Goal: Transaction & Acquisition: Book appointment/travel/reservation

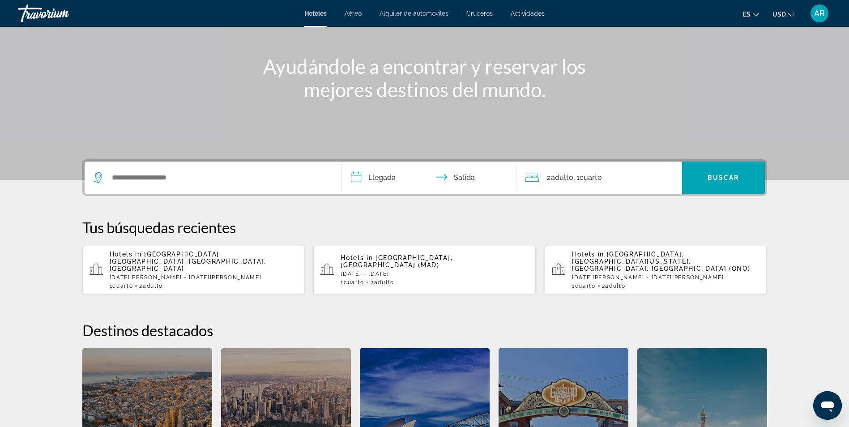
scroll to position [90, 0]
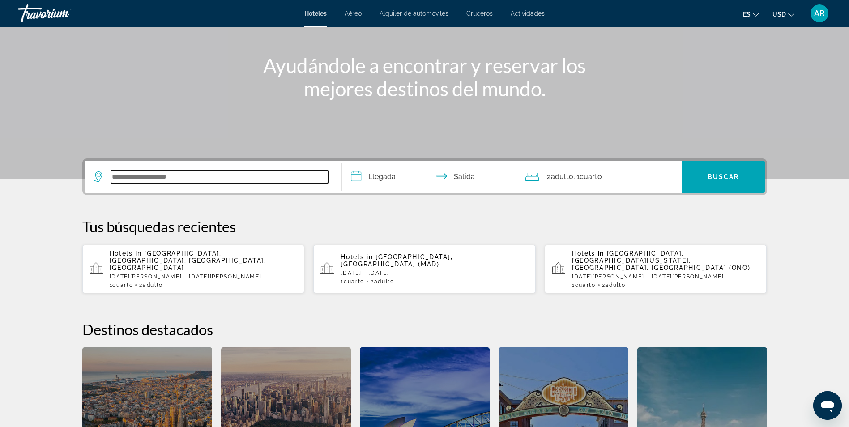
click at [286, 179] on input "Search widget" at bounding box center [219, 176] width 217 height 13
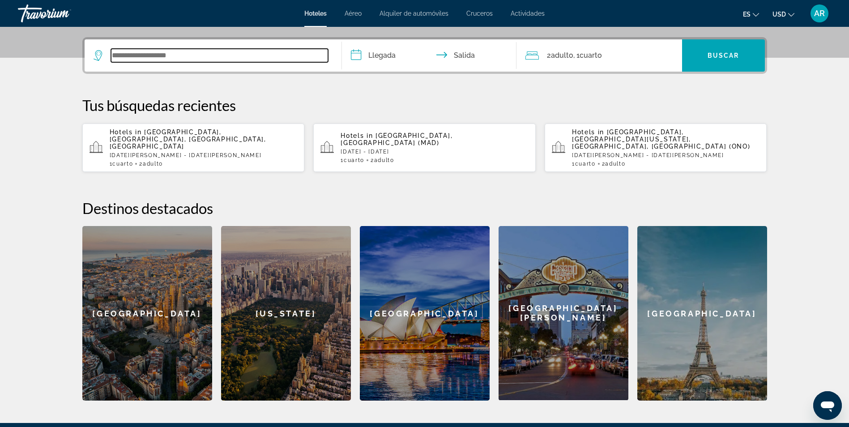
scroll to position [219, 0]
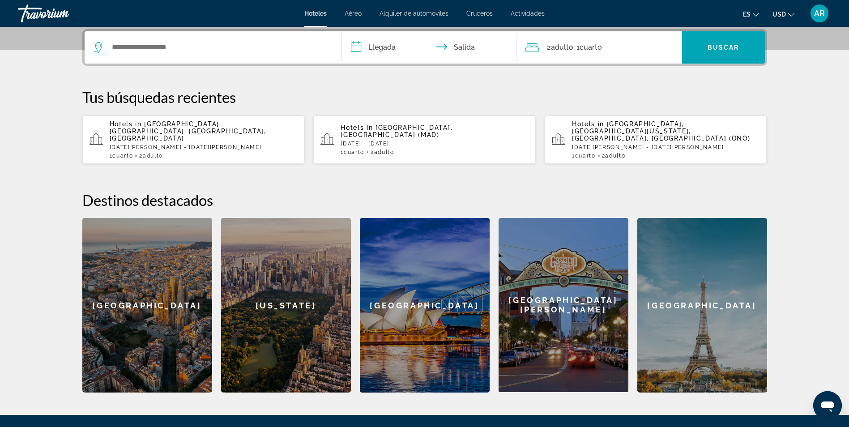
click at [465, 141] on p "[DATE] - [DATE]" at bounding box center [435, 144] width 188 height 6
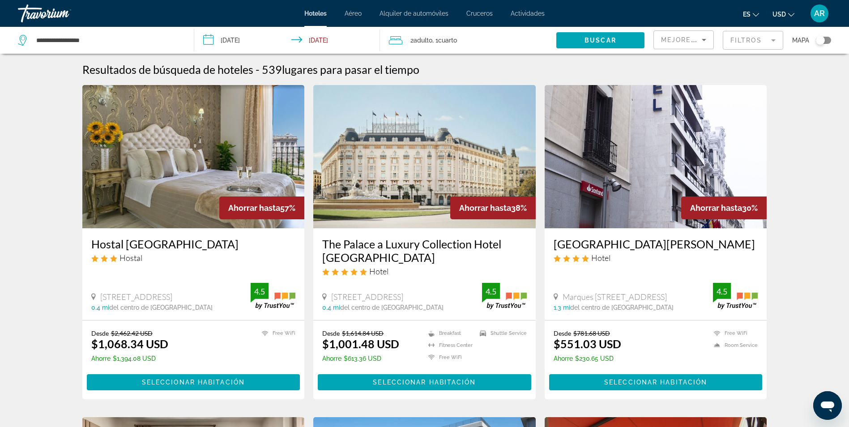
click at [250, 42] on input "**********" at bounding box center [288, 42] width 189 height 30
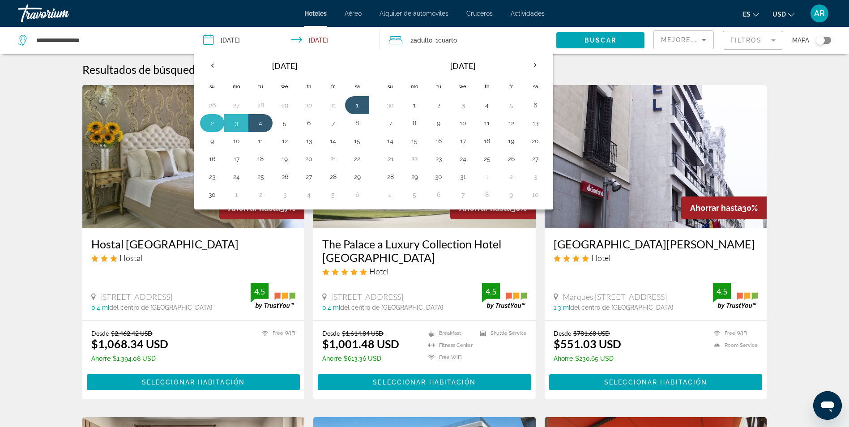
click at [213, 124] on button "2" at bounding box center [212, 123] width 14 height 13
click at [285, 121] on button "5" at bounding box center [284, 123] width 14 height 13
type input "**********"
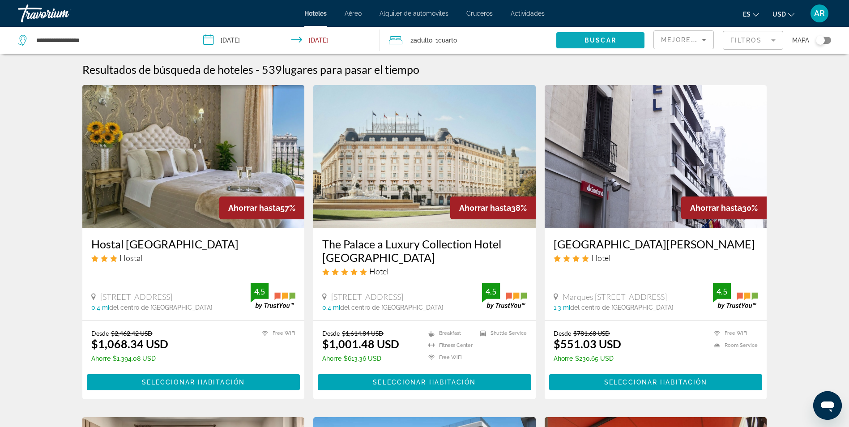
click at [580, 37] on span "Search widget" at bounding box center [600, 40] width 88 height 21
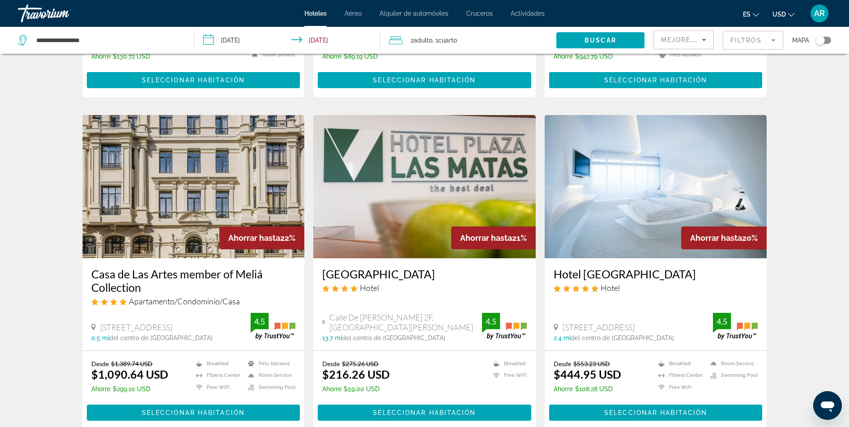
scroll to position [1106, 0]
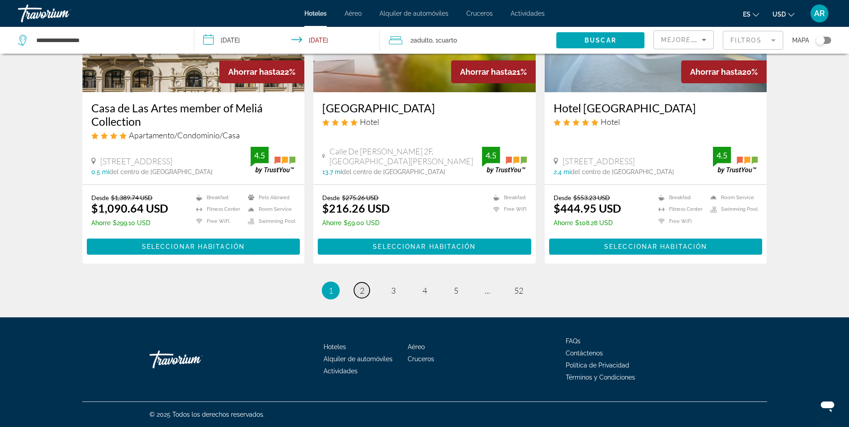
click at [367, 290] on link "page 2" at bounding box center [362, 290] width 16 height 16
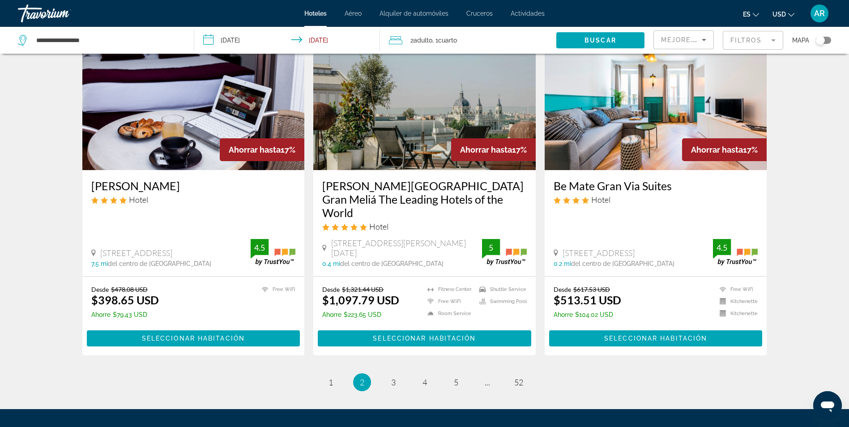
scroll to position [1106, 0]
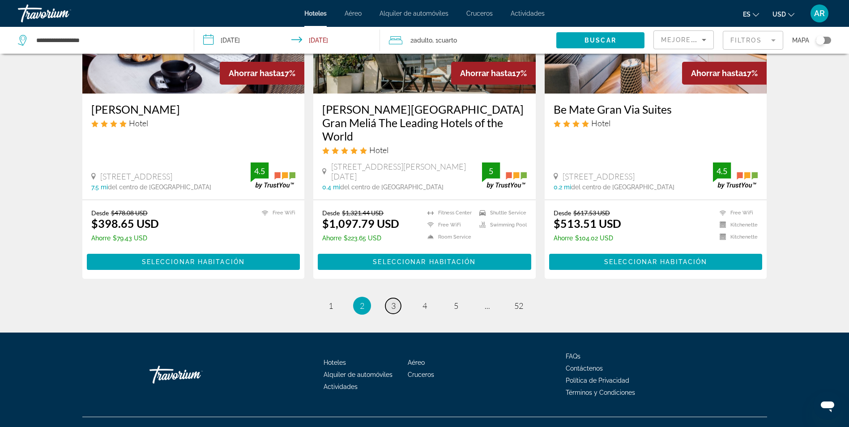
click at [394, 301] on span "3" at bounding box center [393, 306] width 4 height 10
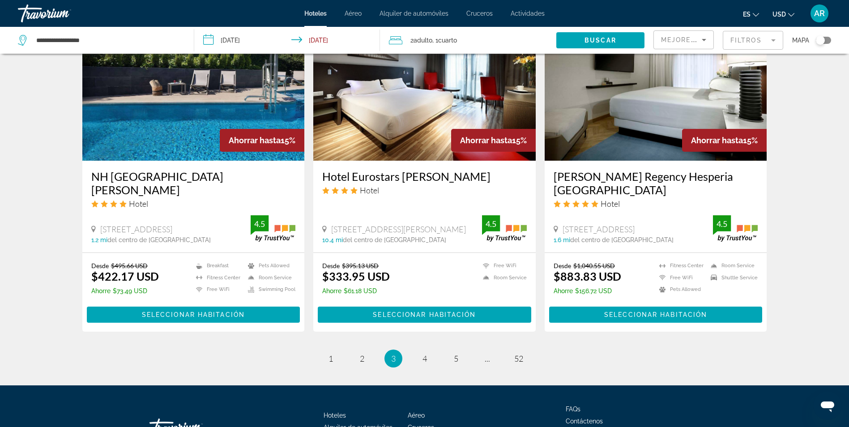
scroll to position [1092, 0]
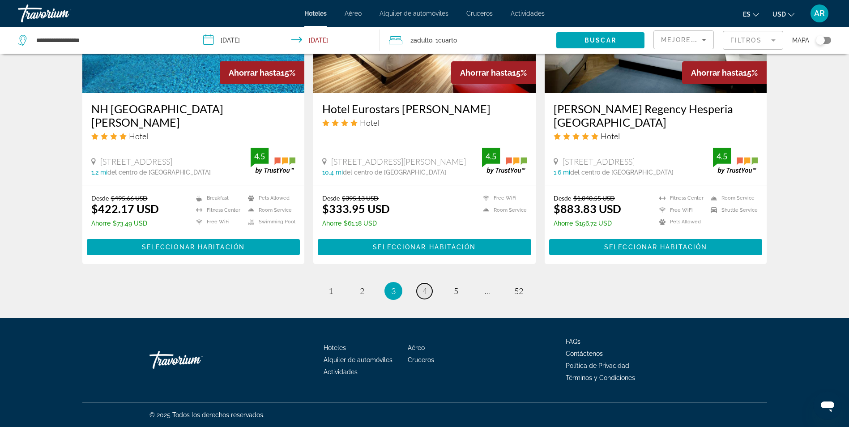
click at [420, 294] on link "page 4" at bounding box center [425, 291] width 16 height 16
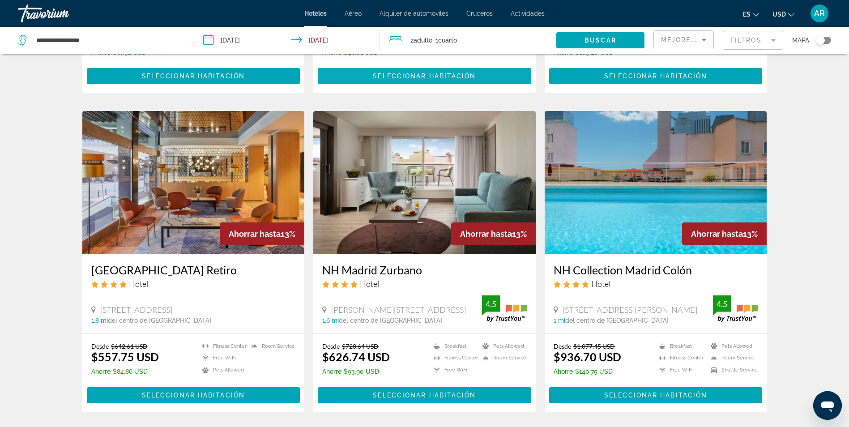
scroll to position [1079, 0]
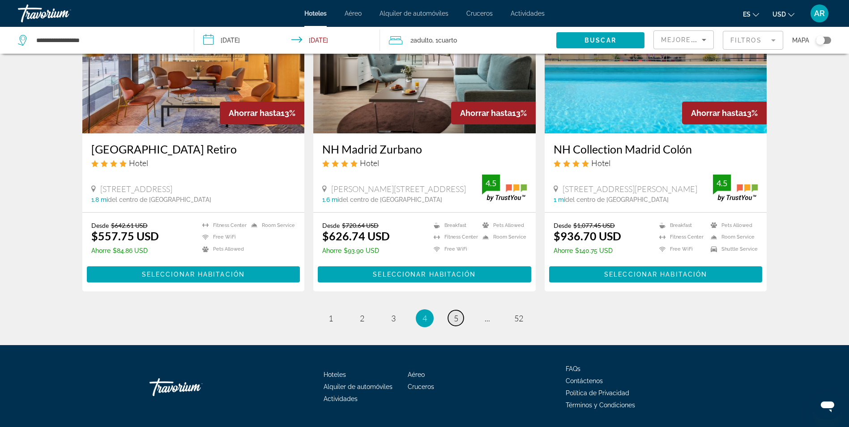
click at [454, 313] on span "5" at bounding box center [456, 318] width 4 height 10
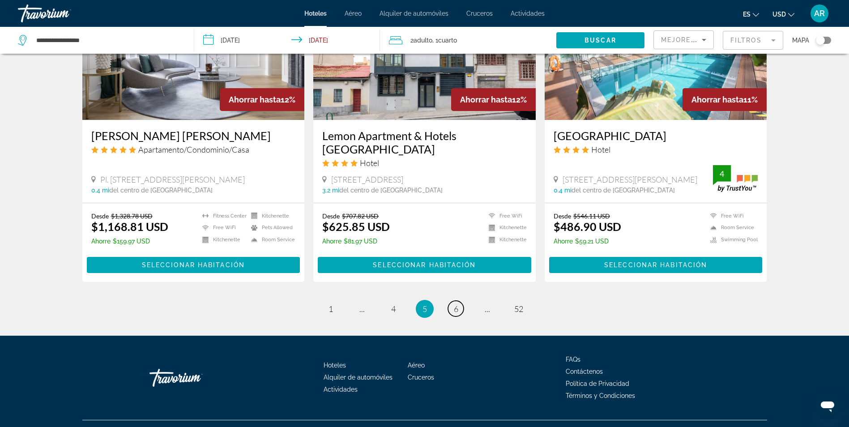
scroll to position [1079, 0]
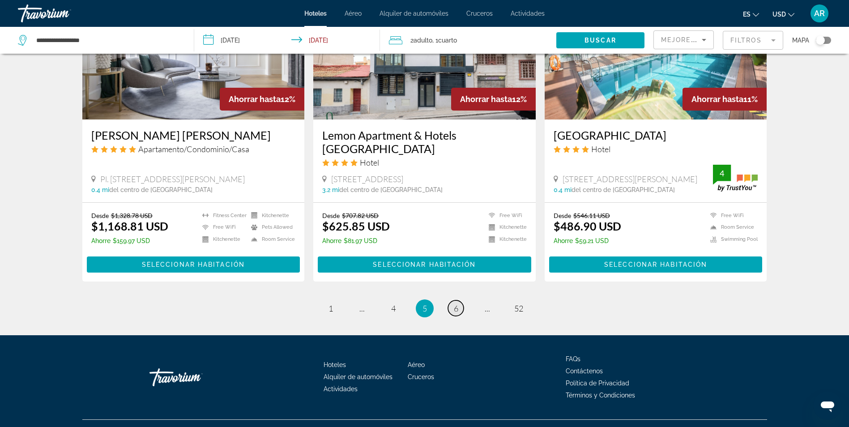
click at [460, 300] on link "page 6" at bounding box center [456, 308] width 16 height 16
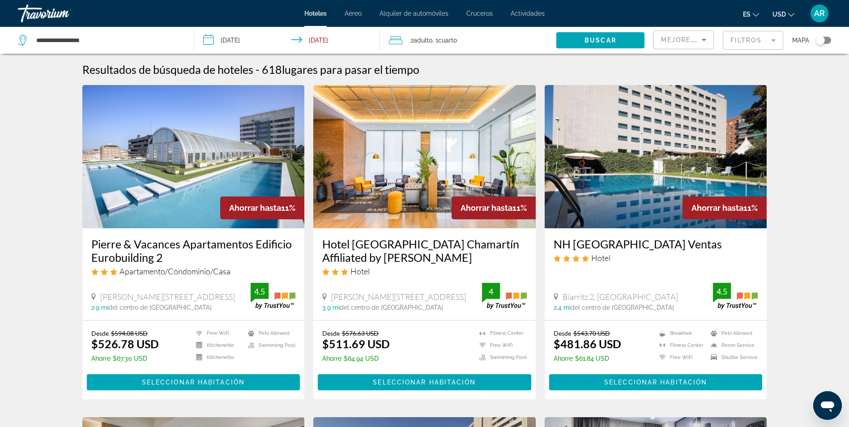
click at [737, 44] on mat-form-field "Filtros" at bounding box center [753, 40] width 60 height 19
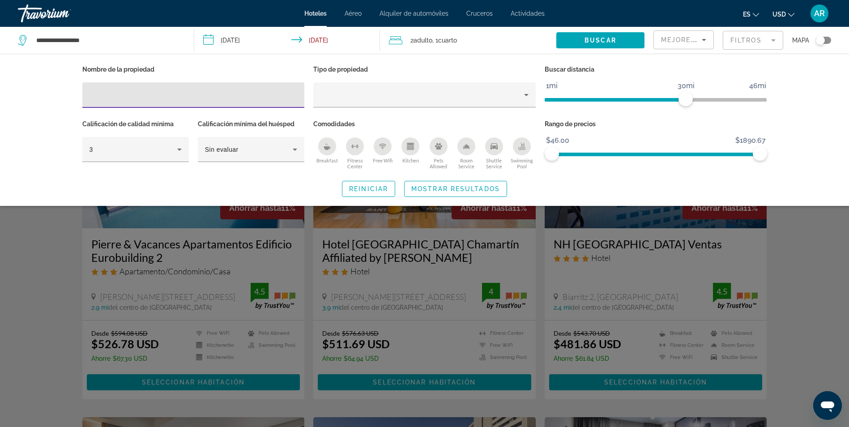
click at [230, 95] on input "Hotel Filters" at bounding box center [194, 95] width 208 height 11
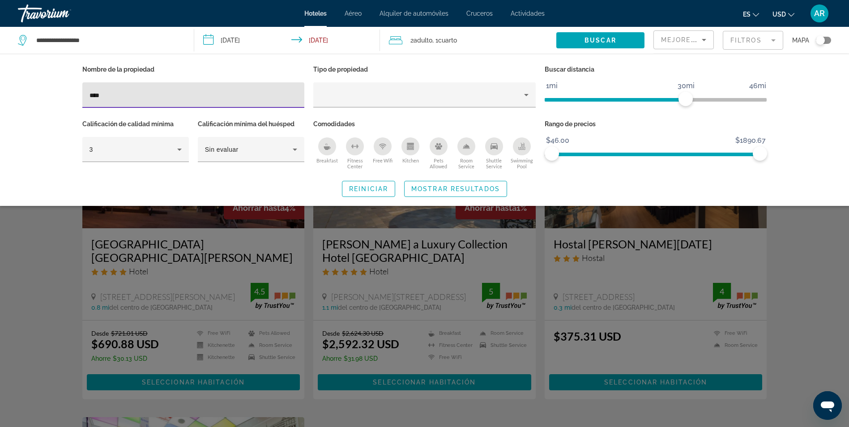
type input "****"
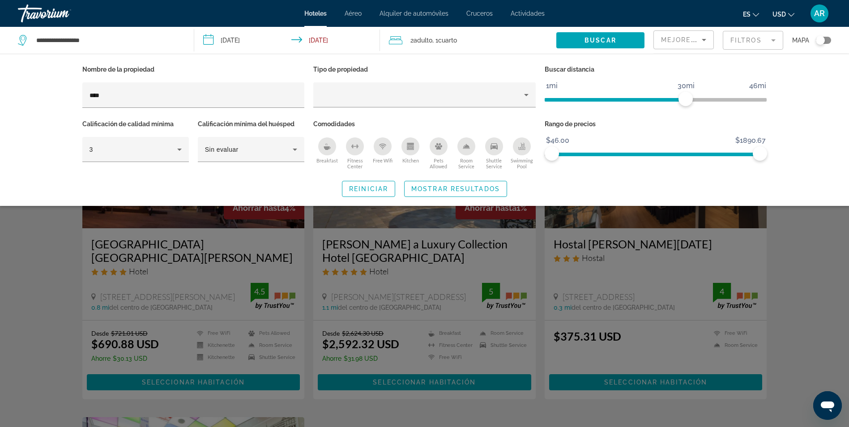
click at [779, 221] on div "Search widget" at bounding box center [424, 280] width 849 height 293
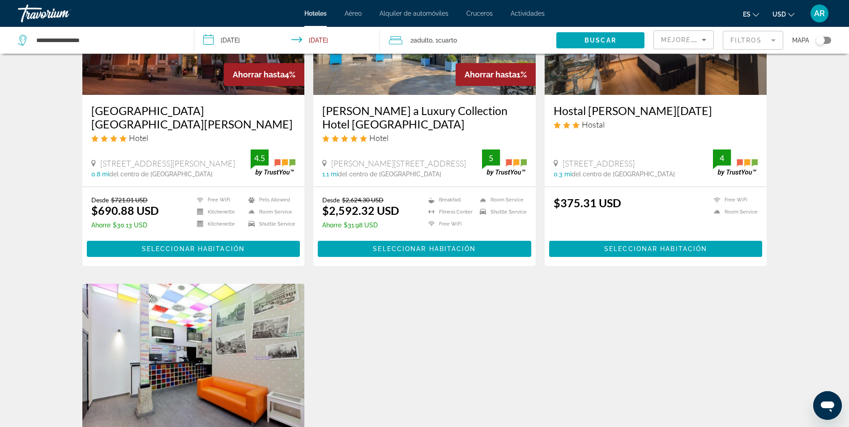
scroll to position [134, 0]
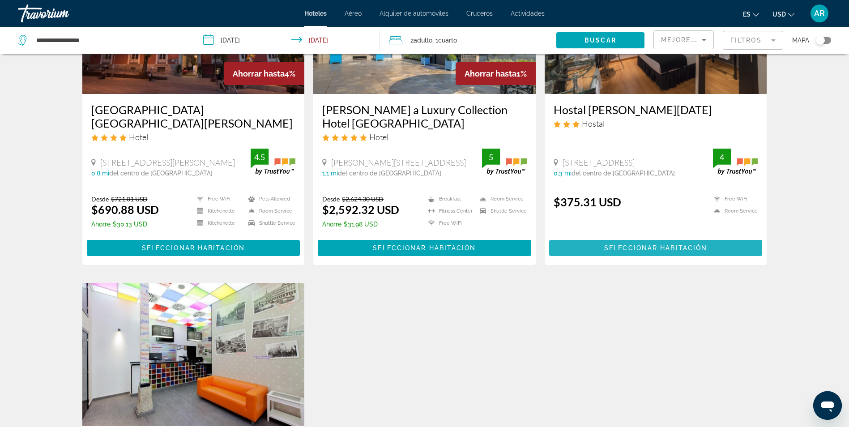
click at [695, 252] on span "Main content" at bounding box center [655, 247] width 213 height 21
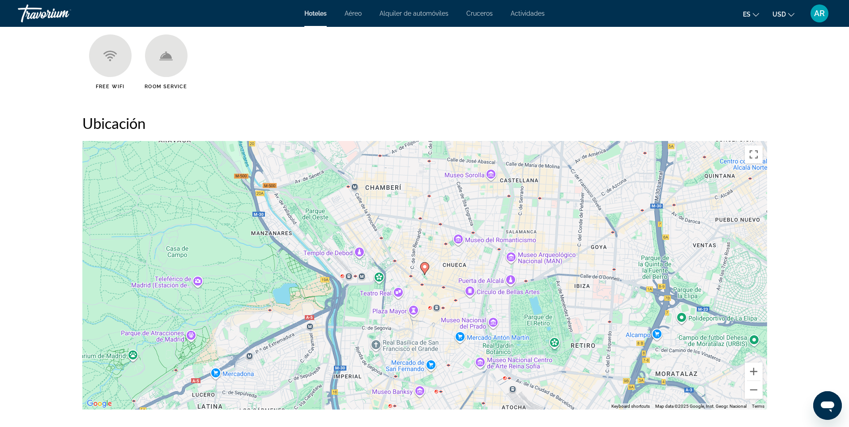
scroll to position [615, 0]
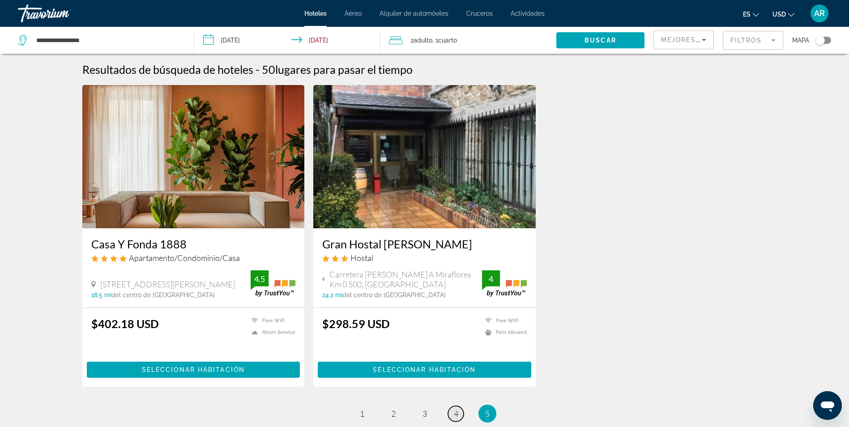
click at [455, 412] on span "4" at bounding box center [456, 414] width 4 height 10
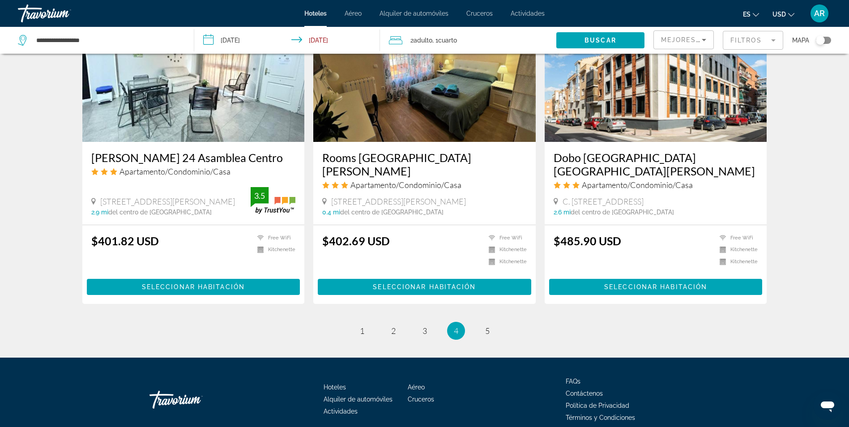
scroll to position [1079, 0]
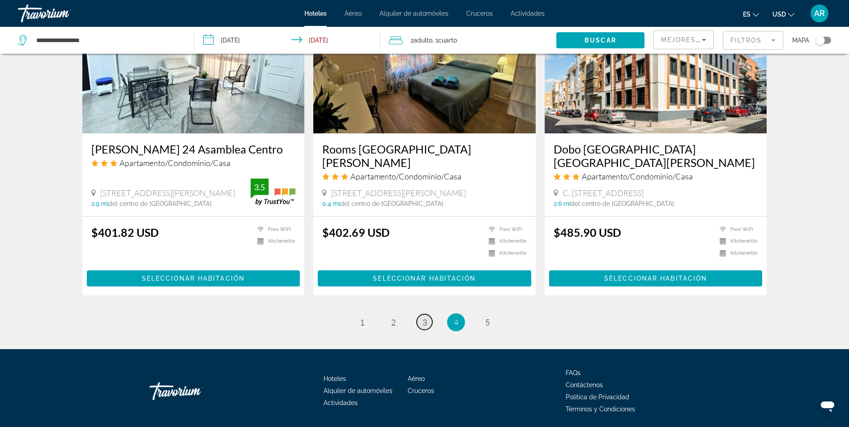
click at [424, 317] on span "3" at bounding box center [424, 322] width 4 height 10
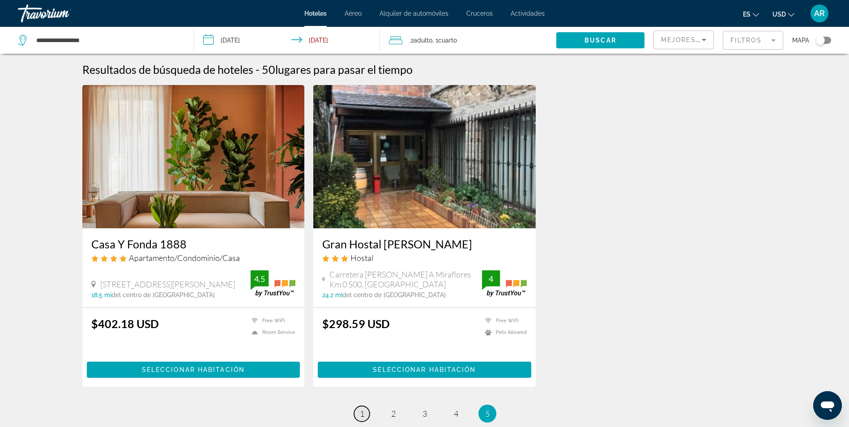
click at [364, 415] on link "page 1" at bounding box center [362, 414] width 16 height 16
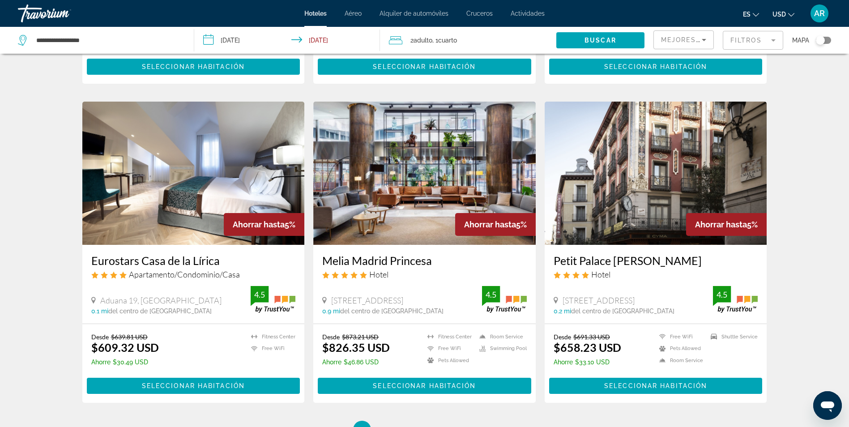
scroll to position [985, 0]
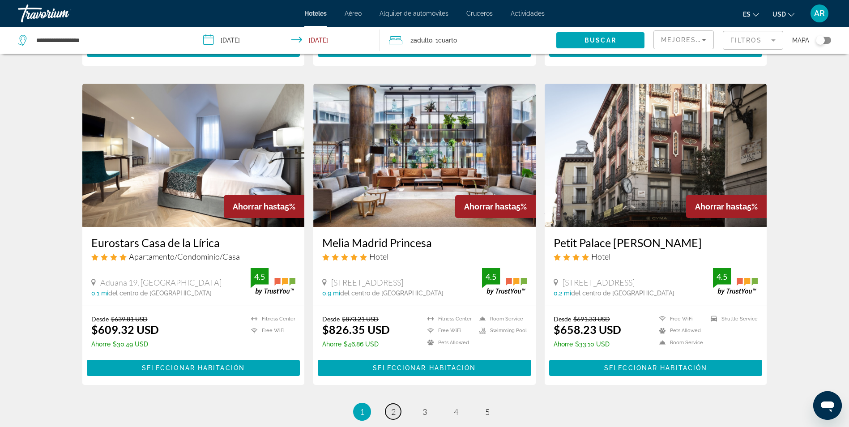
click at [392, 407] on span "2" at bounding box center [393, 412] width 4 height 10
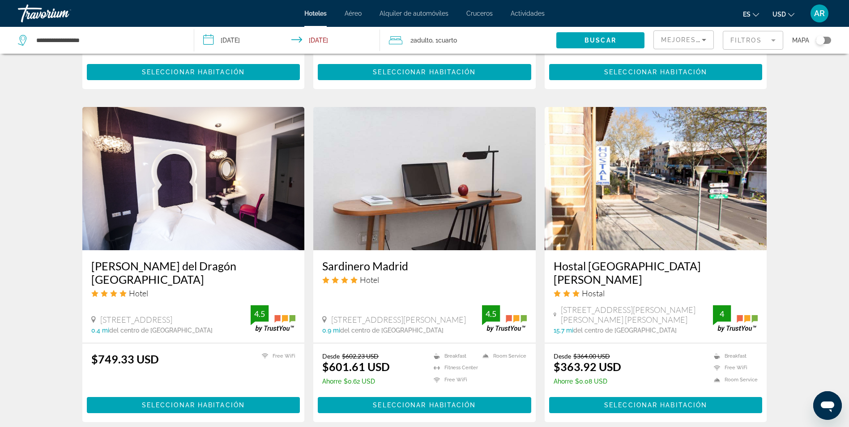
scroll to position [1029, 0]
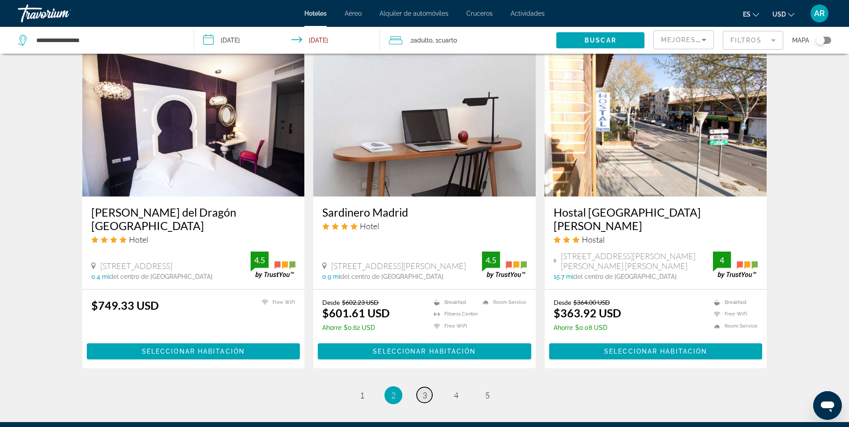
click at [426, 390] on span "3" at bounding box center [424, 395] width 4 height 10
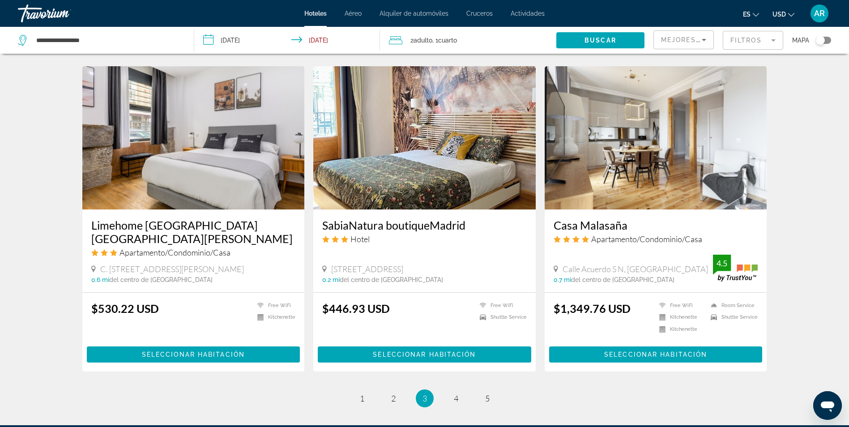
scroll to position [1093, 0]
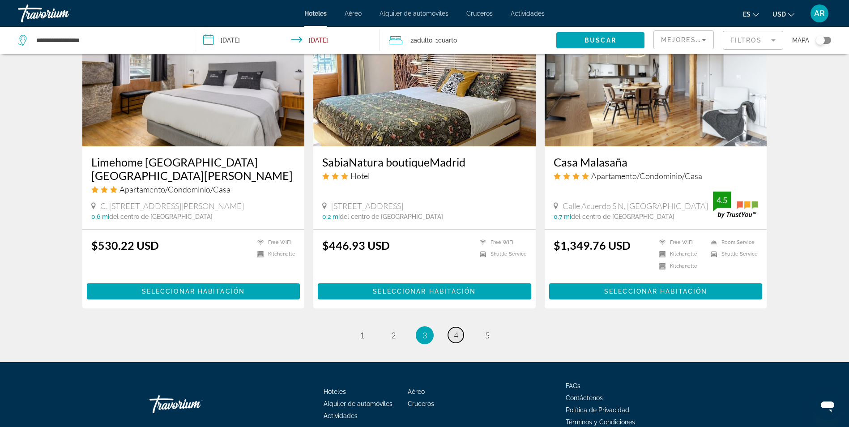
click at [461, 327] on link "page 4" at bounding box center [456, 335] width 16 height 16
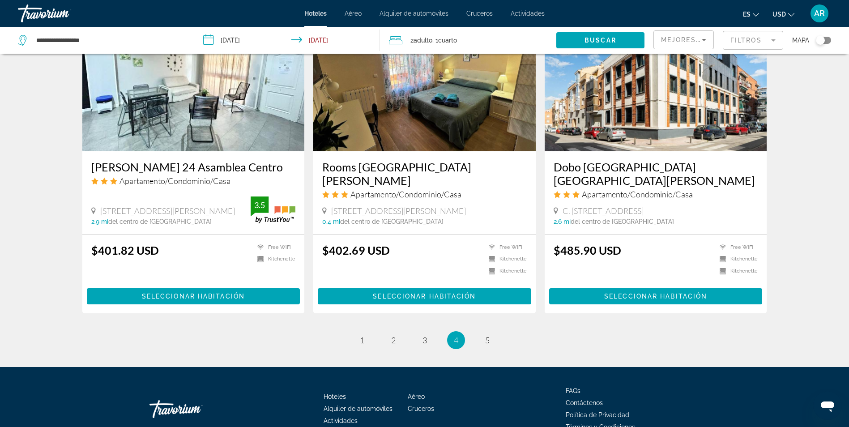
scroll to position [1074, 0]
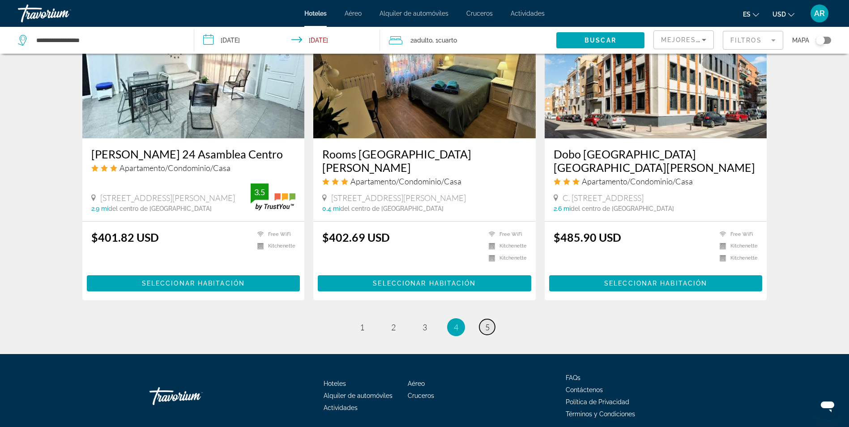
click at [492, 319] on link "page 5" at bounding box center [487, 327] width 16 height 16
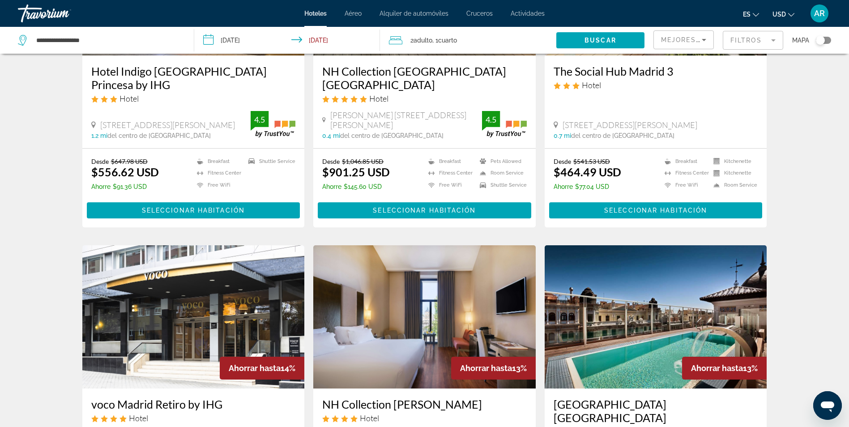
scroll to position [671, 0]
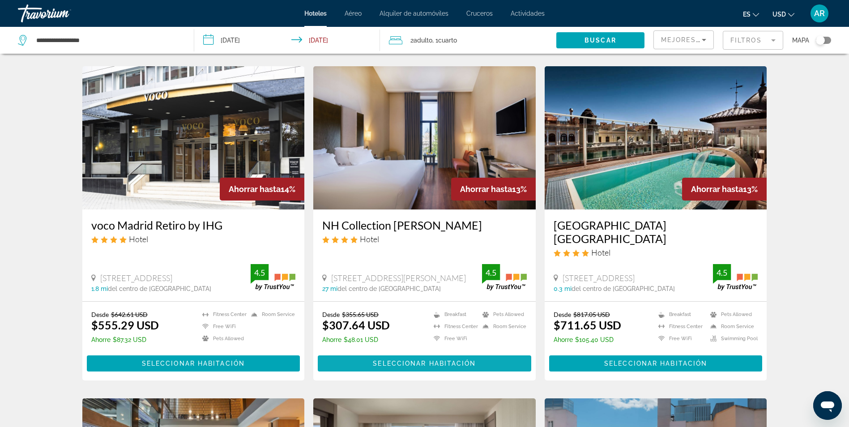
click at [439, 353] on span "Main content" at bounding box center [424, 363] width 213 height 21
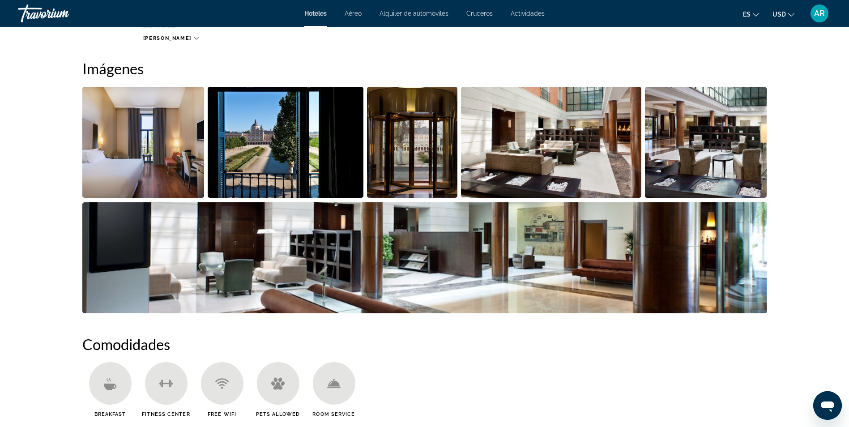
scroll to position [358, 0]
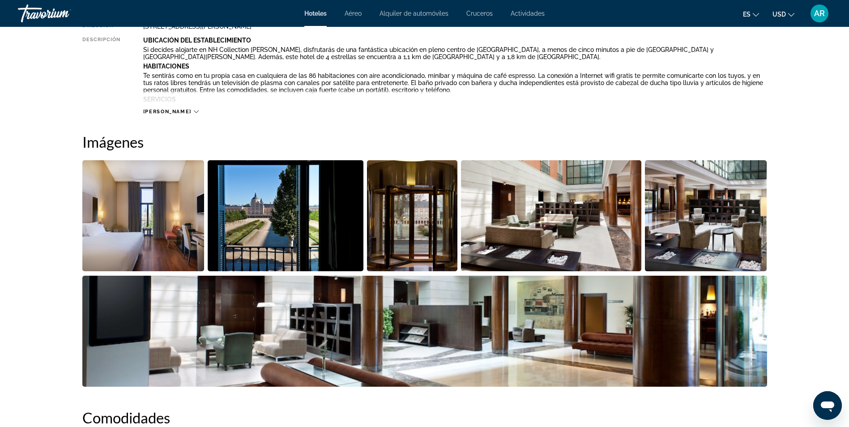
click at [186, 195] on img "Open full-screen image slider" at bounding box center [143, 215] width 122 height 111
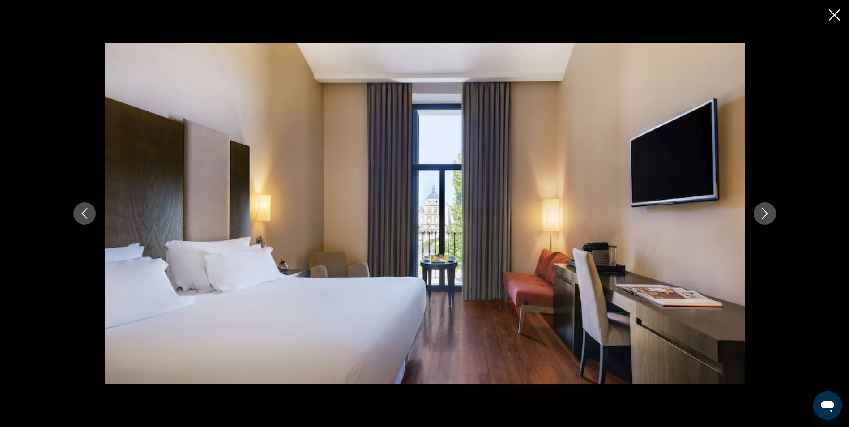
click at [760, 218] on icon "Next image" at bounding box center [764, 213] width 11 height 11
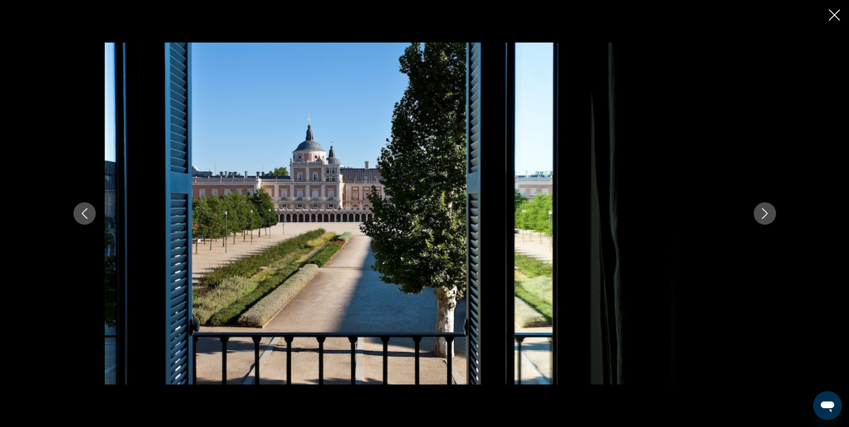
click at [760, 218] on icon "Next image" at bounding box center [764, 213] width 11 height 11
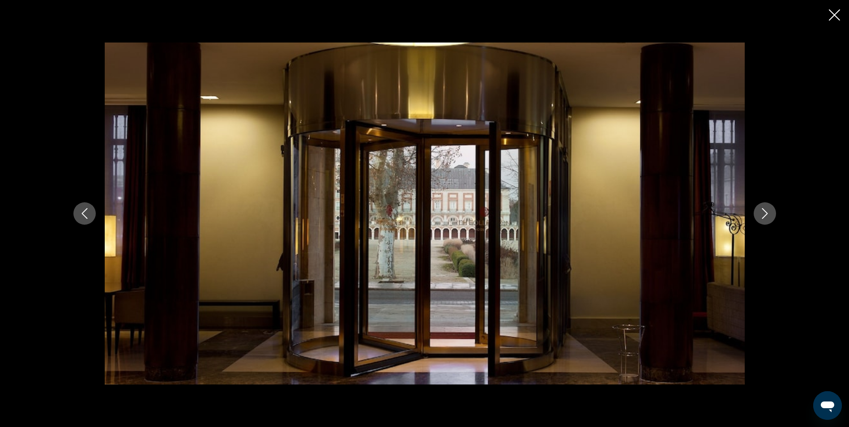
click at [760, 218] on icon "Next image" at bounding box center [764, 213] width 11 height 11
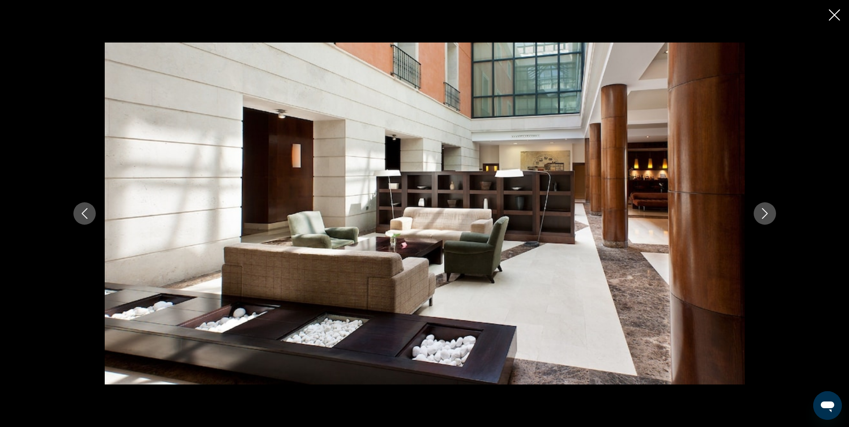
click at [760, 218] on icon "Next image" at bounding box center [764, 213] width 11 height 11
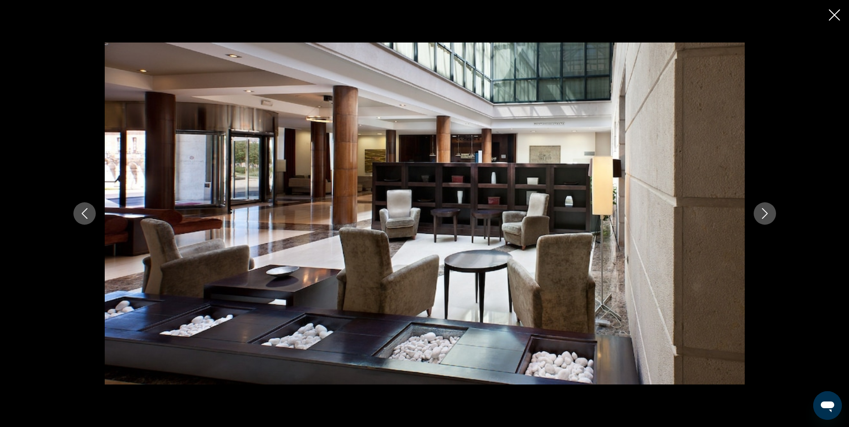
click at [760, 218] on icon "Next image" at bounding box center [764, 213] width 11 height 11
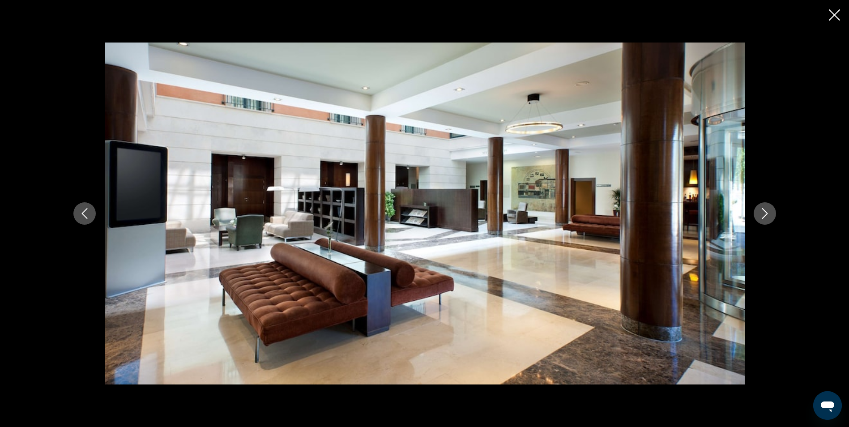
click at [760, 218] on icon "Next image" at bounding box center [764, 213] width 11 height 11
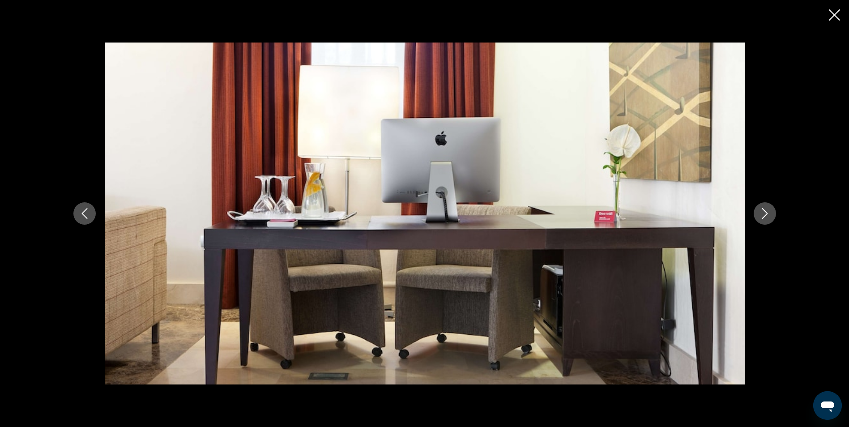
click at [761, 217] on icon "Next image" at bounding box center [764, 213] width 11 height 11
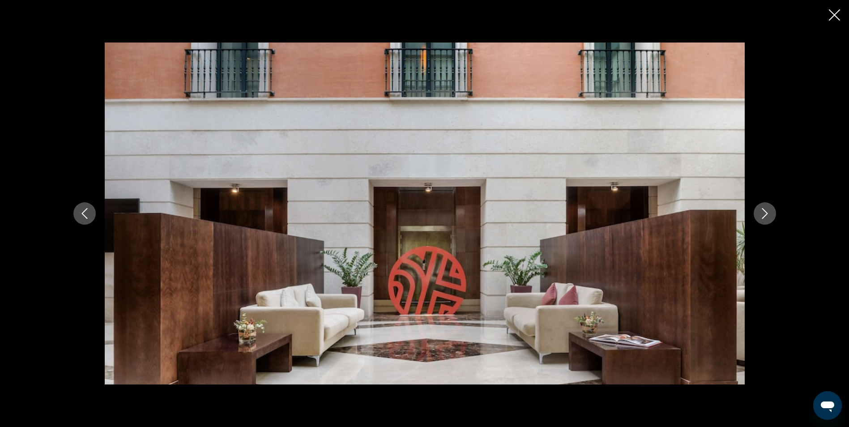
click at [761, 217] on icon "Next image" at bounding box center [764, 213] width 11 height 11
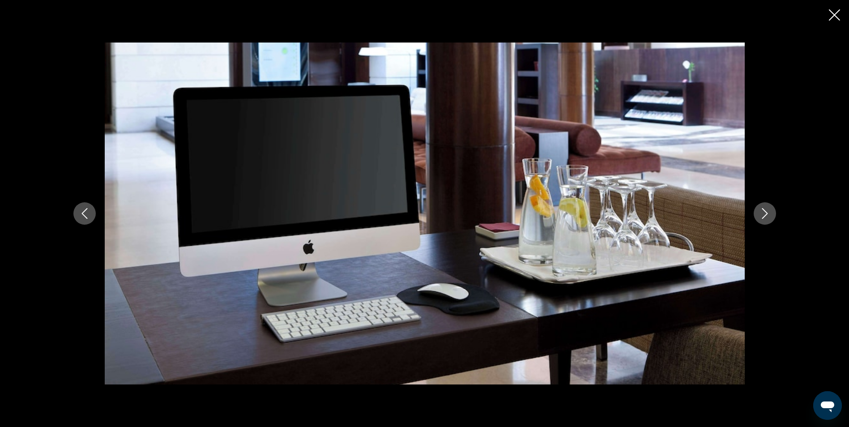
click at [761, 217] on icon "Next image" at bounding box center [764, 213] width 11 height 11
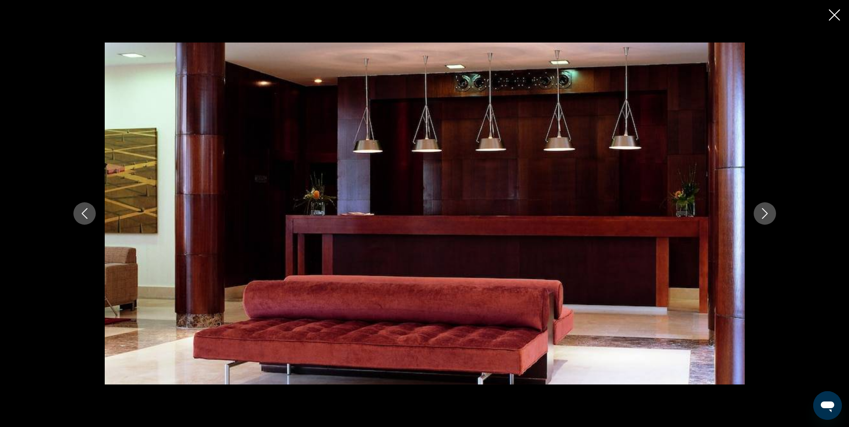
click at [761, 217] on icon "Next image" at bounding box center [764, 213] width 11 height 11
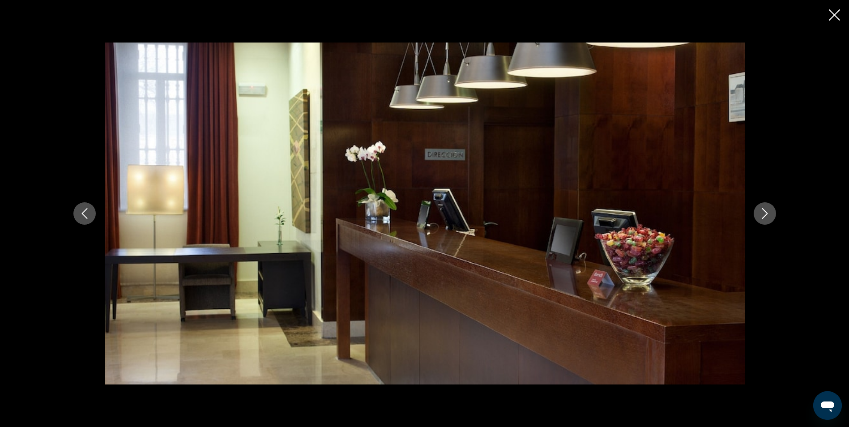
click at [761, 217] on icon "Next image" at bounding box center [764, 213] width 11 height 11
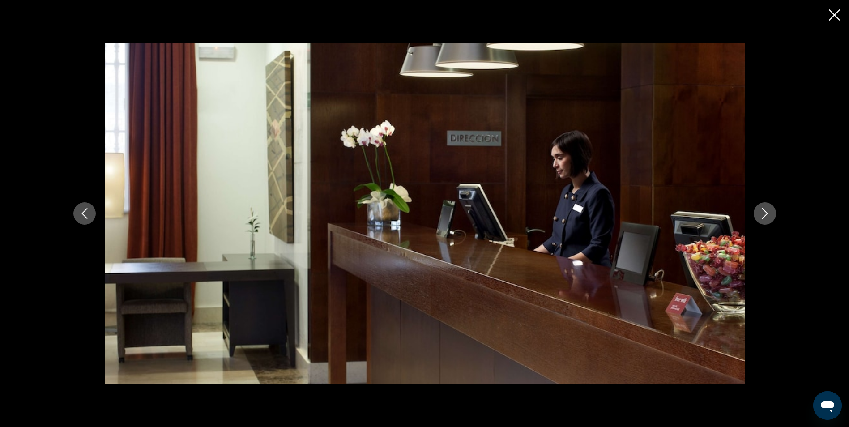
click at [761, 217] on icon "Next image" at bounding box center [764, 213] width 11 height 11
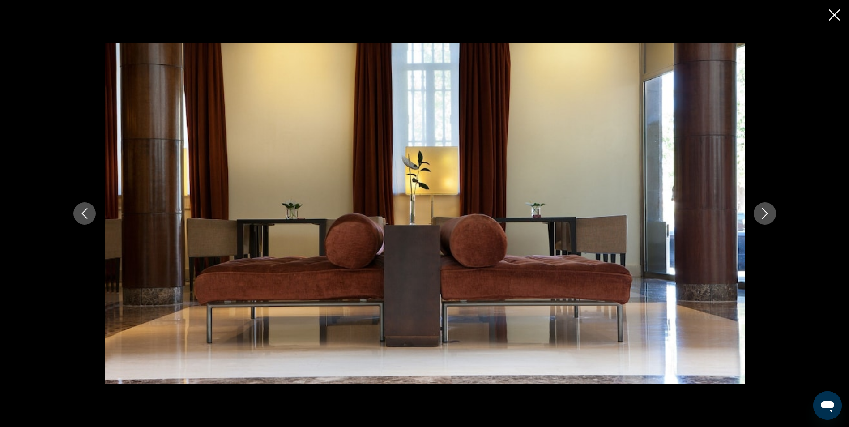
click at [762, 217] on icon "Next image" at bounding box center [764, 213] width 11 height 11
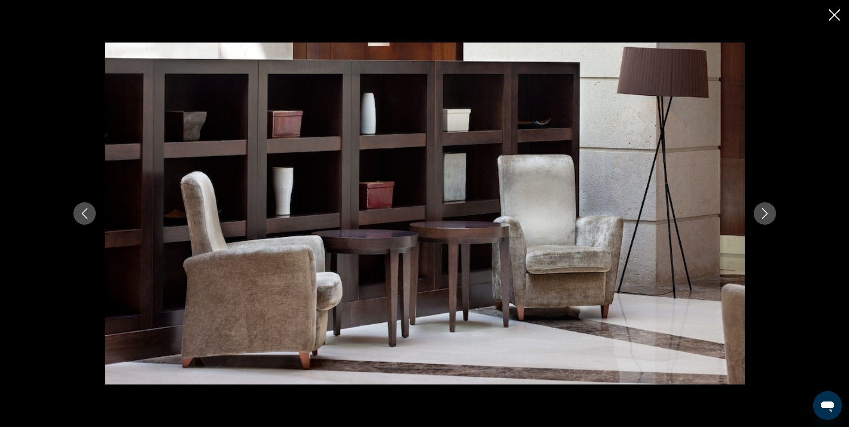
click at [762, 217] on icon "Next image" at bounding box center [764, 213] width 11 height 11
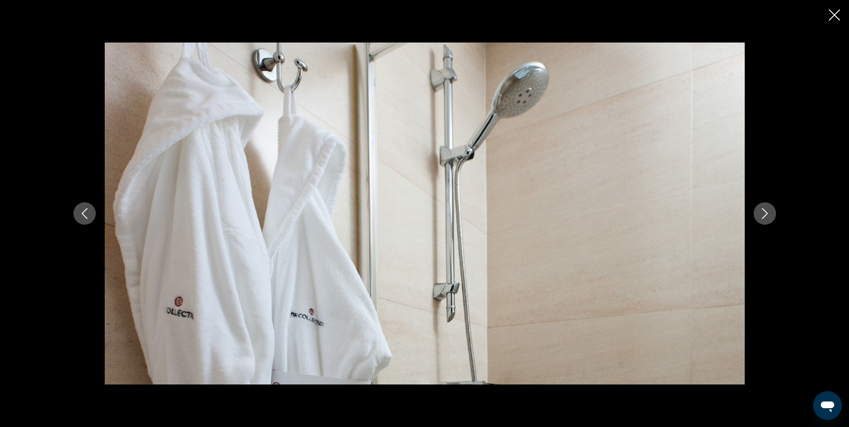
click at [762, 217] on icon "Next image" at bounding box center [764, 213] width 11 height 11
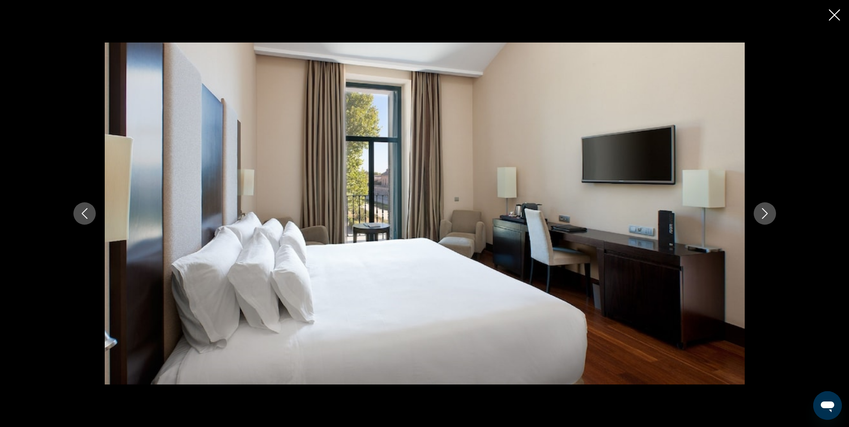
click at [762, 217] on icon "Next image" at bounding box center [764, 213] width 11 height 11
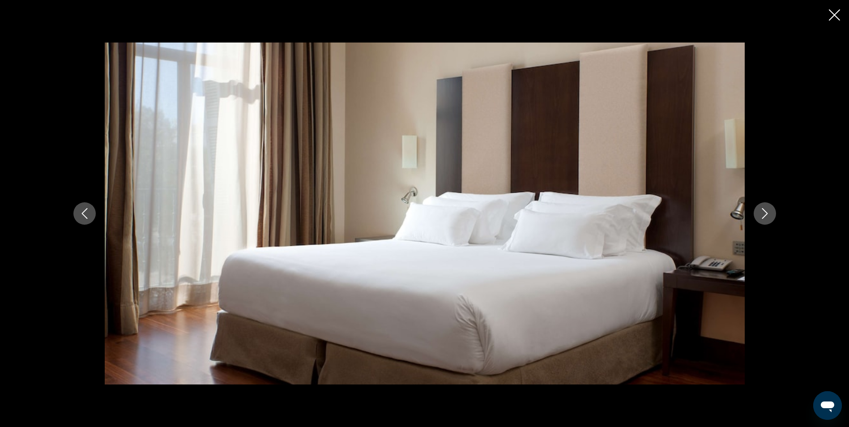
click at [764, 213] on icon "Next image" at bounding box center [764, 213] width 11 height 11
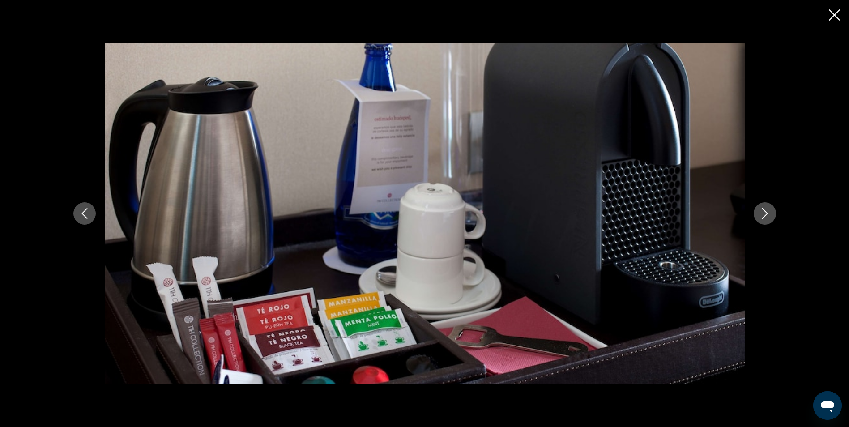
click at [764, 213] on icon "Next image" at bounding box center [764, 213] width 11 height 11
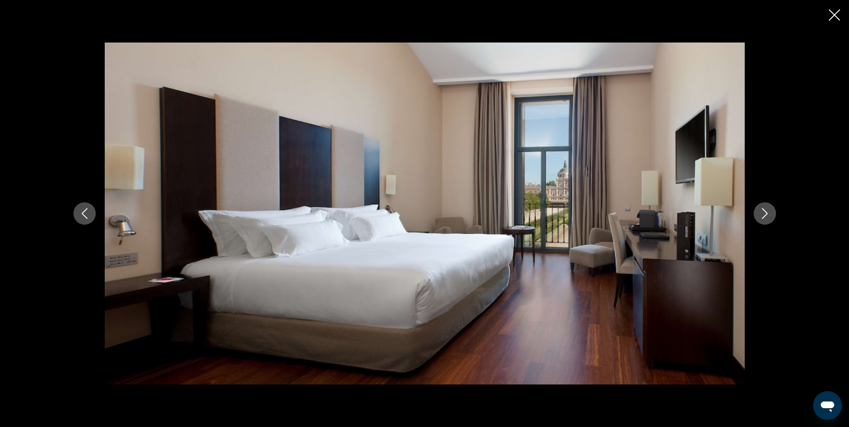
click at [761, 213] on icon "Next image" at bounding box center [764, 213] width 11 height 11
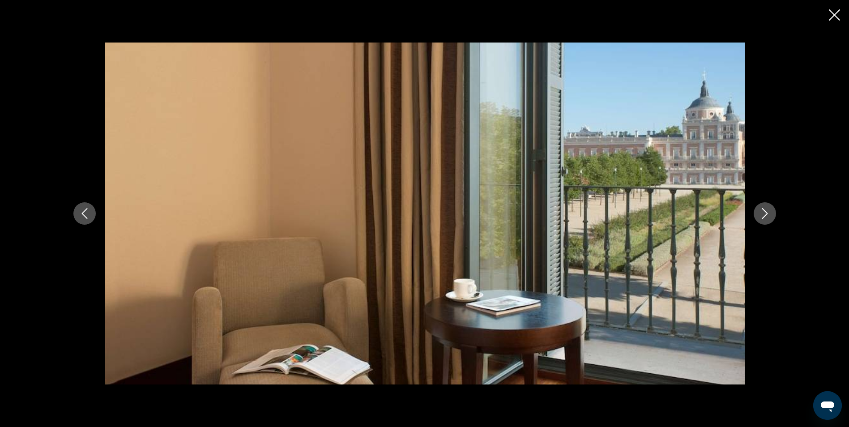
click at [761, 213] on icon "Next image" at bounding box center [764, 213] width 11 height 11
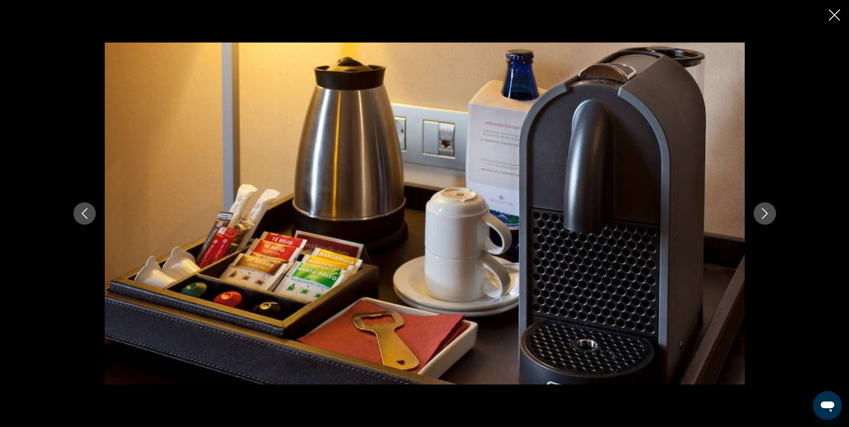
click at [761, 213] on icon "Next image" at bounding box center [764, 213] width 11 height 11
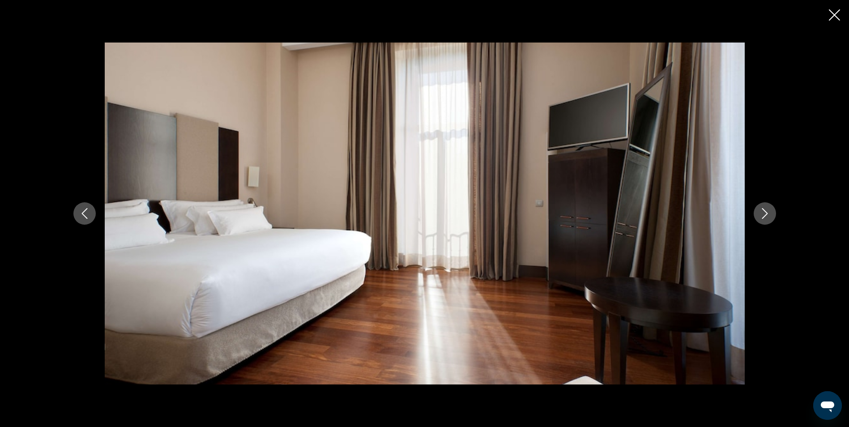
click at [761, 213] on icon "Next image" at bounding box center [764, 213] width 11 height 11
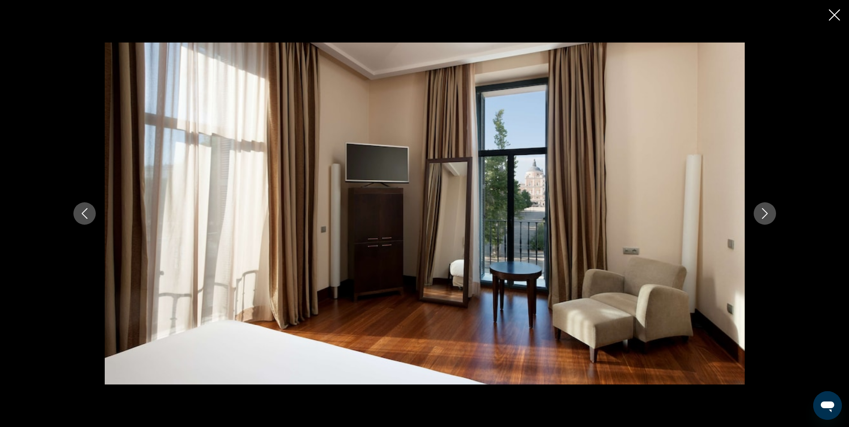
click at [762, 213] on icon "Next image" at bounding box center [764, 213] width 11 height 11
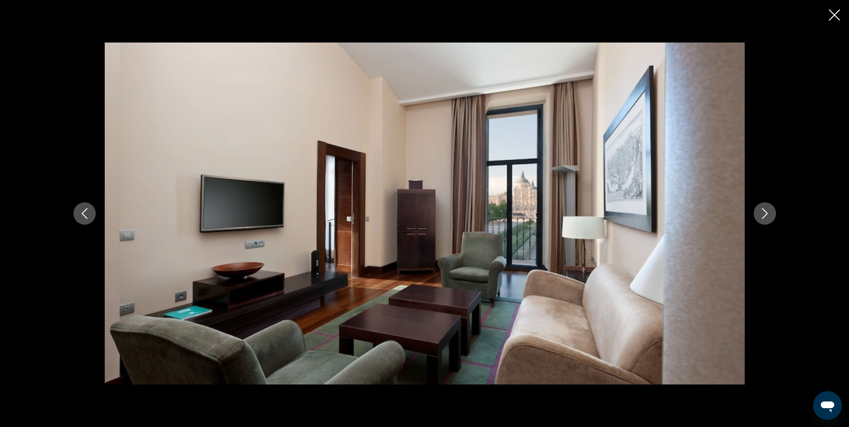
click at [762, 213] on icon "Next image" at bounding box center [764, 213] width 11 height 11
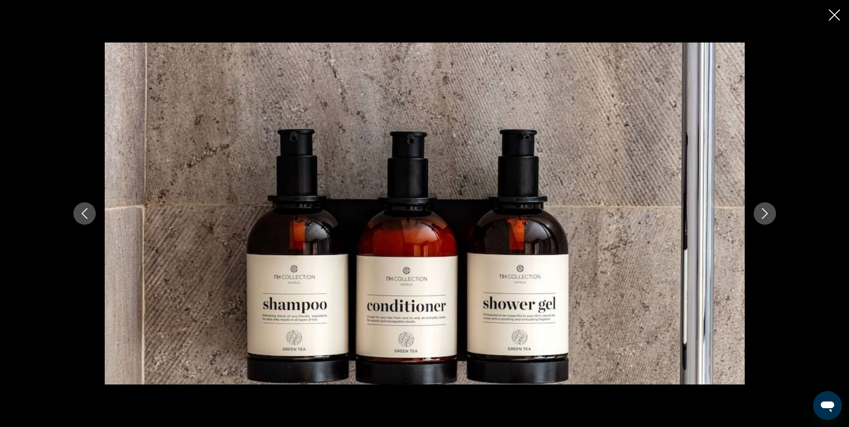
click at [762, 213] on icon "Next image" at bounding box center [764, 213] width 11 height 11
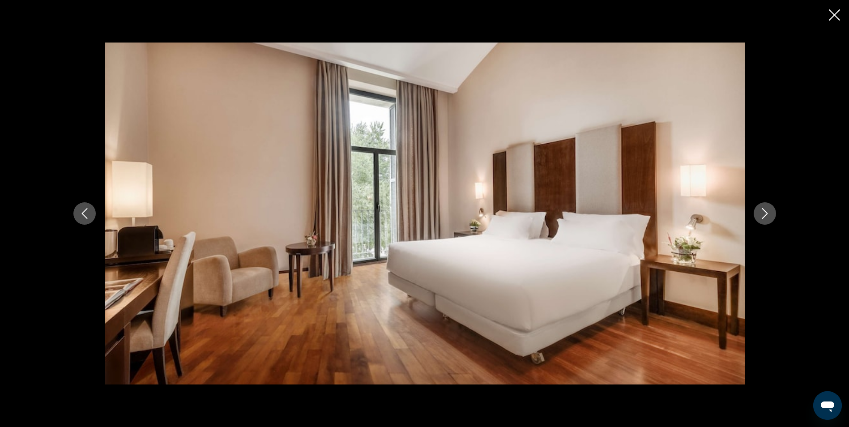
click at [762, 213] on icon "Next image" at bounding box center [764, 213] width 11 height 11
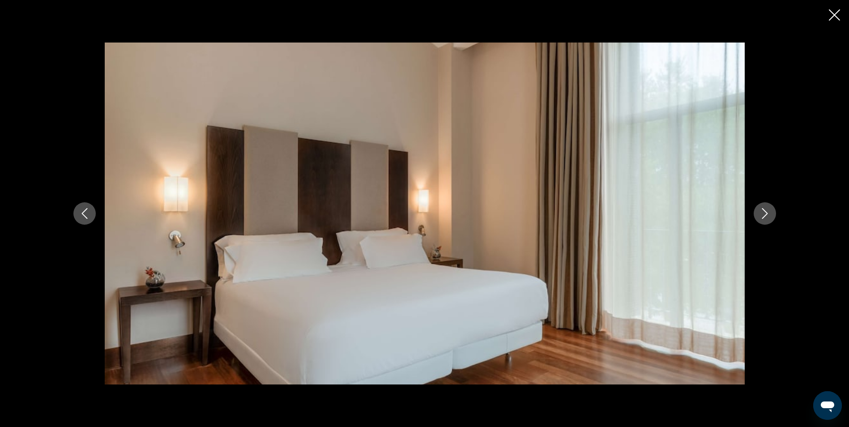
click at [762, 213] on icon "Next image" at bounding box center [764, 213] width 11 height 11
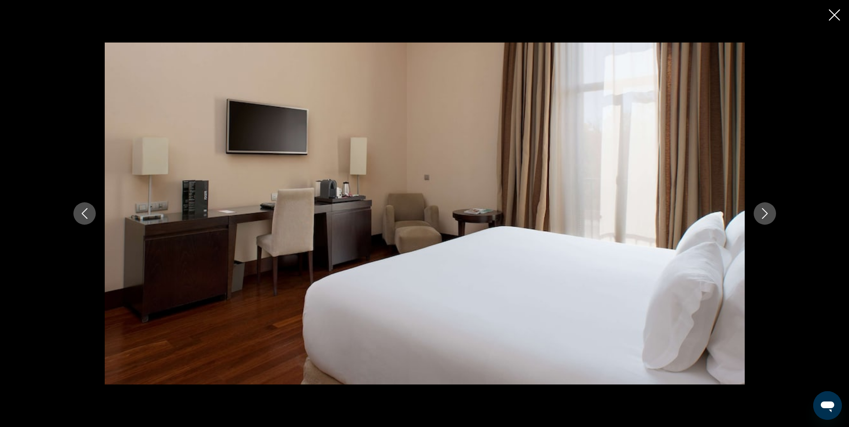
click at [763, 214] on icon "Next image" at bounding box center [764, 213] width 11 height 11
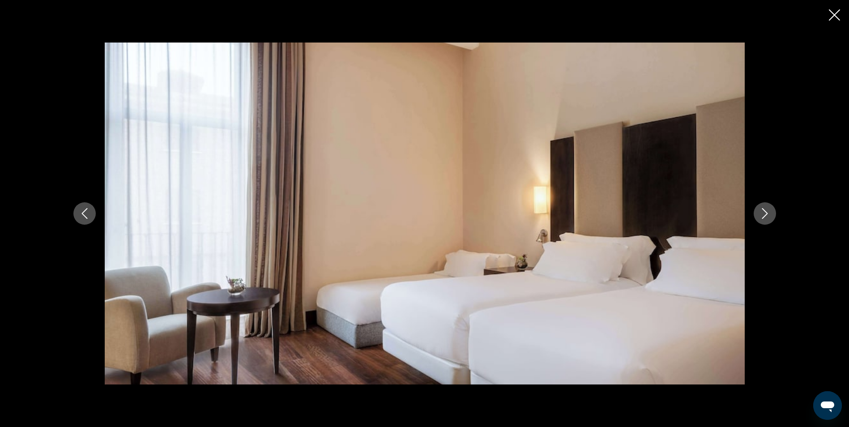
click at [763, 214] on icon "Next image" at bounding box center [764, 213] width 11 height 11
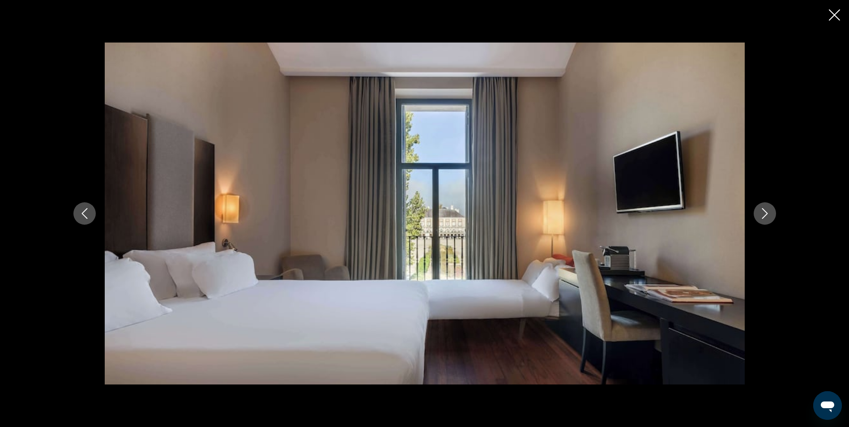
click at [763, 214] on icon "Next image" at bounding box center [764, 213] width 11 height 11
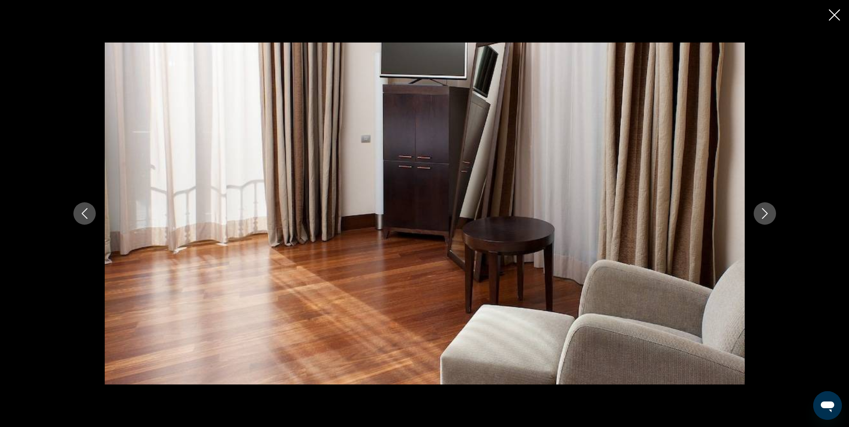
click at [763, 214] on icon "Next image" at bounding box center [764, 213] width 11 height 11
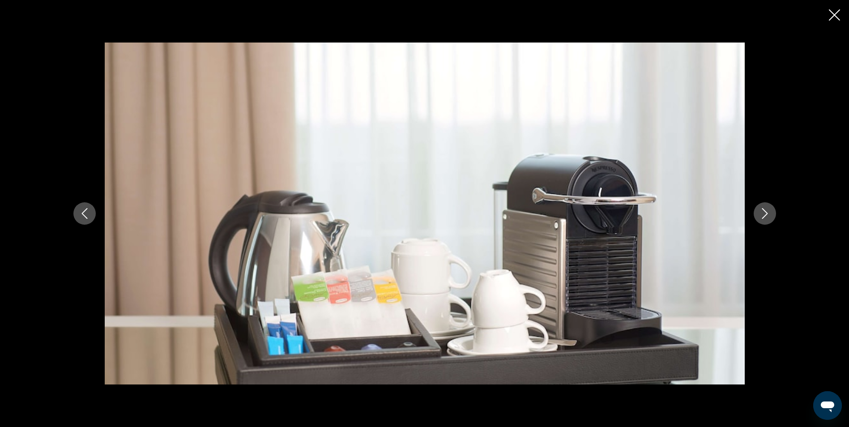
click at [763, 214] on icon "Next image" at bounding box center [764, 213] width 11 height 11
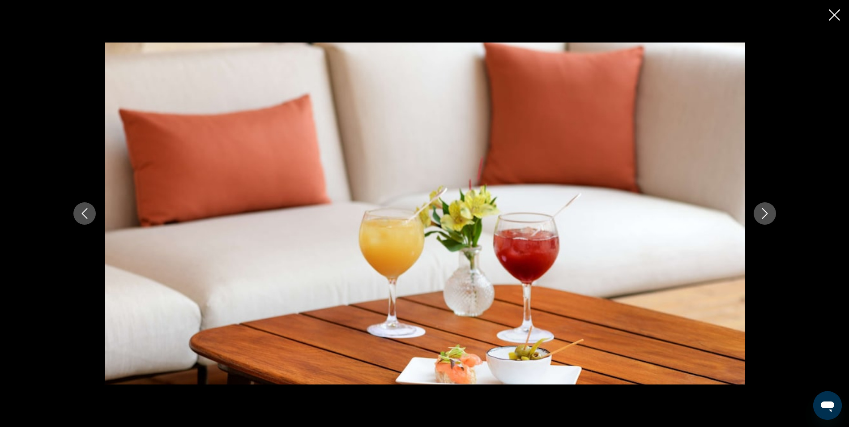
click at [763, 214] on icon "Next image" at bounding box center [764, 213] width 11 height 11
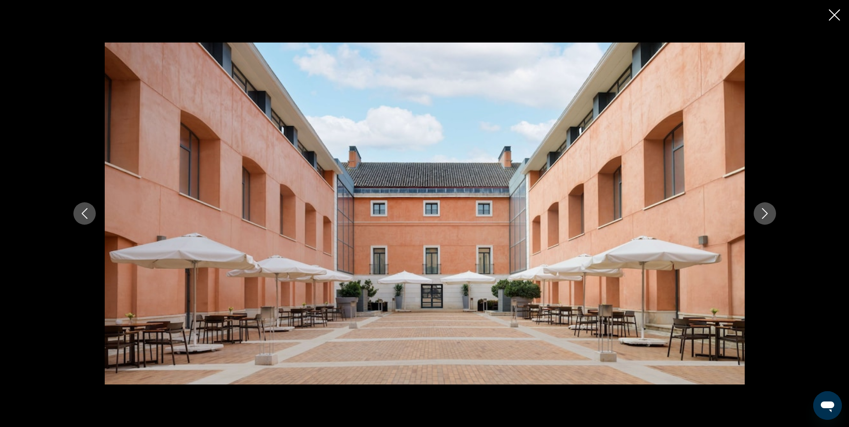
click at [763, 214] on icon "Next image" at bounding box center [764, 213] width 11 height 11
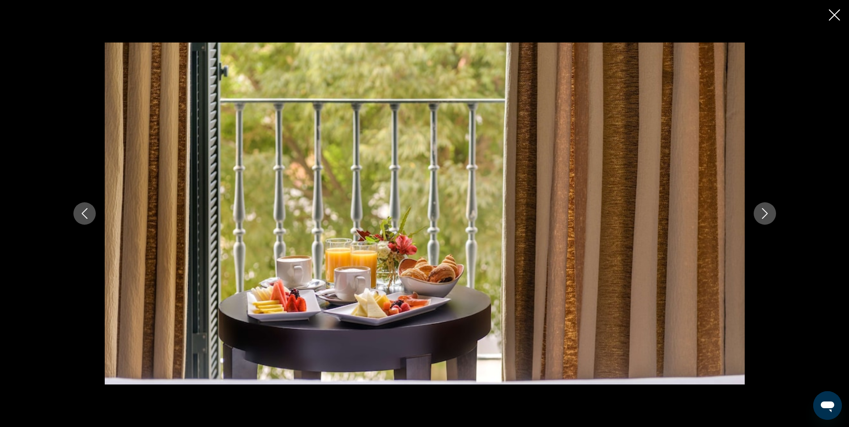
click at [763, 214] on icon "Next image" at bounding box center [764, 213] width 11 height 11
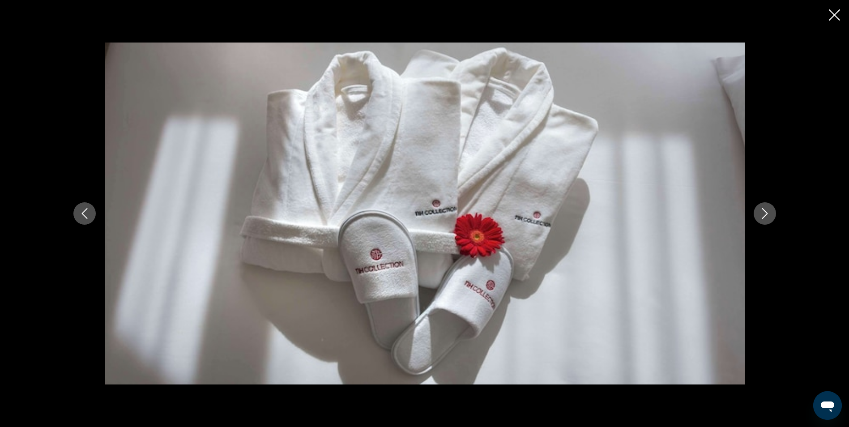
click at [763, 214] on icon "Next image" at bounding box center [764, 213] width 11 height 11
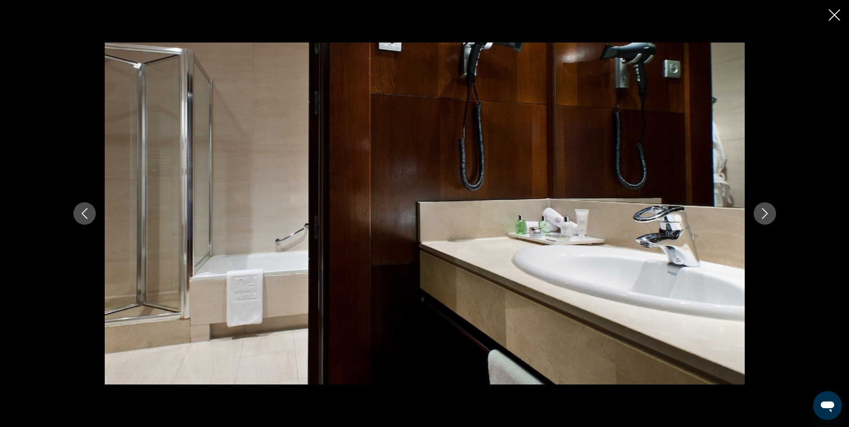
click at [763, 214] on icon "Next image" at bounding box center [764, 213] width 11 height 11
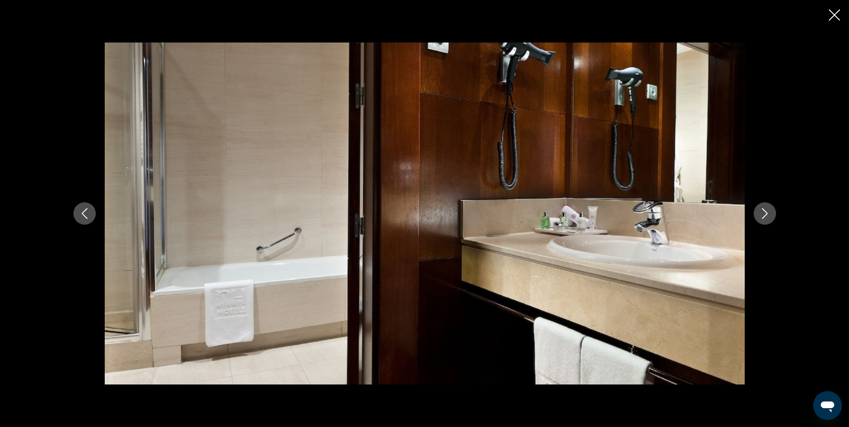
click at [763, 214] on icon "Next image" at bounding box center [764, 213] width 11 height 11
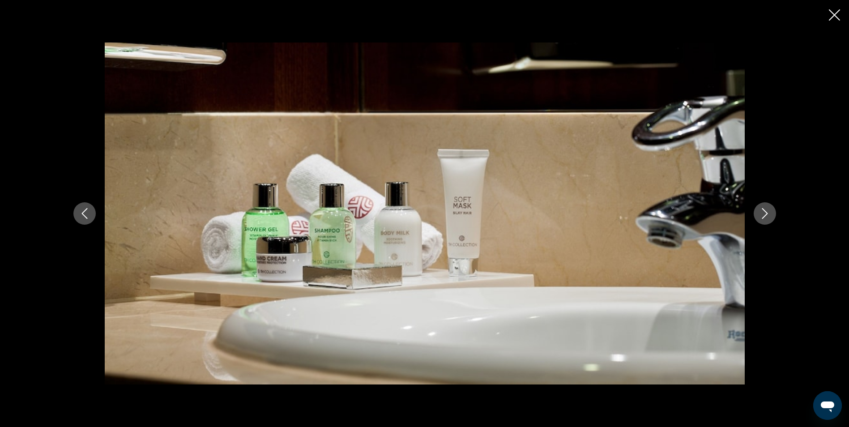
click at [763, 214] on icon "Next image" at bounding box center [764, 213] width 11 height 11
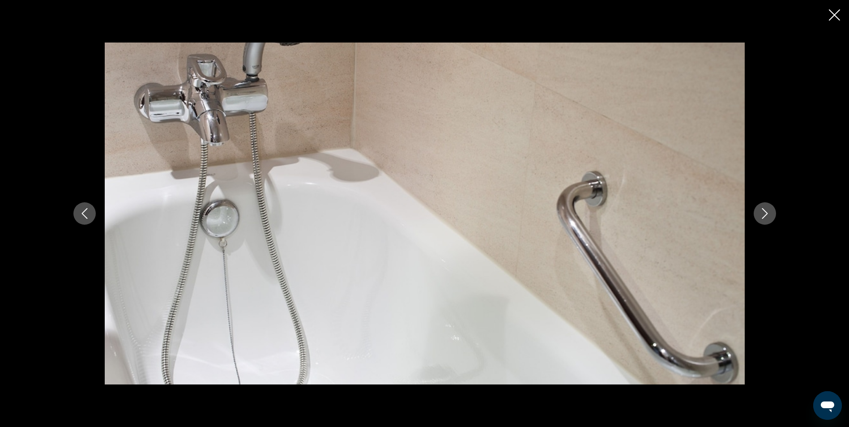
click at [763, 214] on icon "Next image" at bounding box center [764, 213] width 11 height 11
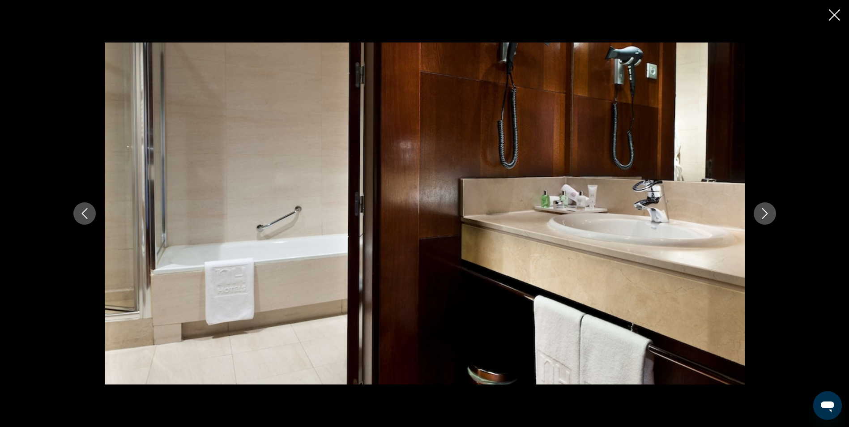
click at [763, 214] on icon "Next image" at bounding box center [764, 213] width 11 height 11
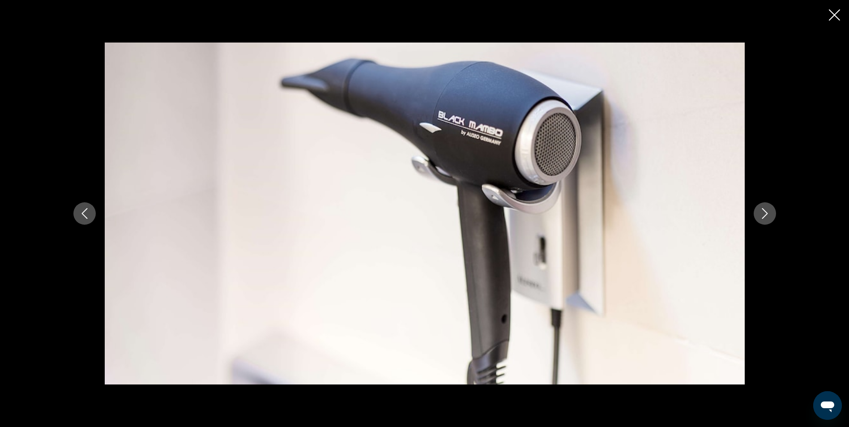
click at [763, 214] on icon "Next image" at bounding box center [764, 213] width 11 height 11
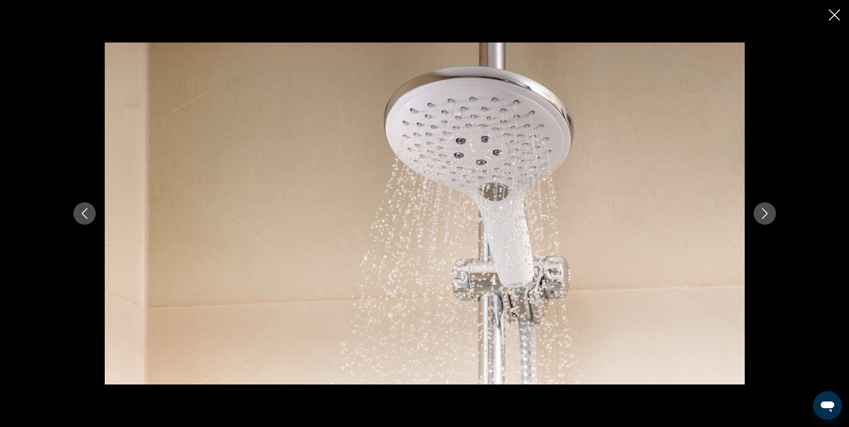
click at [763, 214] on icon "Next image" at bounding box center [764, 213] width 11 height 11
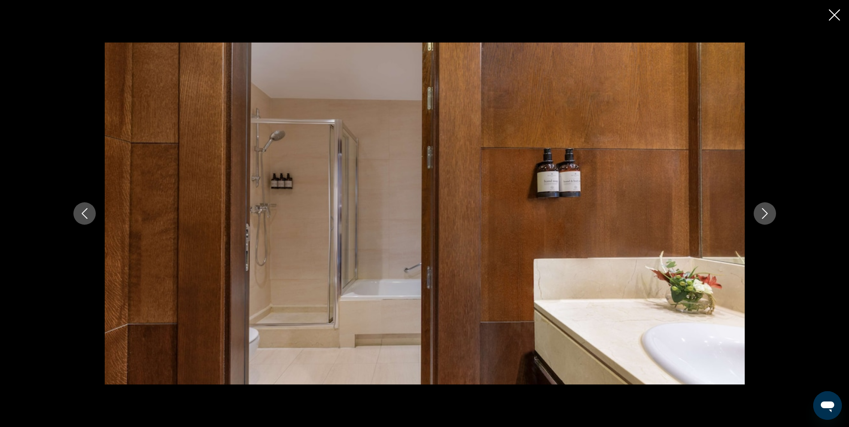
click at [763, 214] on icon "Next image" at bounding box center [764, 213] width 11 height 11
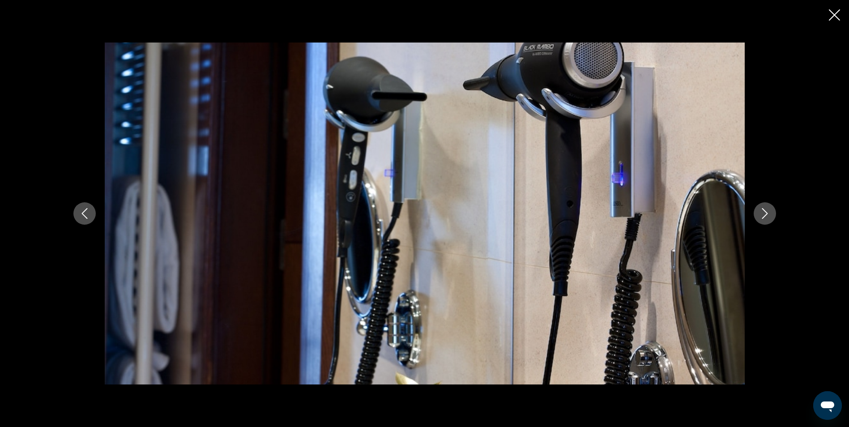
click at [763, 214] on icon "Next image" at bounding box center [764, 213] width 11 height 11
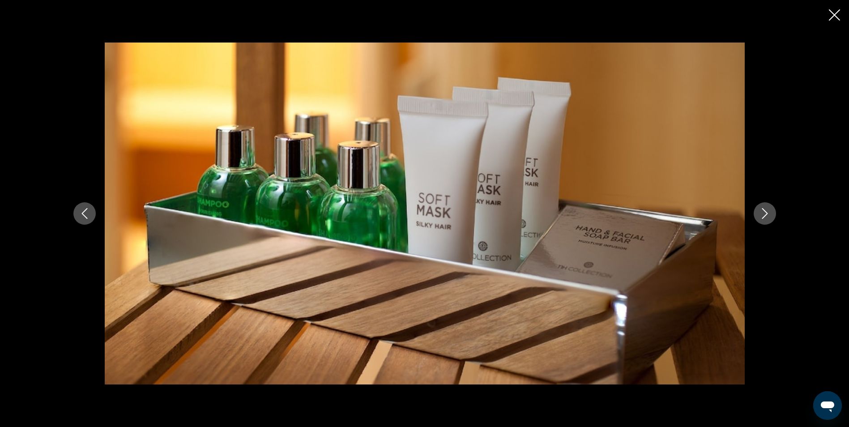
click at [763, 214] on icon "Next image" at bounding box center [764, 213] width 11 height 11
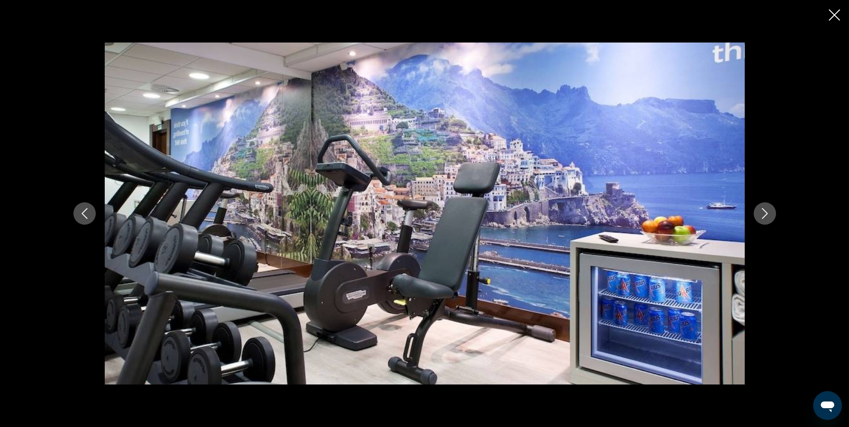
click at [763, 214] on icon "Next image" at bounding box center [764, 213] width 11 height 11
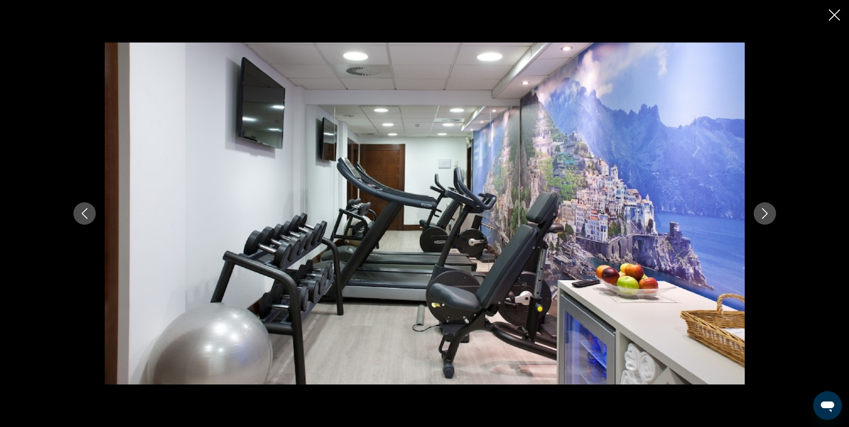
click at [763, 214] on icon "Next image" at bounding box center [764, 213] width 11 height 11
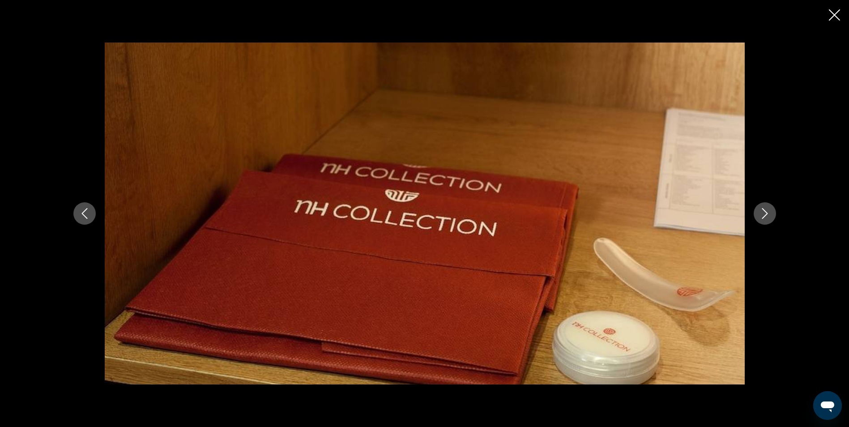
click at [763, 214] on icon "Next image" at bounding box center [764, 213] width 11 height 11
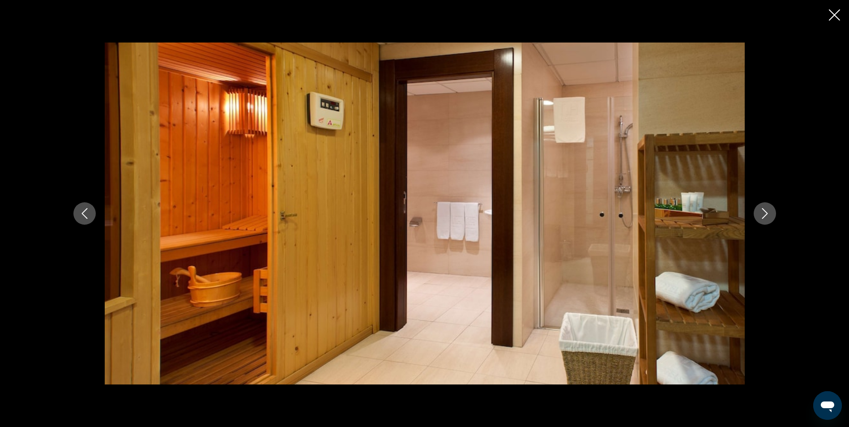
click at [763, 214] on icon "Next image" at bounding box center [764, 213] width 11 height 11
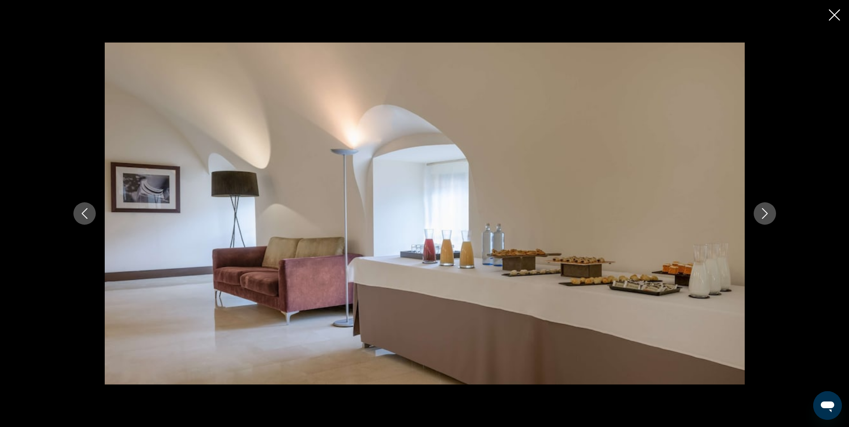
click at [763, 214] on icon "Next image" at bounding box center [764, 213] width 11 height 11
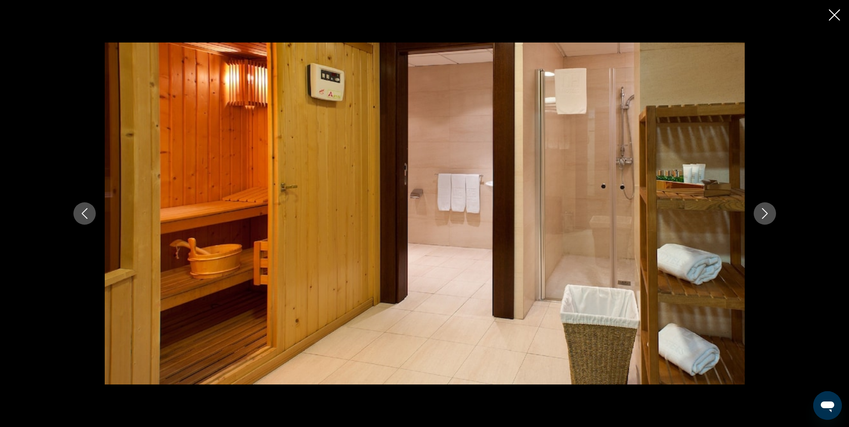
click at [763, 214] on icon "Next image" at bounding box center [764, 213] width 11 height 11
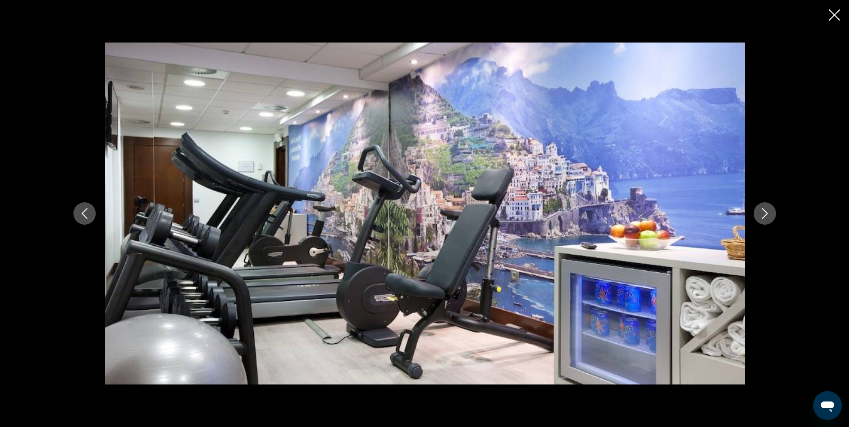
click at [763, 214] on icon "Next image" at bounding box center [764, 213] width 11 height 11
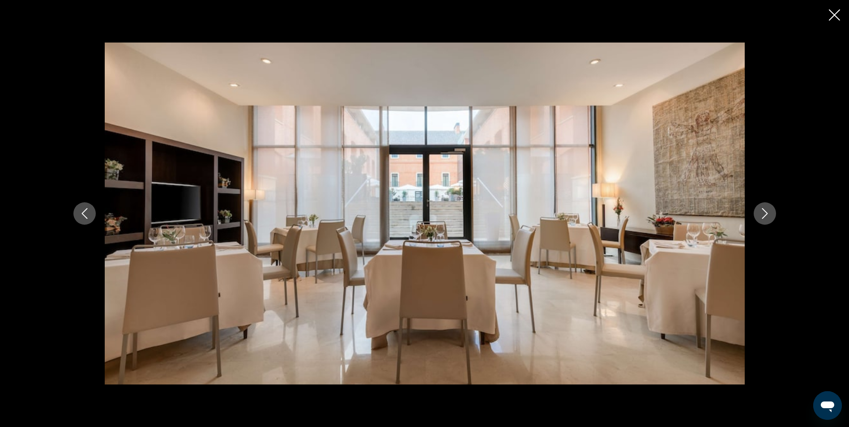
click at [763, 214] on icon "Next image" at bounding box center [764, 213] width 11 height 11
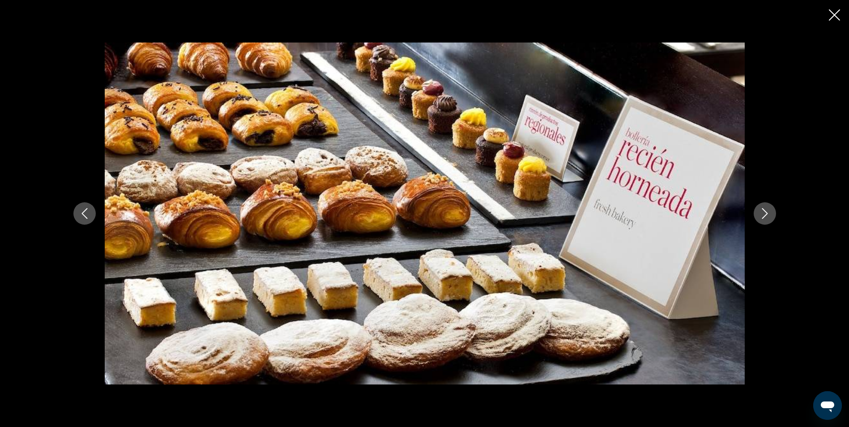
click at [763, 214] on icon "Next image" at bounding box center [764, 213] width 11 height 11
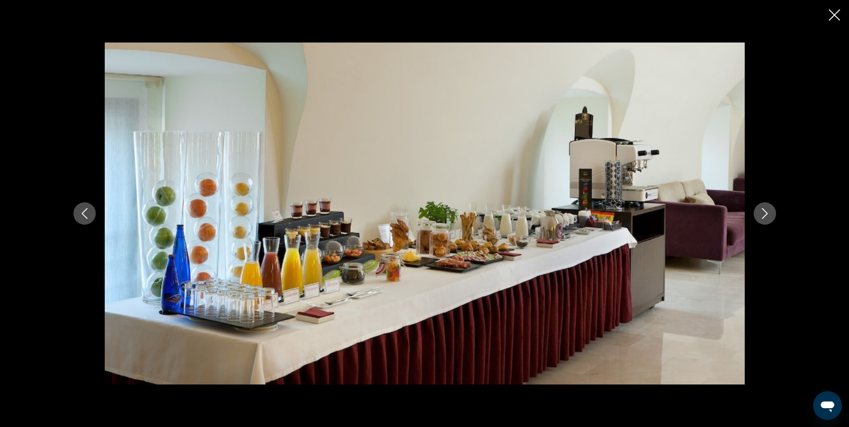
click at [763, 215] on icon "Next image" at bounding box center [764, 213] width 11 height 11
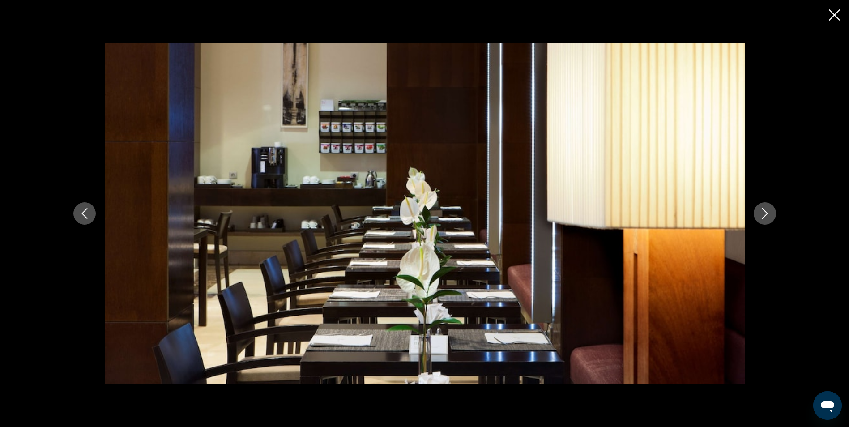
click at [763, 215] on icon "Next image" at bounding box center [764, 213] width 11 height 11
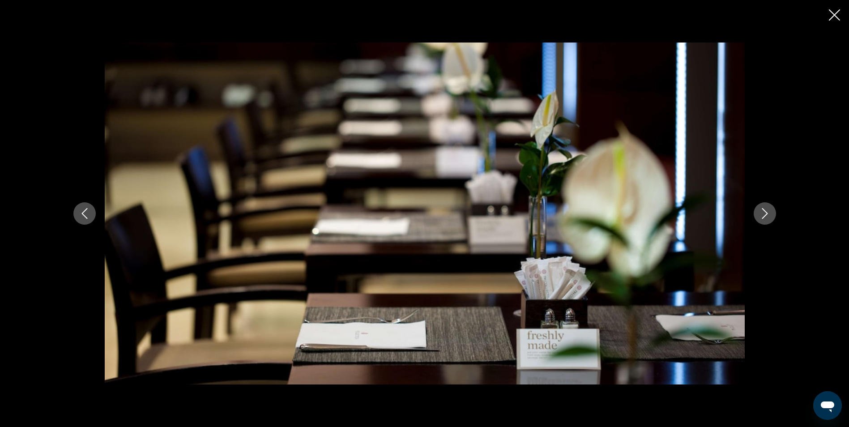
click at [763, 215] on icon "Next image" at bounding box center [764, 213] width 11 height 11
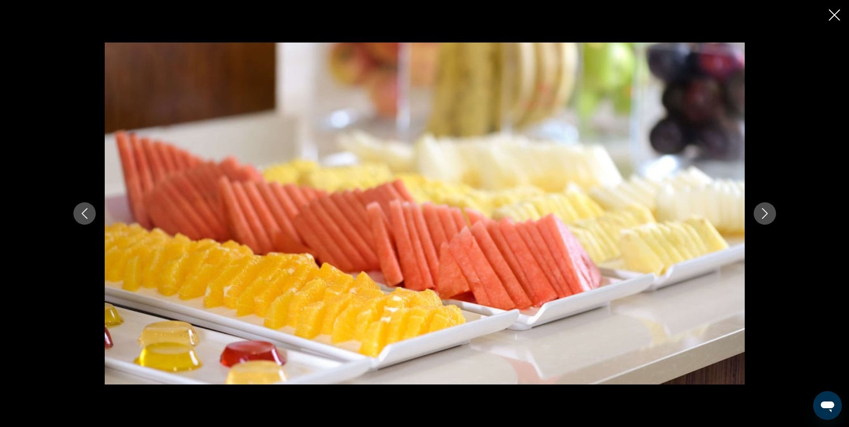
click at [763, 215] on icon "Next image" at bounding box center [764, 213] width 11 height 11
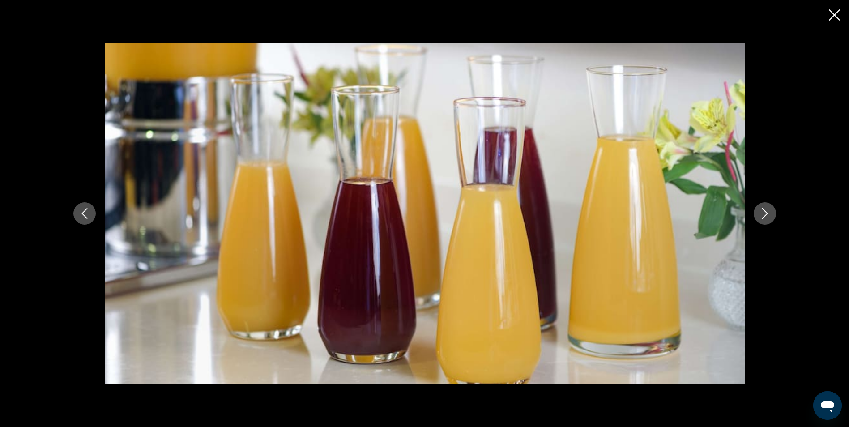
click at [763, 215] on icon "Next image" at bounding box center [764, 213] width 11 height 11
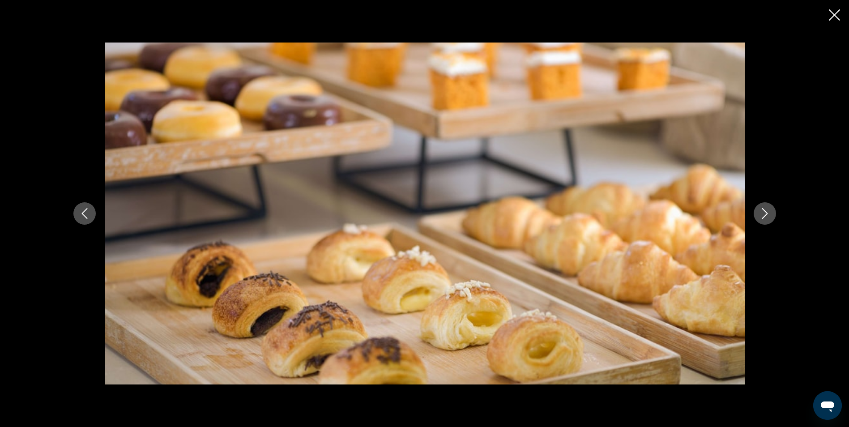
click at [763, 215] on icon "Next image" at bounding box center [764, 213] width 11 height 11
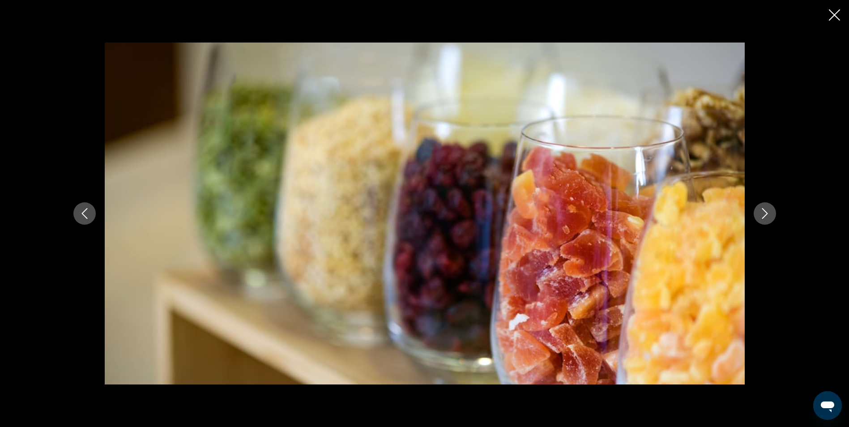
click at [763, 215] on icon "Next image" at bounding box center [764, 213] width 11 height 11
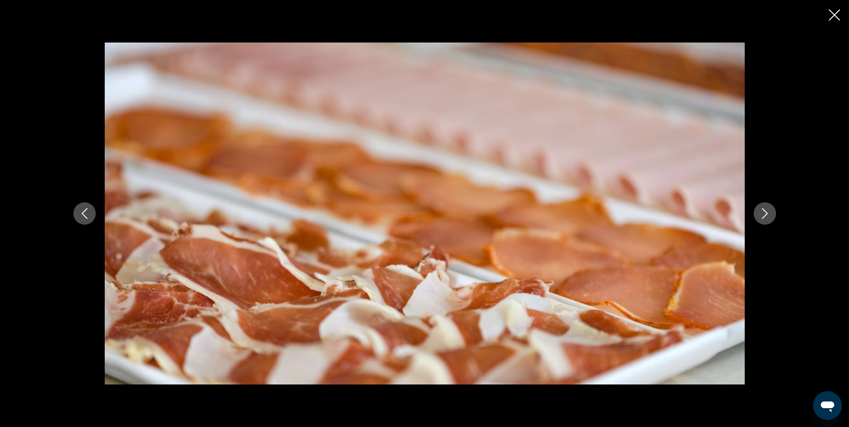
click at [763, 215] on icon "Next image" at bounding box center [764, 213] width 11 height 11
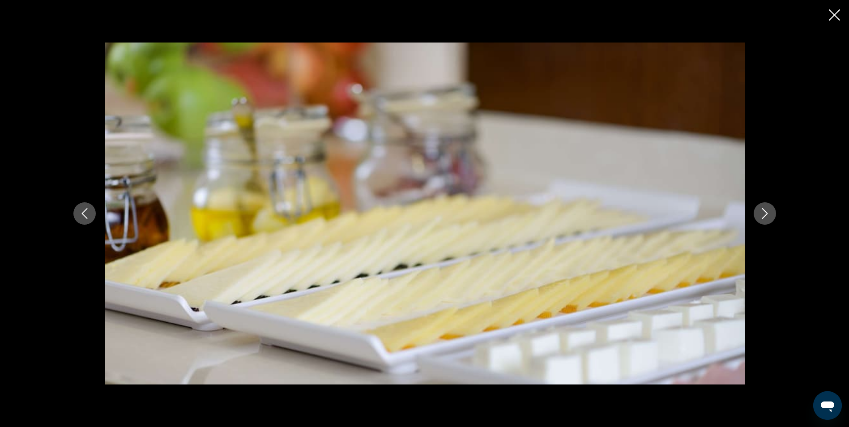
click at [763, 215] on icon "Next image" at bounding box center [764, 213] width 11 height 11
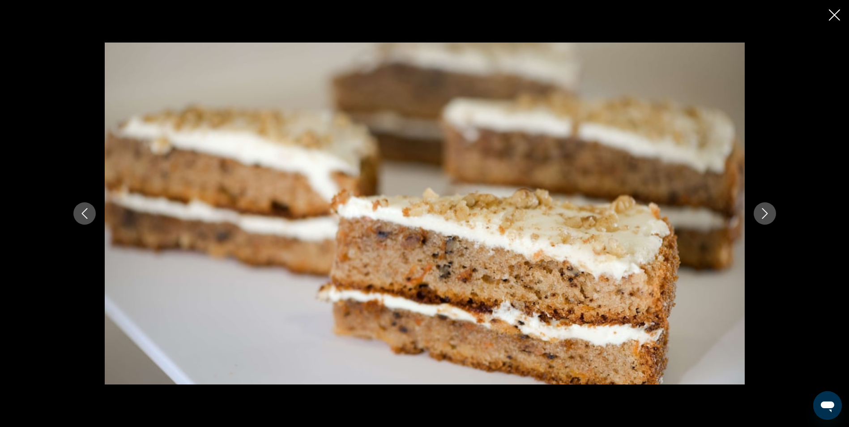
click at [763, 215] on icon "Next image" at bounding box center [764, 213] width 11 height 11
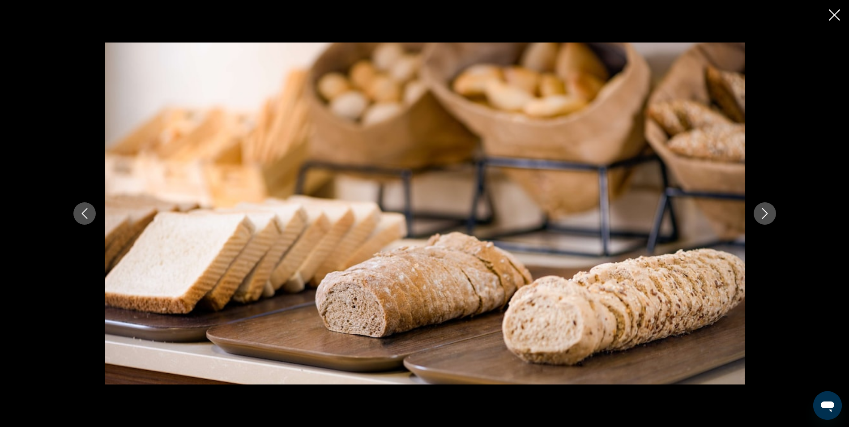
click at [763, 215] on icon "Next image" at bounding box center [764, 213] width 11 height 11
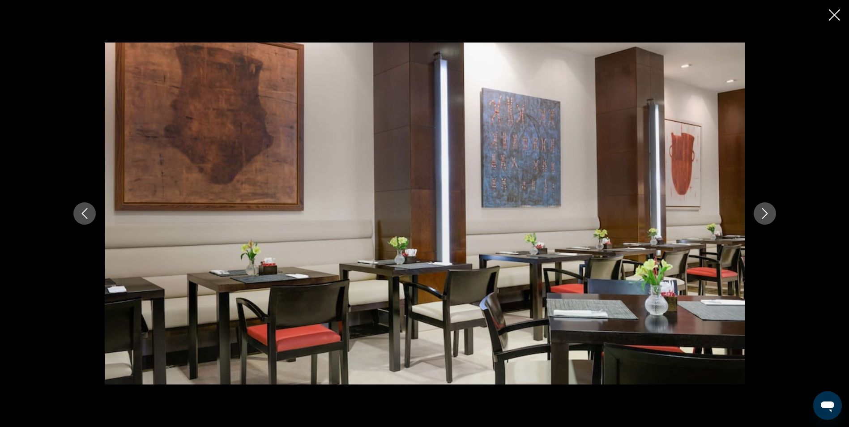
click at [763, 215] on icon "Next image" at bounding box center [764, 213] width 11 height 11
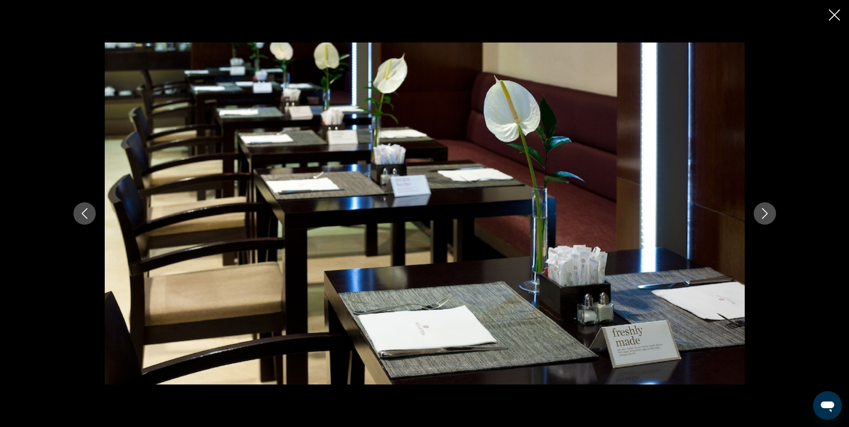
click at [763, 216] on icon "Next image" at bounding box center [764, 213] width 11 height 11
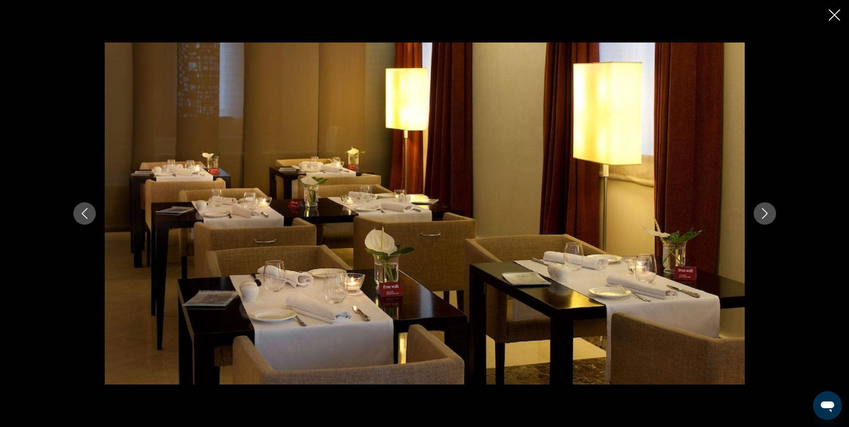
click at [763, 216] on icon "Next image" at bounding box center [764, 213] width 11 height 11
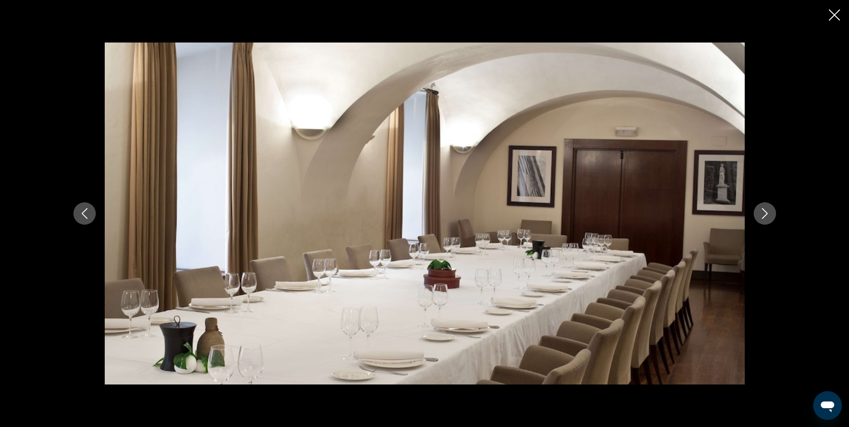
click at [763, 216] on icon "Next image" at bounding box center [764, 213] width 11 height 11
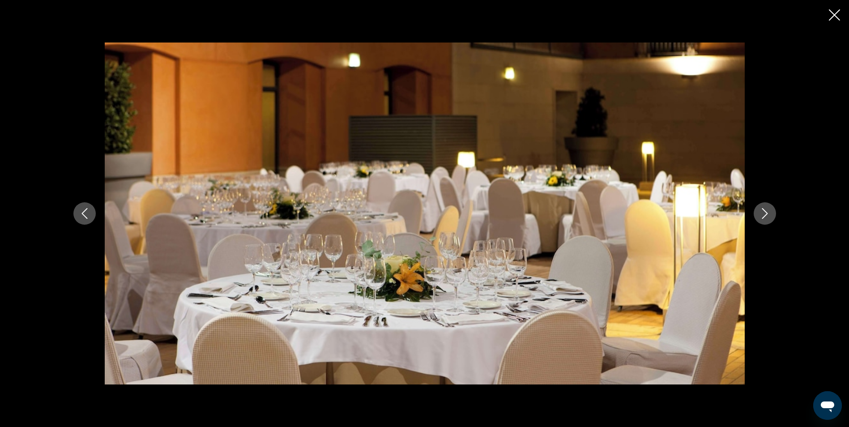
click at [763, 216] on icon "Next image" at bounding box center [764, 213] width 11 height 11
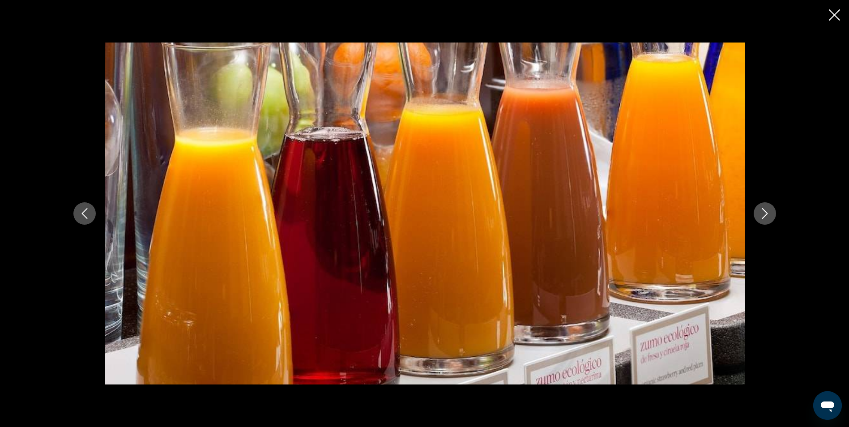
click at [763, 216] on icon "Next image" at bounding box center [764, 213] width 11 height 11
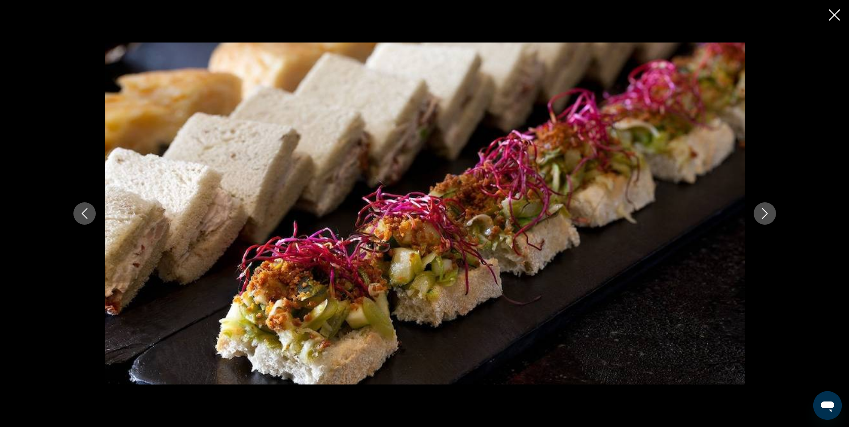
click at [763, 216] on icon "Next image" at bounding box center [764, 213] width 11 height 11
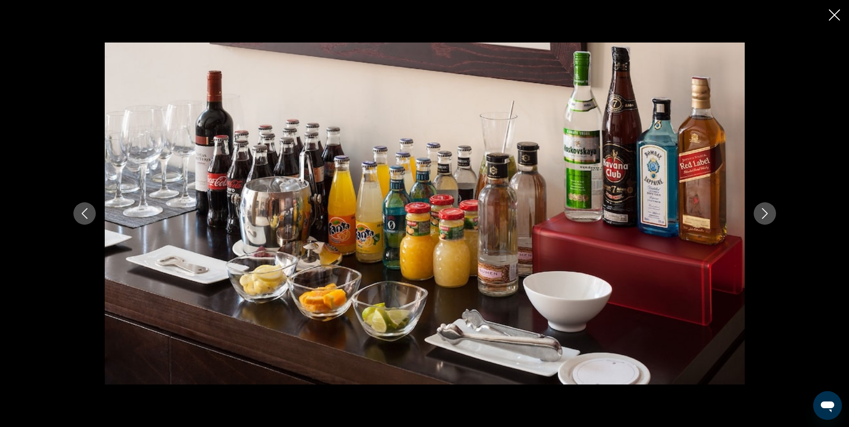
click at [763, 216] on icon "Next image" at bounding box center [764, 213] width 11 height 11
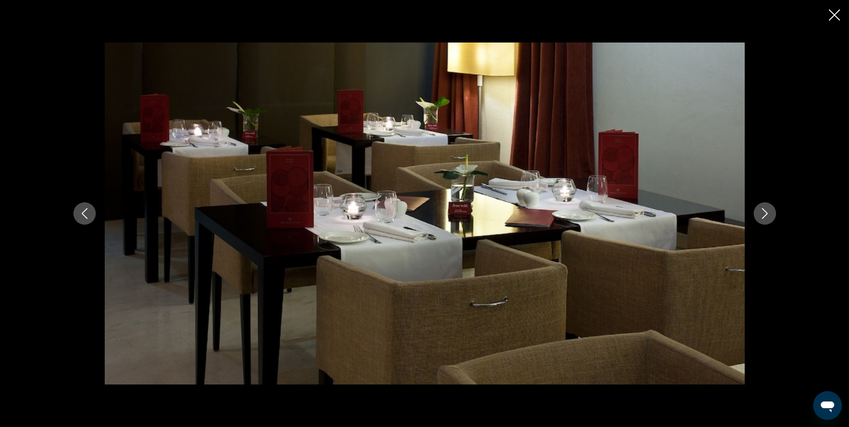
click at [763, 216] on icon "Next image" at bounding box center [764, 213] width 11 height 11
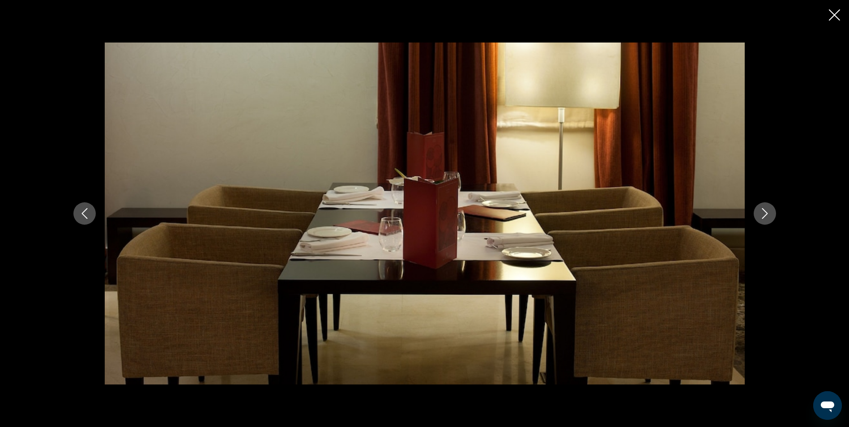
click at [763, 216] on icon "Next image" at bounding box center [764, 213] width 11 height 11
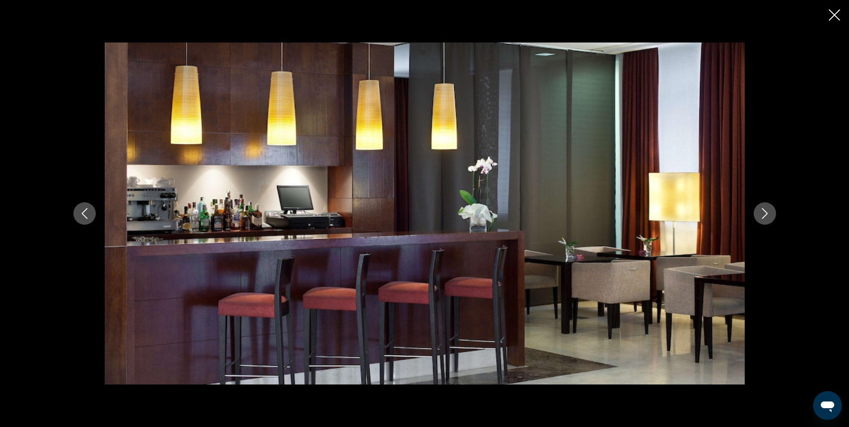
click at [763, 216] on icon "Next image" at bounding box center [764, 213] width 11 height 11
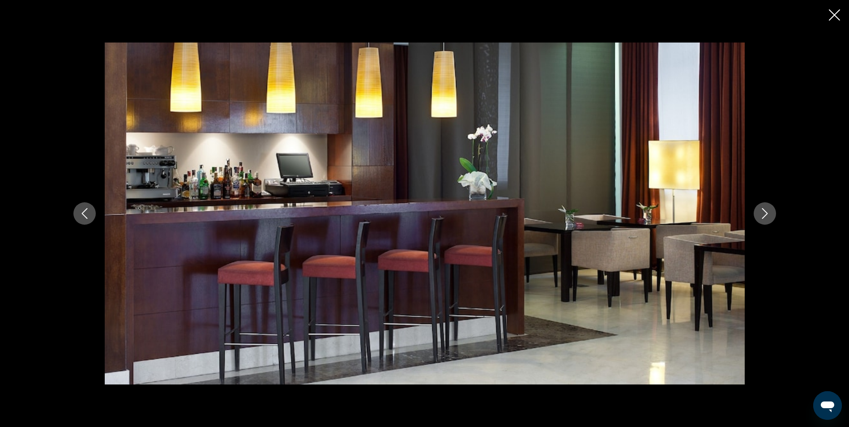
click at [763, 216] on icon "Next image" at bounding box center [764, 213] width 11 height 11
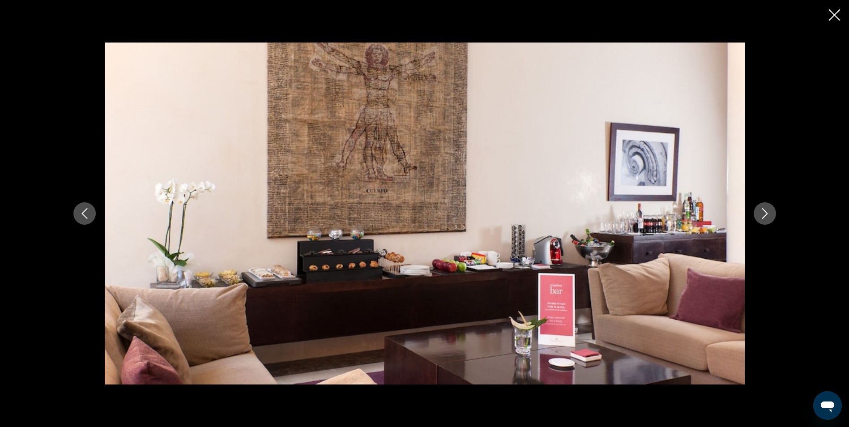
click at [763, 216] on icon "Next image" at bounding box center [764, 213] width 11 height 11
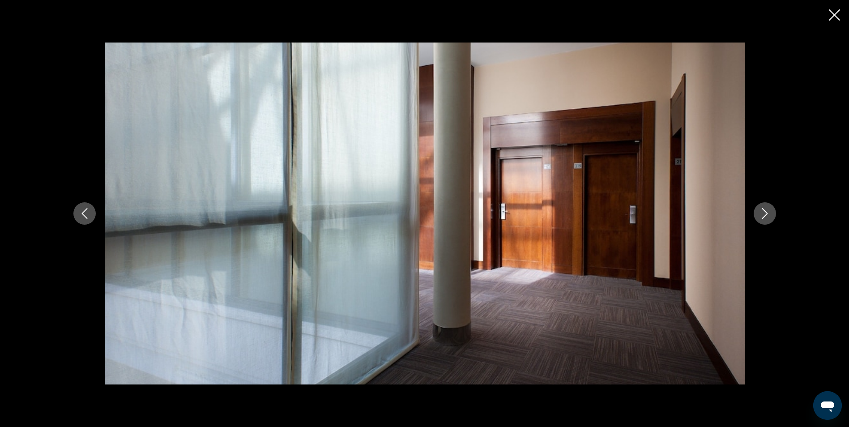
click at [763, 216] on icon "Next image" at bounding box center [764, 213] width 11 height 11
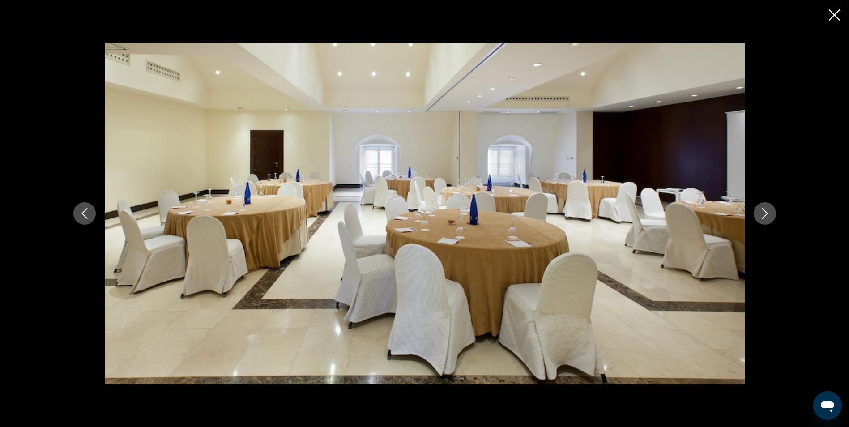
click at [763, 216] on icon "Next image" at bounding box center [764, 213] width 11 height 11
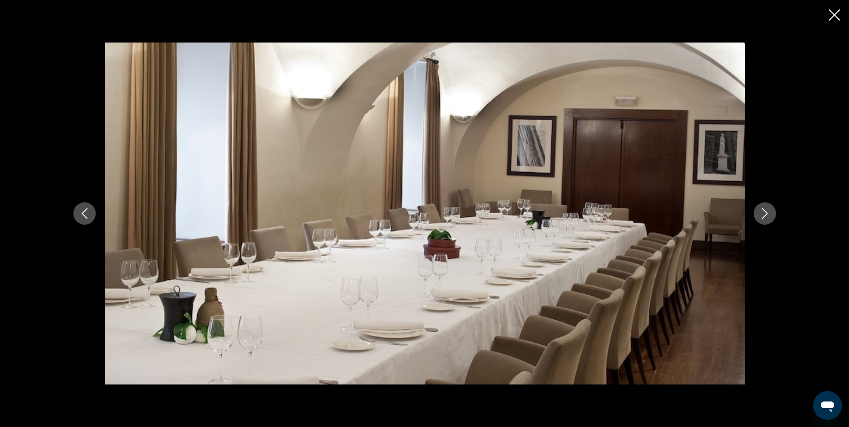
click at [763, 216] on icon "Next image" at bounding box center [764, 213] width 11 height 11
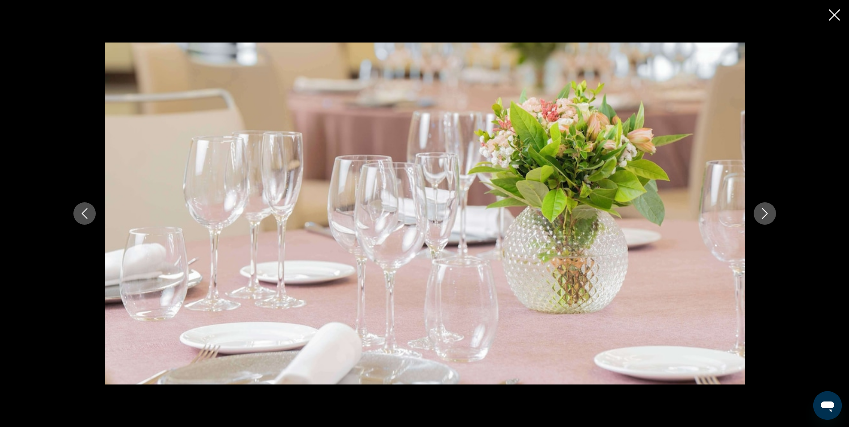
click at [763, 216] on icon "Next image" at bounding box center [764, 213] width 11 height 11
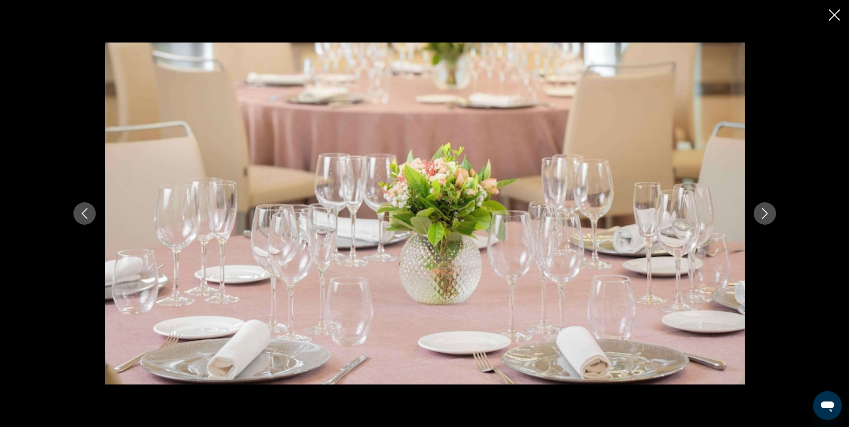
click at [763, 216] on icon "Next image" at bounding box center [764, 213] width 11 height 11
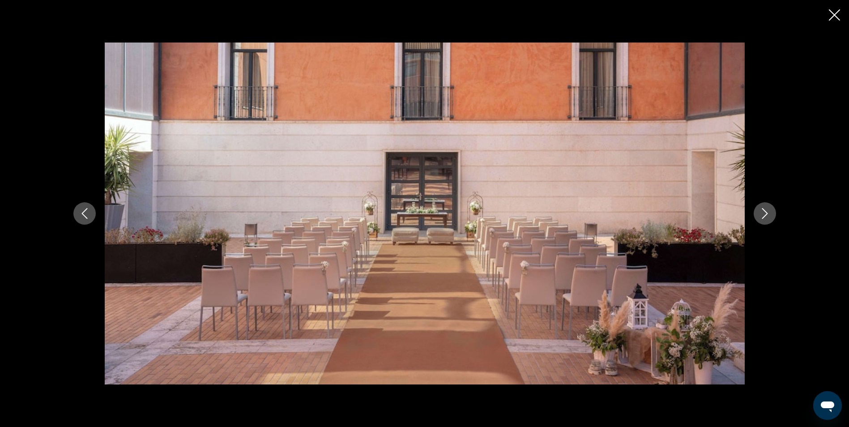
click at [763, 216] on icon "Next image" at bounding box center [764, 213] width 11 height 11
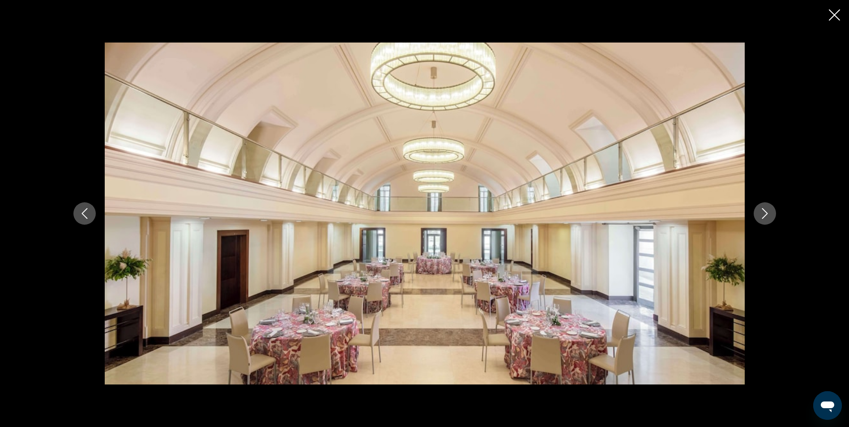
click at [763, 216] on icon "Next image" at bounding box center [764, 213] width 11 height 11
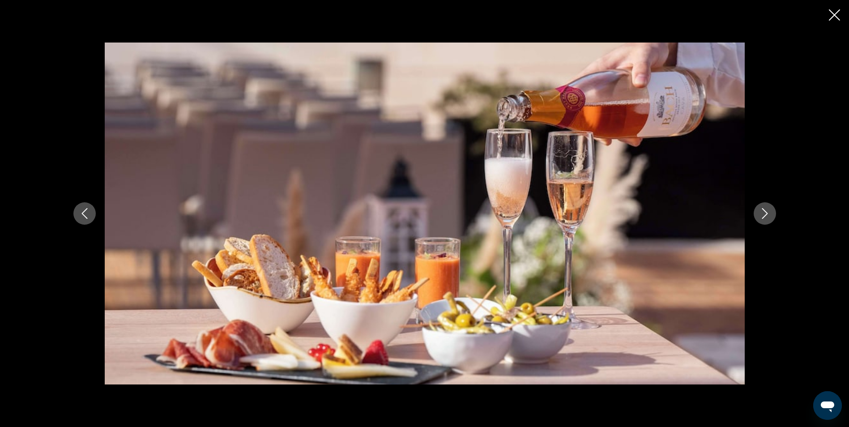
click at [763, 216] on icon "Next image" at bounding box center [764, 213] width 11 height 11
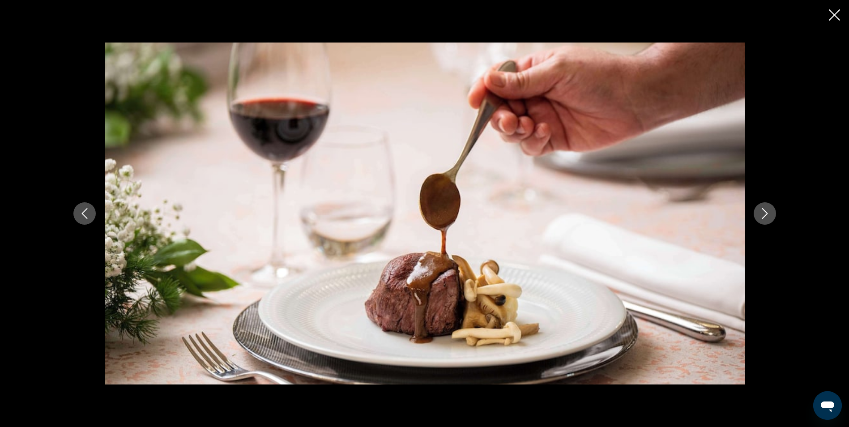
click at [763, 216] on icon "Next image" at bounding box center [764, 213] width 11 height 11
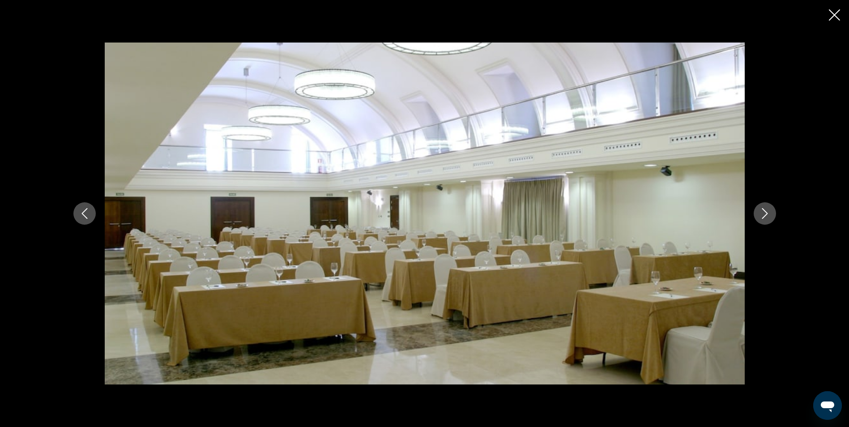
click at [763, 216] on icon "Next image" at bounding box center [764, 213] width 11 height 11
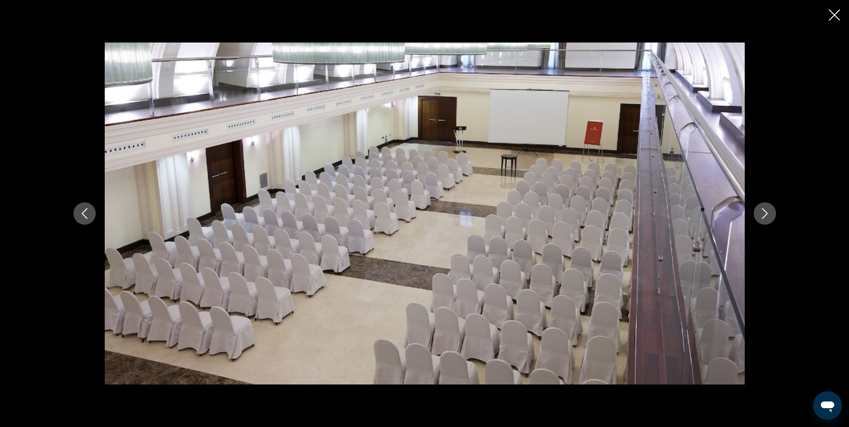
click at [763, 216] on icon "Next image" at bounding box center [764, 213] width 11 height 11
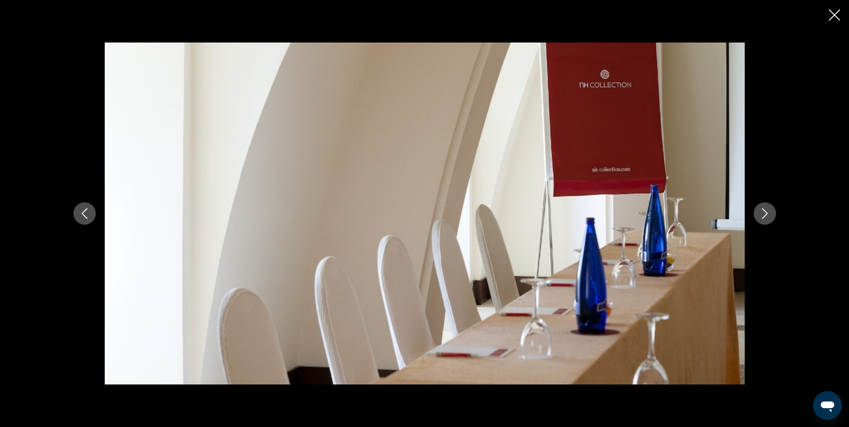
click at [763, 216] on icon "Next image" at bounding box center [764, 213] width 11 height 11
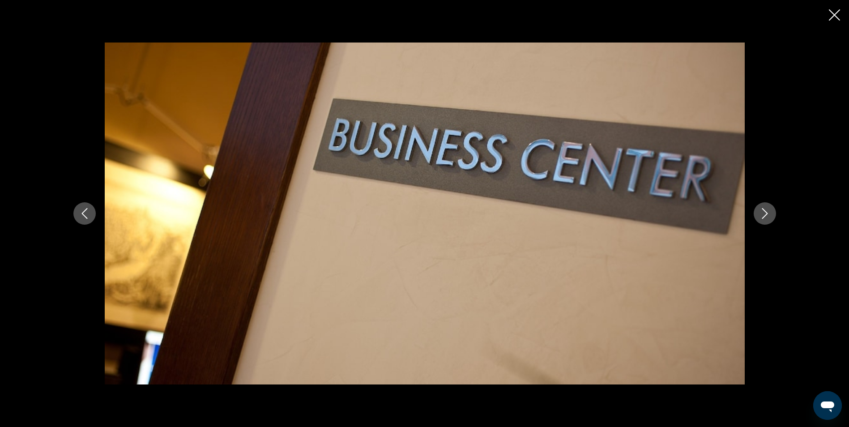
click at [763, 216] on icon "Next image" at bounding box center [764, 213] width 11 height 11
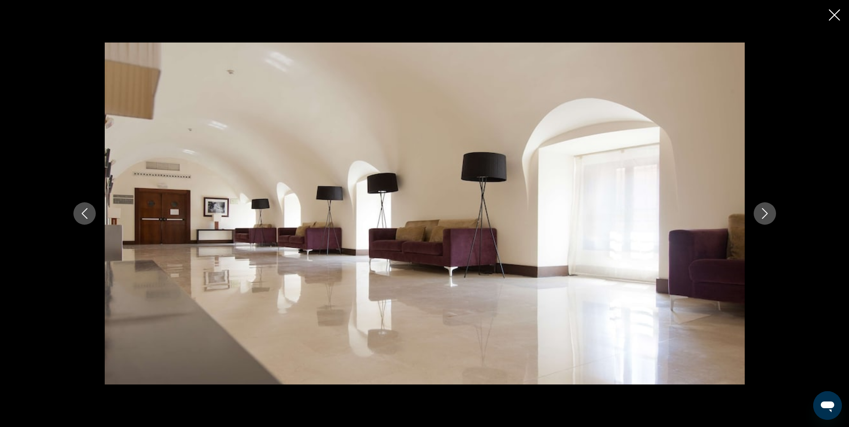
click at [763, 216] on icon "Next image" at bounding box center [764, 213] width 11 height 11
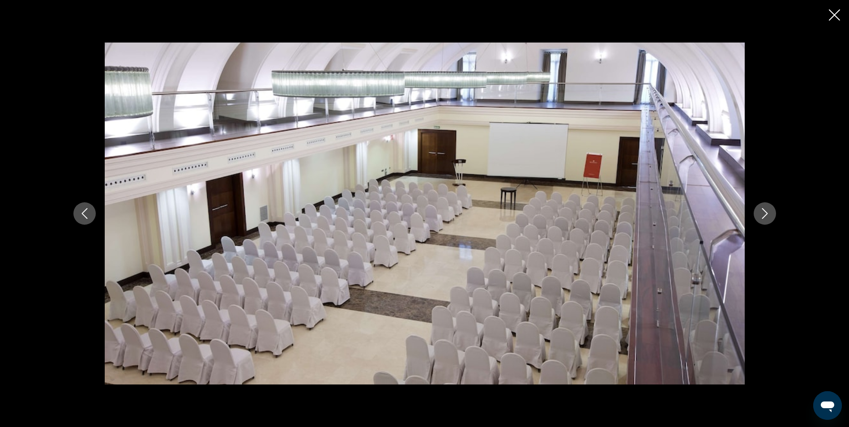
click at [763, 216] on icon "Next image" at bounding box center [764, 213] width 11 height 11
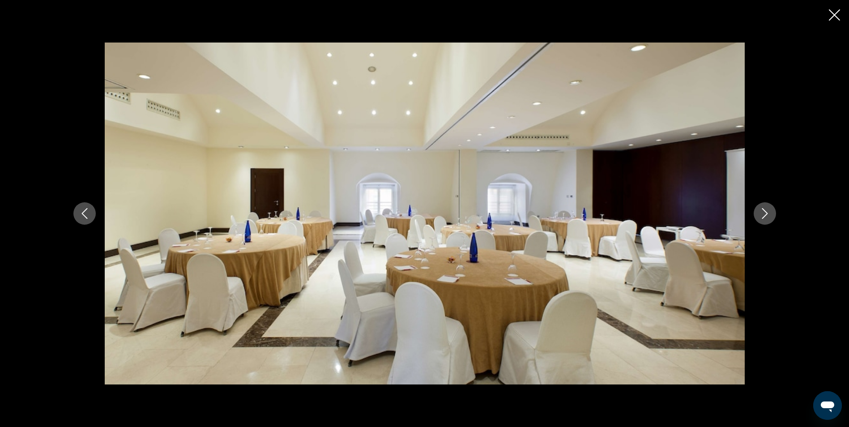
click at [763, 216] on icon "Next image" at bounding box center [764, 213] width 11 height 11
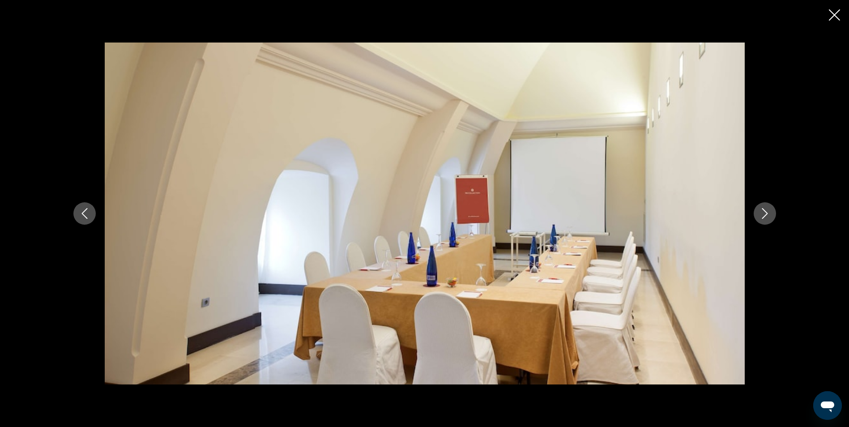
click at [763, 216] on icon "Next image" at bounding box center [764, 213] width 11 height 11
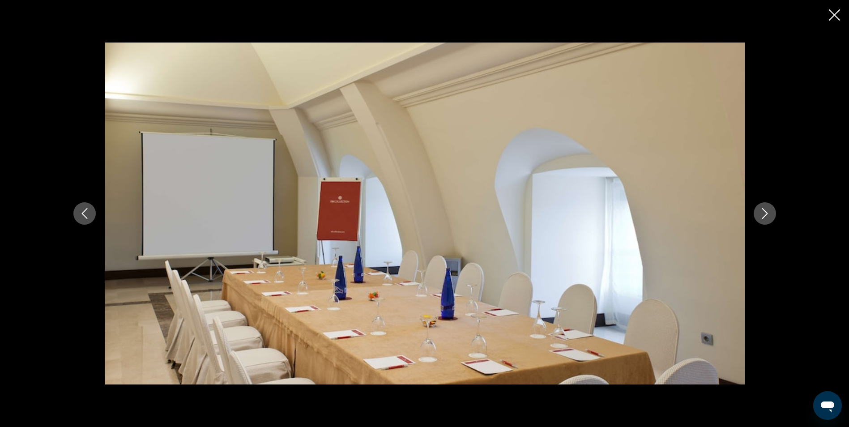
click at [763, 216] on icon "Next image" at bounding box center [764, 213] width 11 height 11
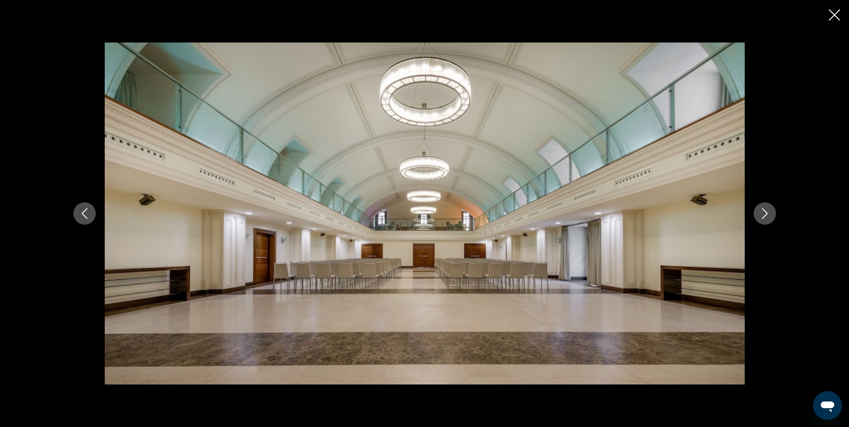
click at [763, 216] on icon "Next image" at bounding box center [764, 213] width 11 height 11
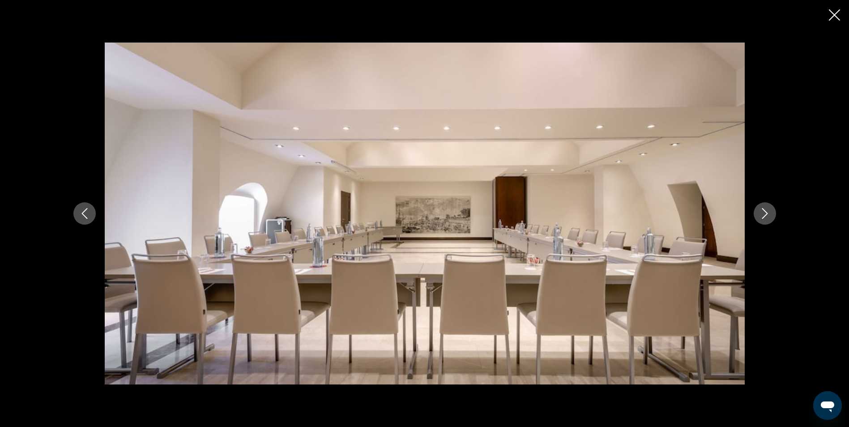
click at [763, 216] on icon "Next image" at bounding box center [764, 213] width 11 height 11
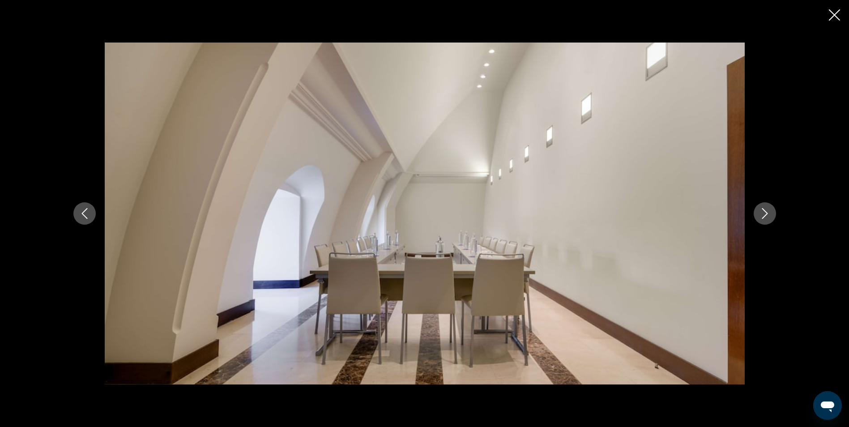
click at [763, 216] on icon "Next image" at bounding box center [764, 213] width 11 height 11
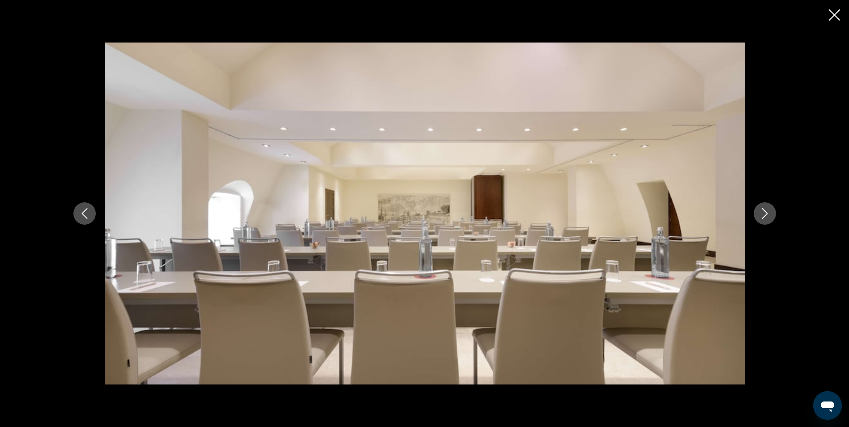
click at [763, 216] on icon "Next image" at bounding box center [764, 213] width 11 height 11
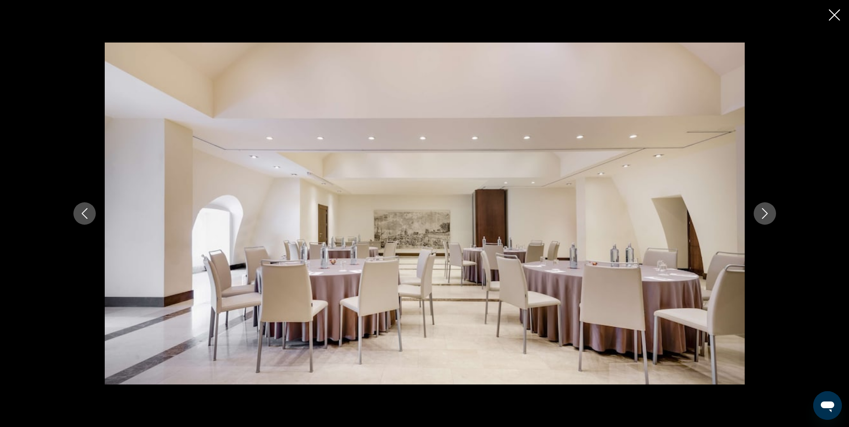
click at [763, 216] on icon "Next image" at bounding box center [764, 213] width 11 height 11
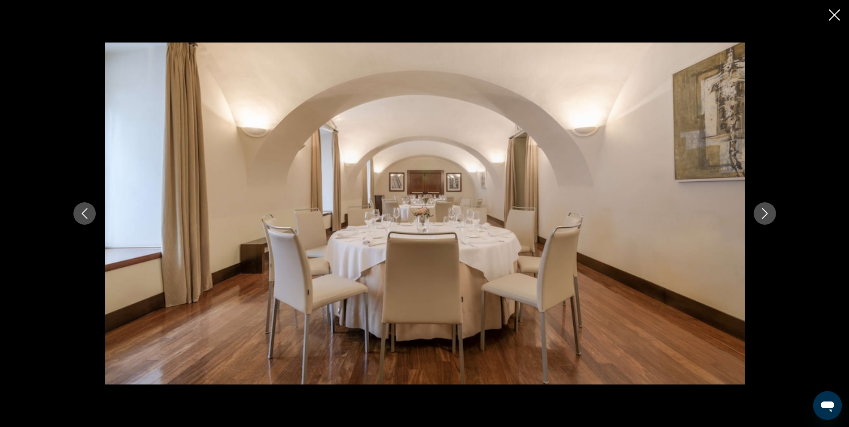
click at [763, 216] on icon "Next image" at bounding box center [764, 213] width 11 height 11
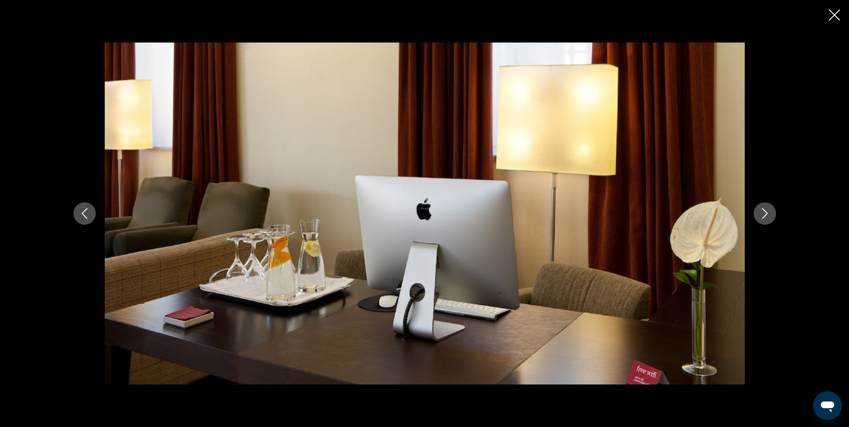
click at [763, 216] on icon "Next image" at bounding box center [764, 213] width 11 height 11
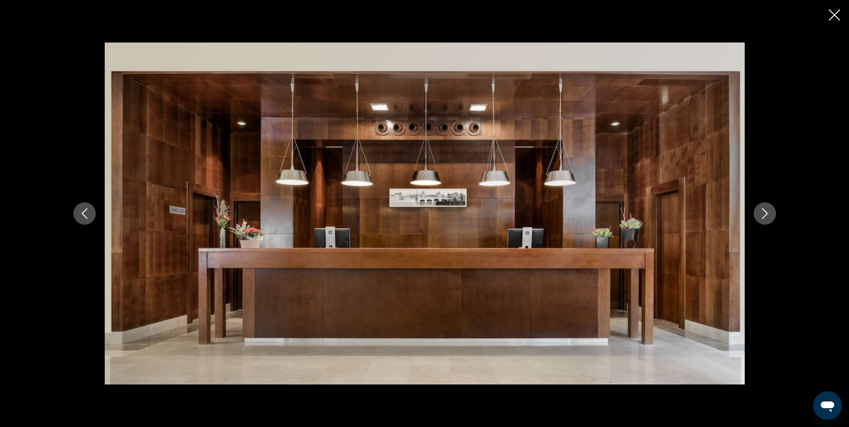
click at [763, 216] on icon "Next image" at bounding box center [764, 213] width 11 height 11
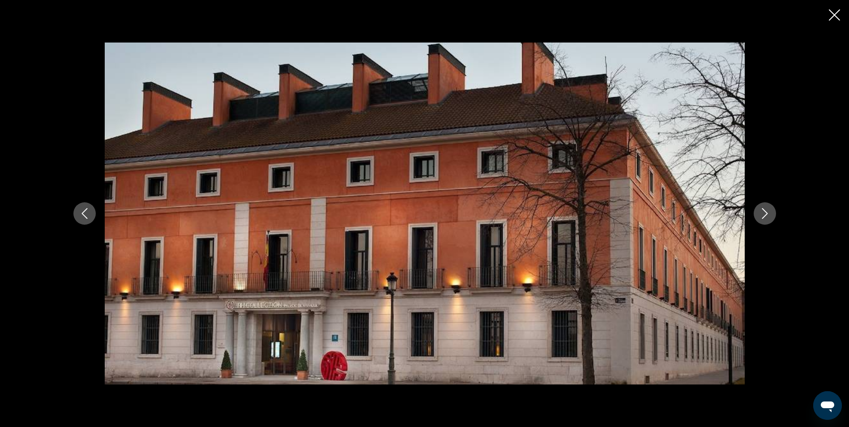
click at [763, 216] on icon "Next image" at bounding box center [764, 213] width 11 height 11
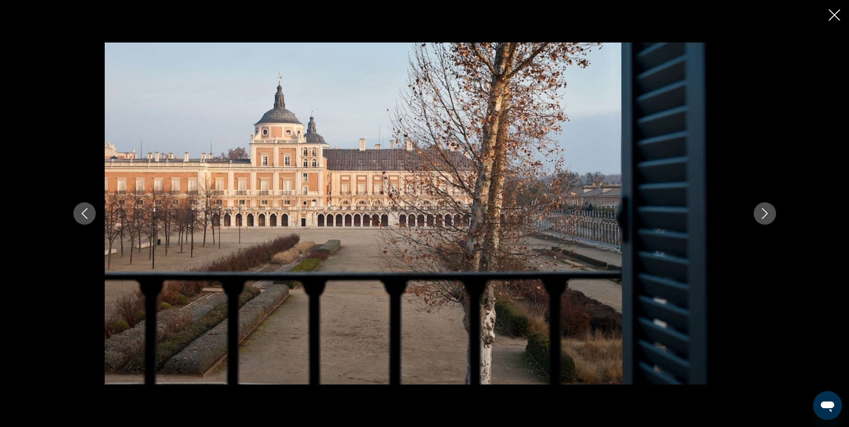
click at [763, 216] on icon "Next image" at bounding box center [764, 213] width 11 height 11
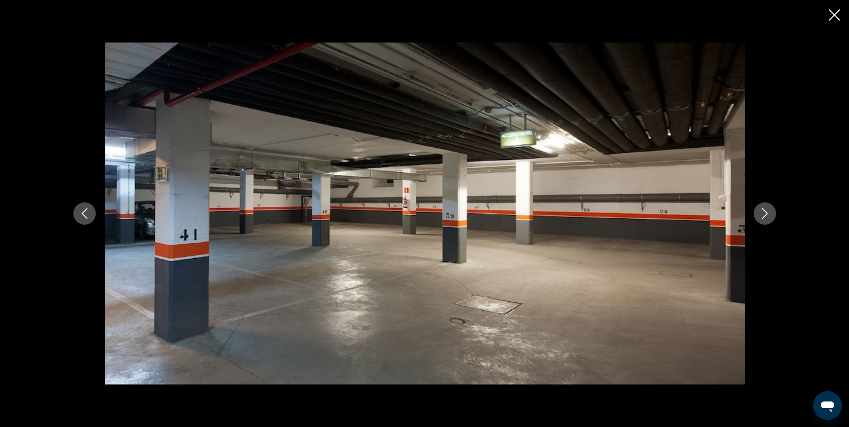
click at [763, 216] on icon "Next image" at bounding box center [764, 213] width 11 height 11
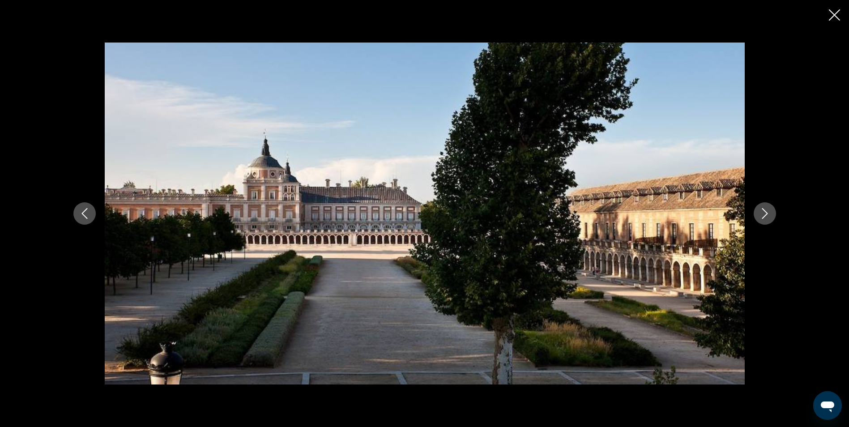
scroll to position [537, 0]
click at [761, 221] on button "Next image" at bounding box center [765, 213] width 22 height 22
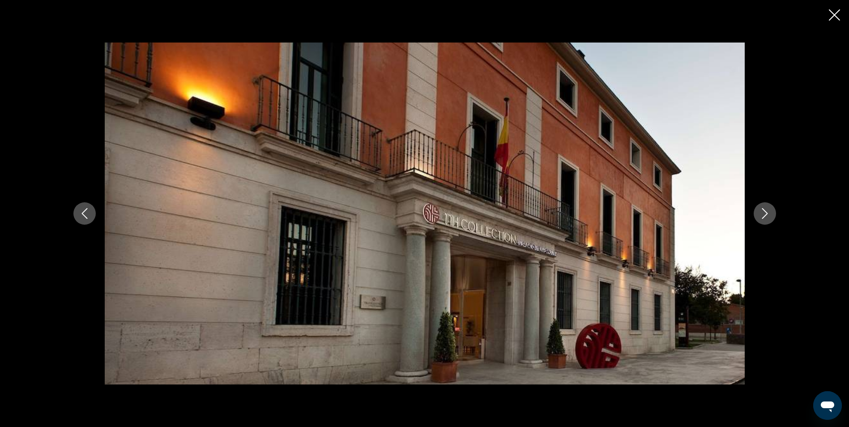
click at [761, 221] on button "Next image" at bounding box center [765, 213] width 22 height 22
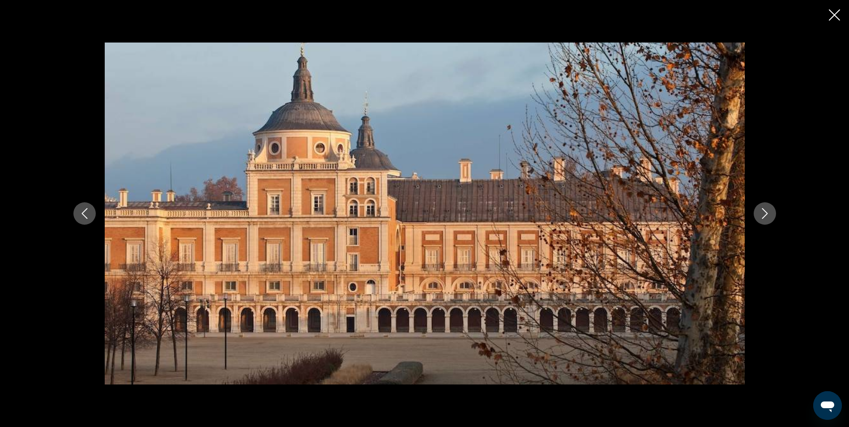
click at [761, 222] on button "Next image" at bounding box center [765, 213] width 22 height 22
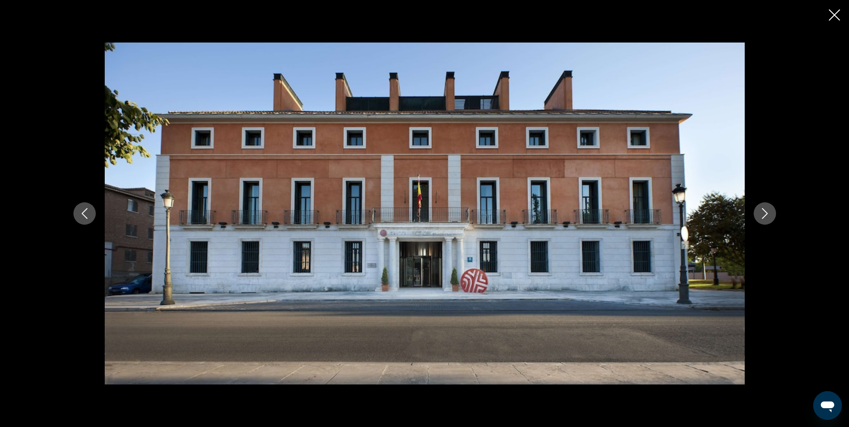
click at [761, 222] on button "Next image" at bounding box center [765, 213] width 22 height 22
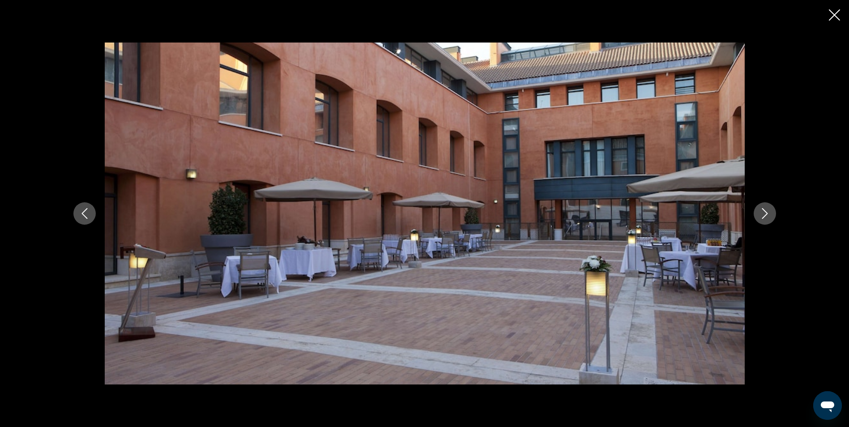
click at [761, 222] on button "Next image" at bounding box center [765, 213] width 22 height 22
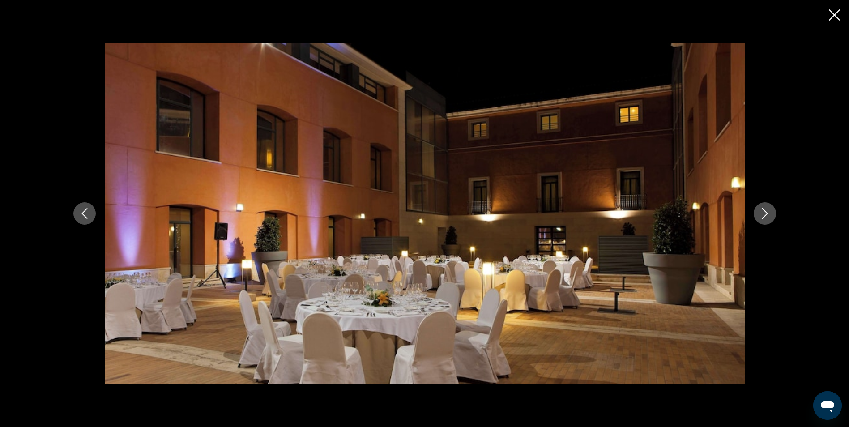
click at [761, 222] on button "Next image" at bounding box center [765, 213] width 22 height 22
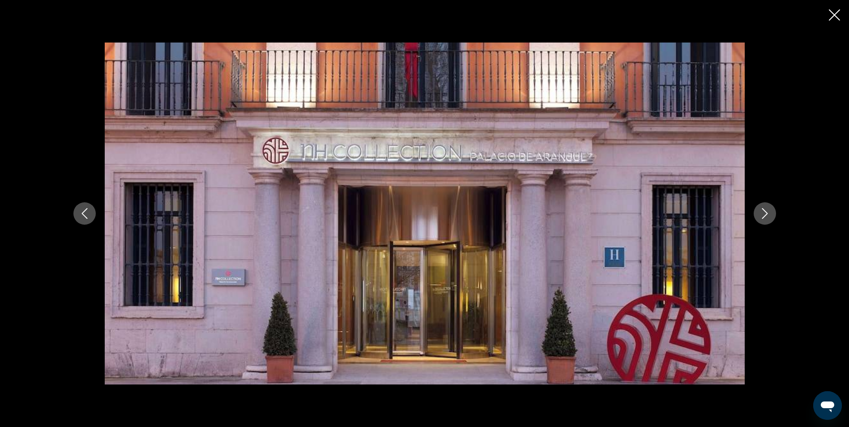
click at [761, 222] on button "Next image" at bounding box center [765, 213] width 22 height 22
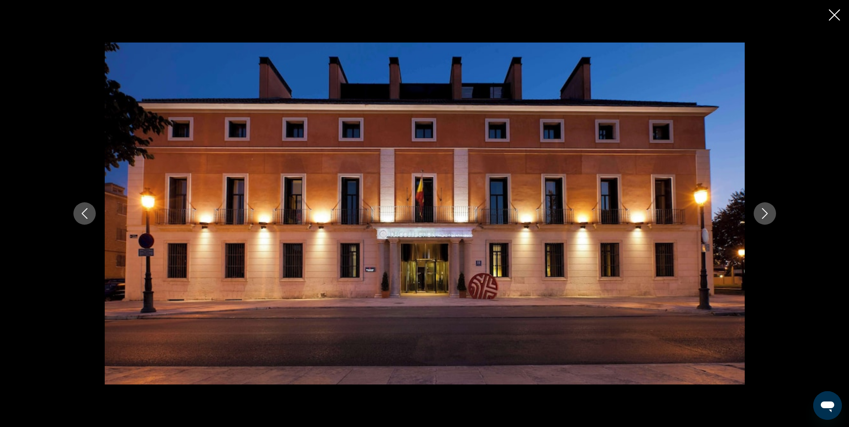
drag, startPoint x: 835, startPoint y: 12, endPoint x: 806, endPoint y: 60, distance: 56.4
click at [835, 13] on icon "Close slideshow" at bounding box center [834, 14] width 11 height 11
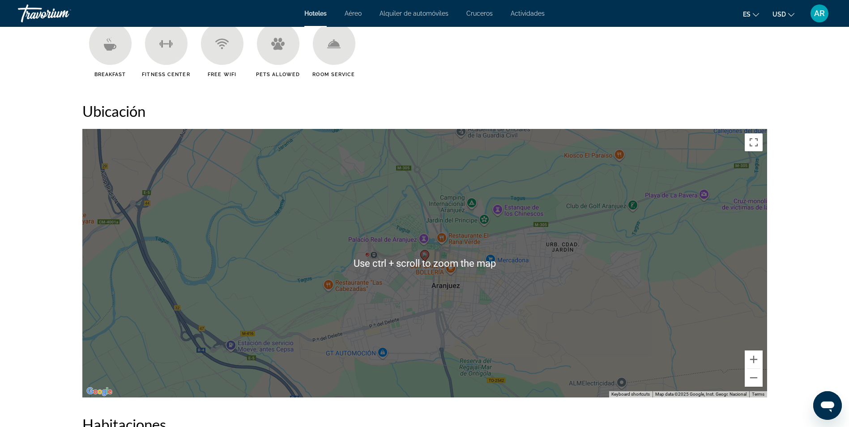
scroll to position [716, 0]
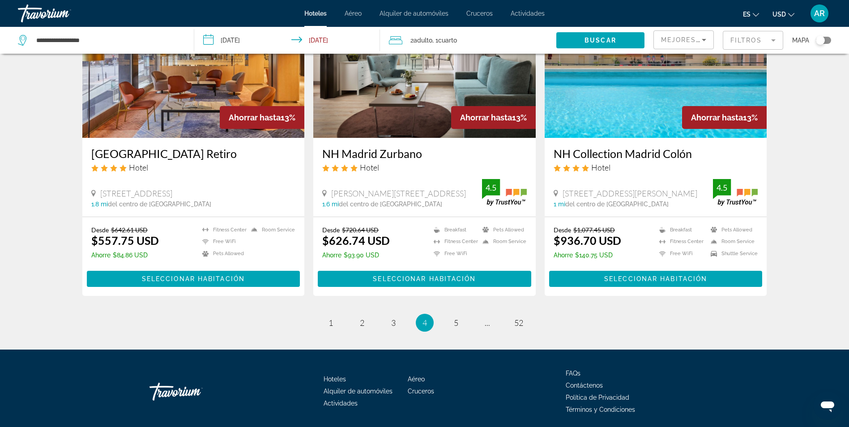
scroll to position [1079, 0]
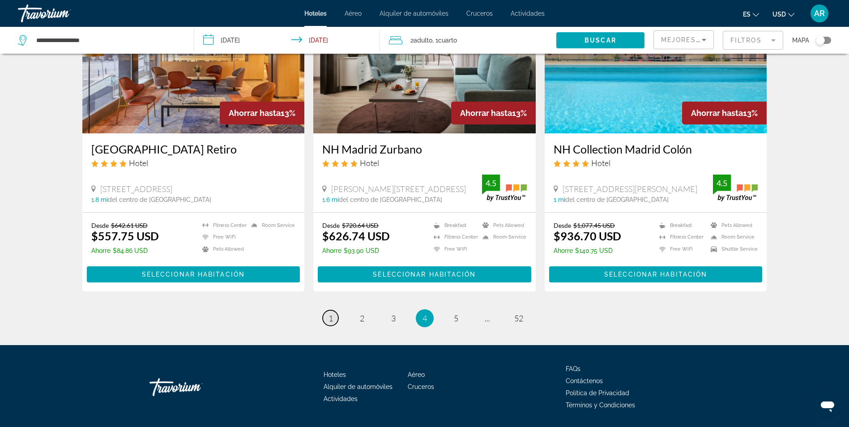
click at [331, 313] on span "1" at bounding box center [330, 318] width 4 height 10
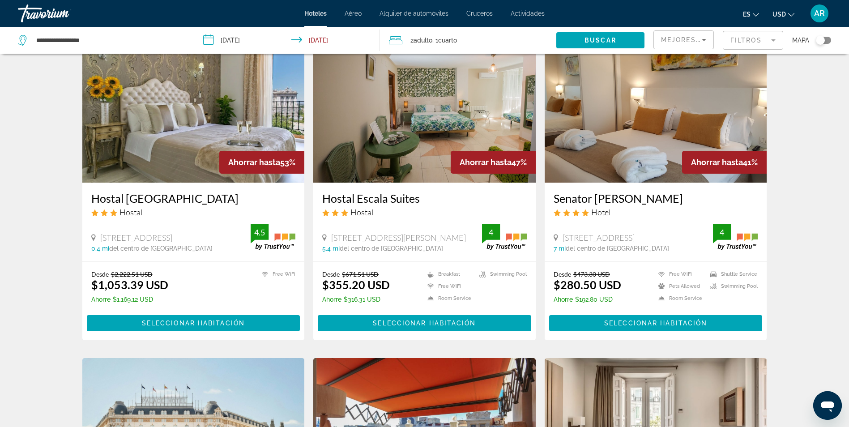
scroll to position [45, 0]
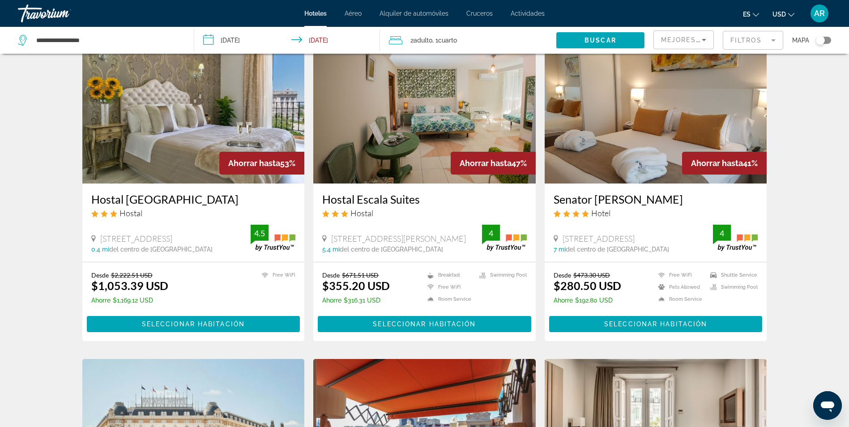
click at [422, 168] on img "Main content" at bounding box center [424, 111] width 222 height 143
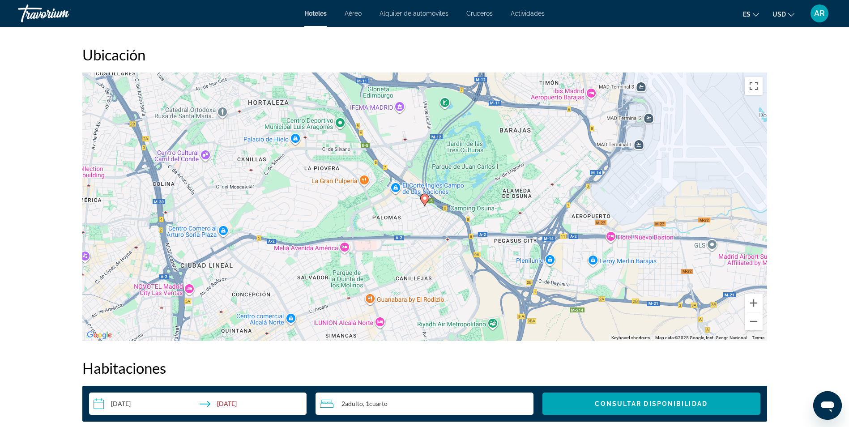
scroll to position [738, 0]
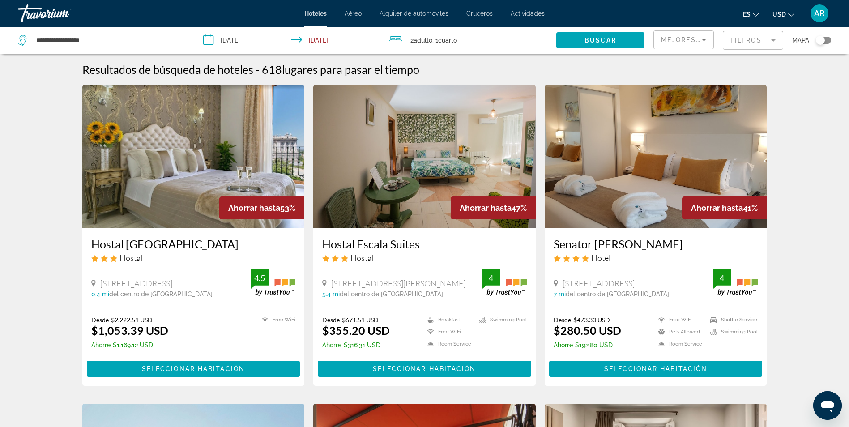
click at [637, 171] on img "Main content" at bounding box center [656, 156] width 222 height 143
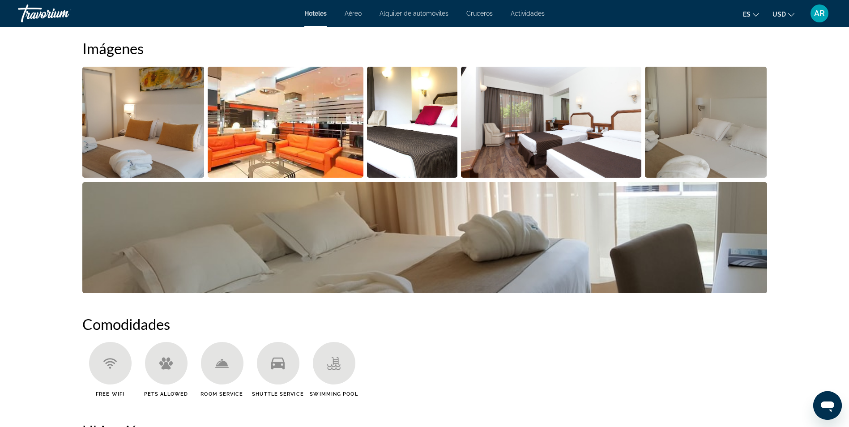
scroll to position [448, 0]
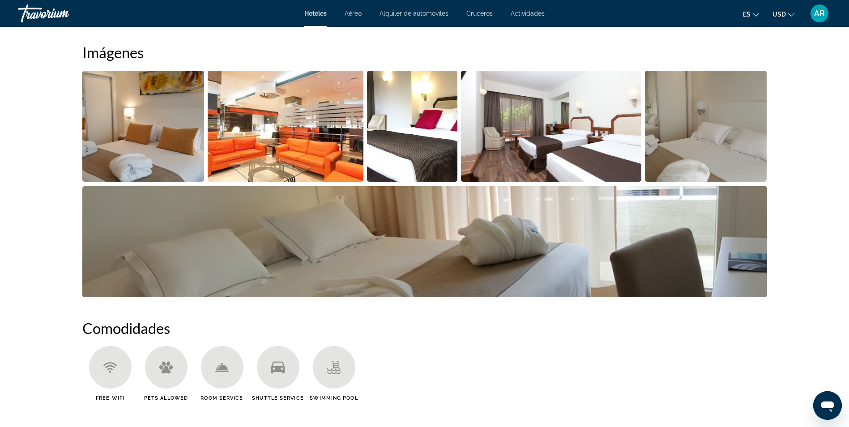
click at [171, 109] on img "Open full-screen image slider" at bounding box center [143, 126] width 122 height 111
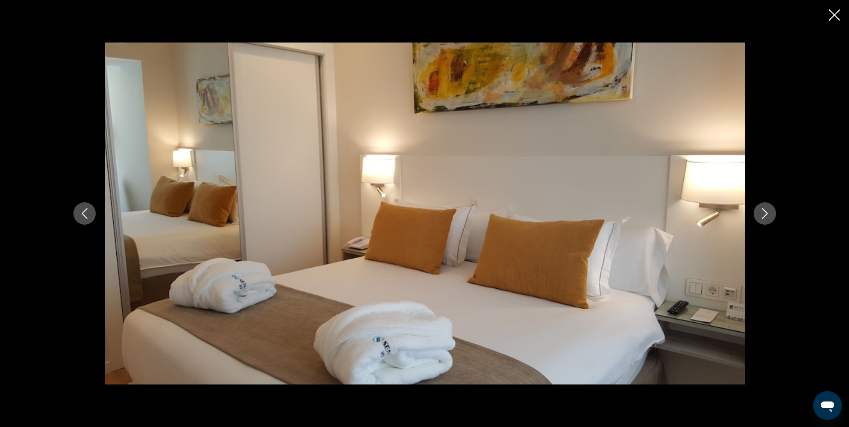
click at [764, 213] on icon "Next image" at bounding box center [764, 213] width 11 height 11
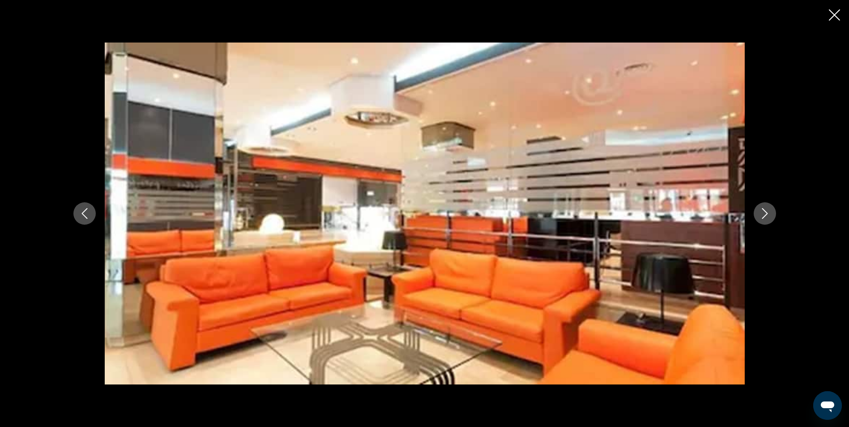
click at [764, 213] on icon "Next image" at bounding box center [764, 213] width 11 height 11
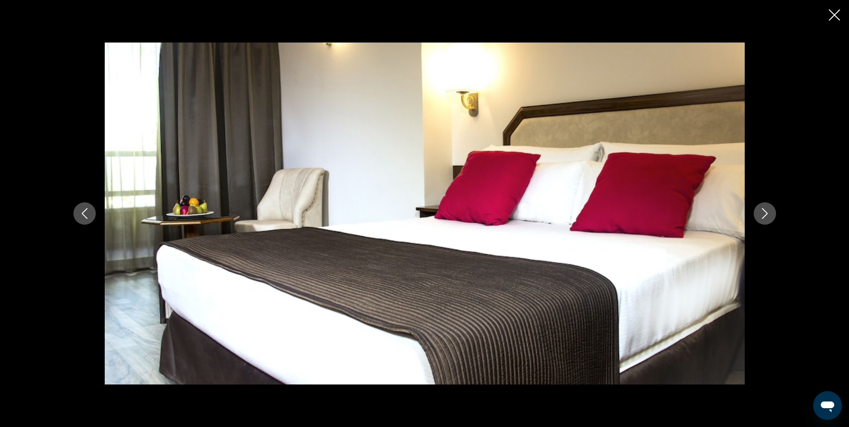
click at [764, 213] on icon "Next image" at bounding box center [764, 213] width 11 height 11
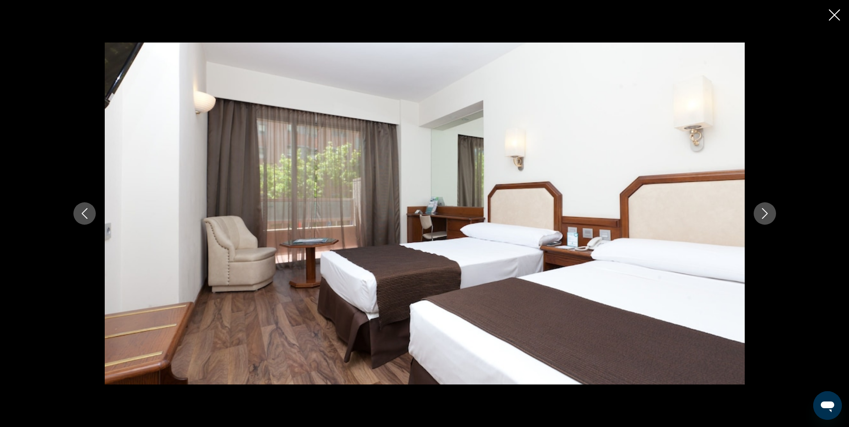
click at [764, 213] on icon "Next image" at bounding box center [764, 213] width 11 height 11
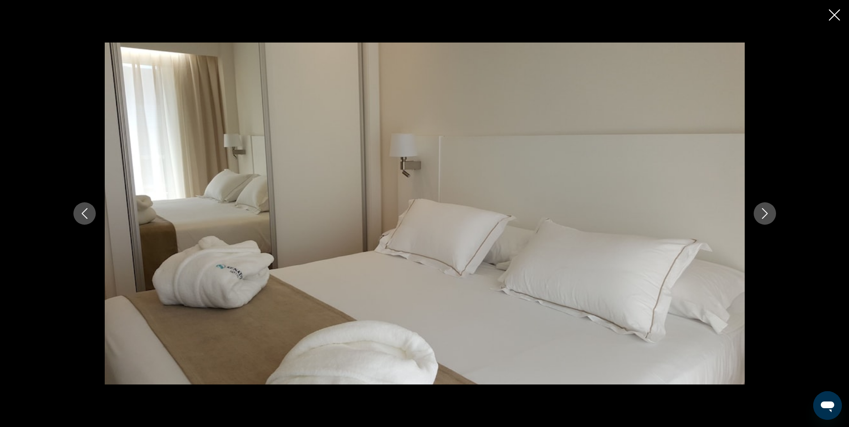
click at [764, 213] on icon "Next image" at bounding box center [764, 213] width 11 height 11
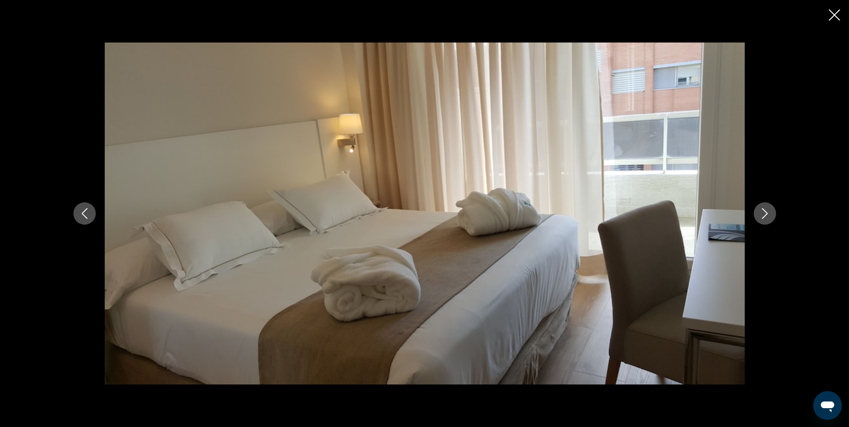
click at [764, 213] on icon "Next image" at bounding box center [764, 213] width 11 height 11
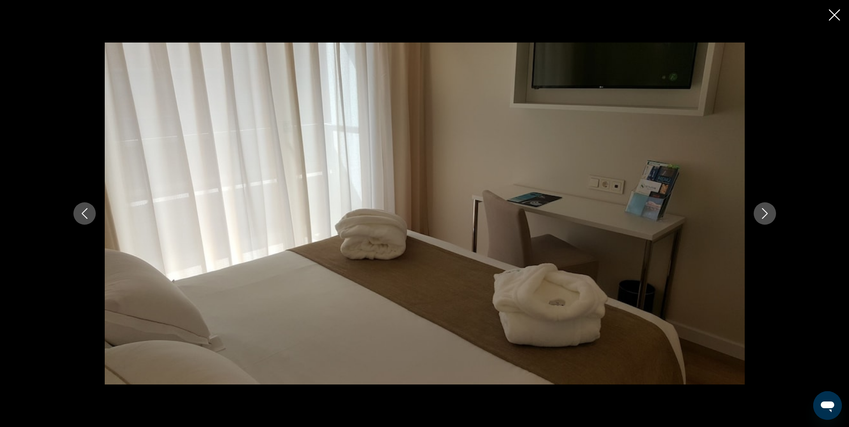
click at [764, 213] on icon "Next image" at bounding box center [764, 213] width 11 height 11
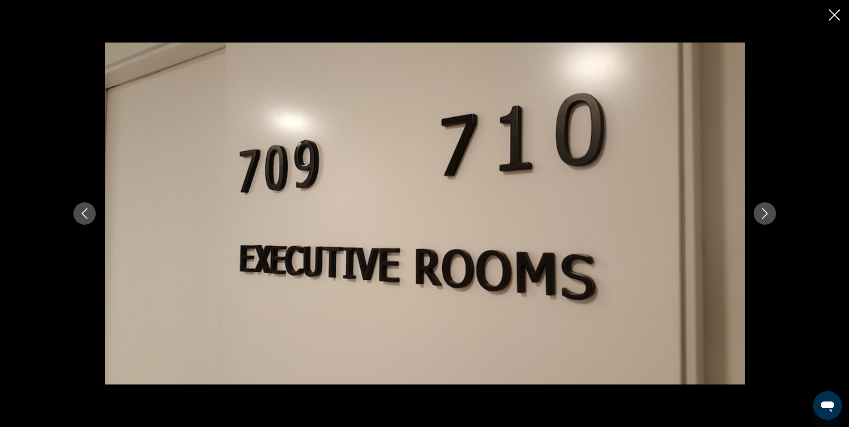
click at [764, 213] on icon "Next image" at bounding box center [764, 213] width 11 height 11
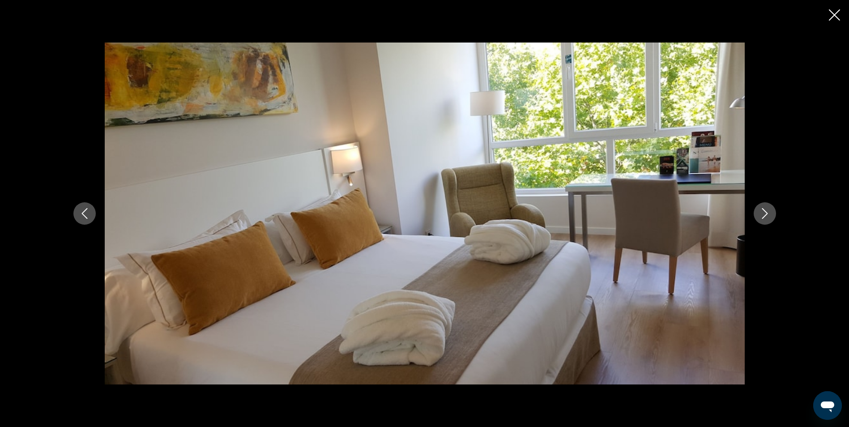
click at [764, 213] on icon "Next image" at bounding box center [764, 213] width 11 height 11
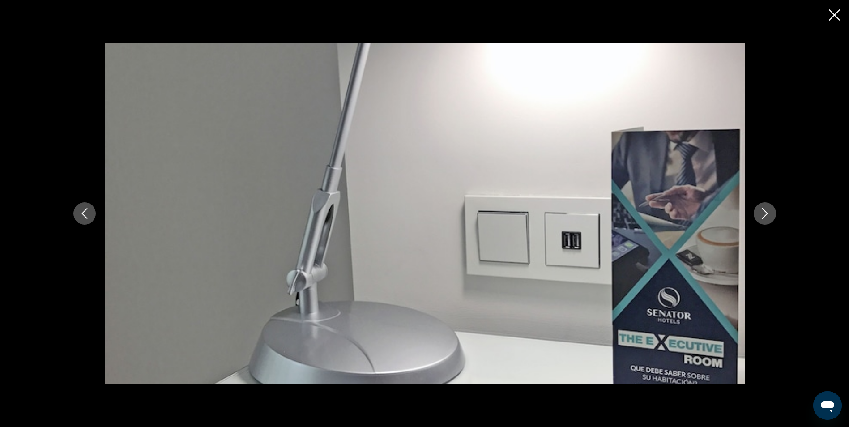
click at [764, 213] on icon "Next image" at bounding box center [764, 213] width 11 height 11
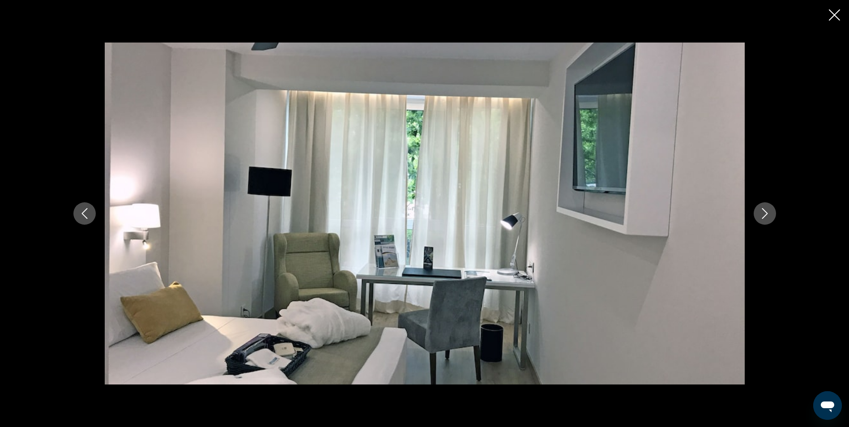
click at [764, 213] on icon "Next image" at bounding box center [764, 213] width 11 height 11
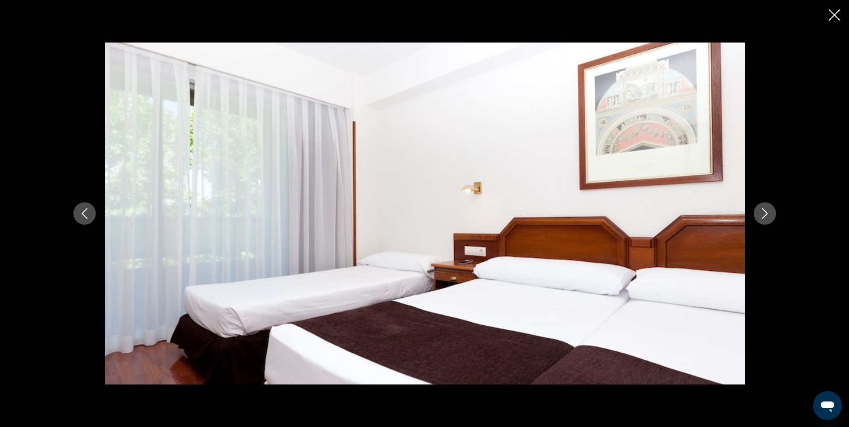
click at [764, 213] on icon "Next image" at bounding box center [764, 213] width 11 height 11
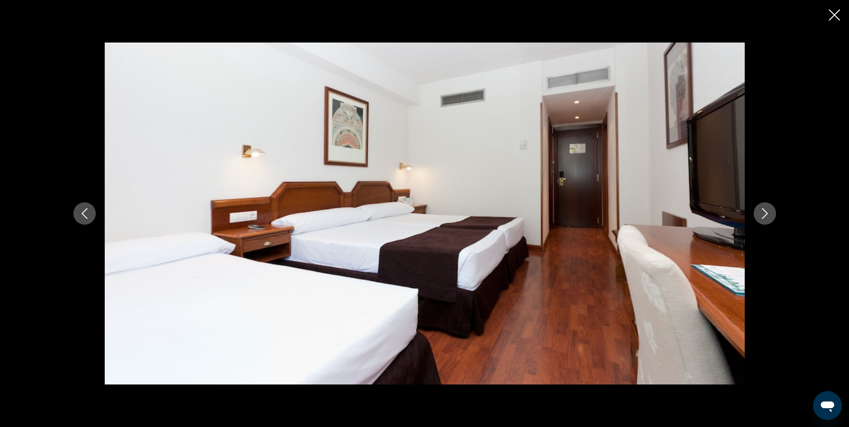
click at [764, 213] on icon "Next image" at bounding box center [764, 213] width 11 height 11
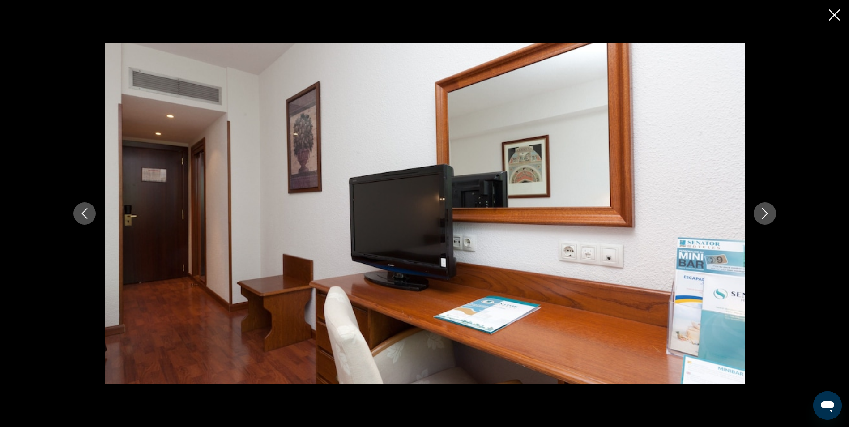
click at [764, 213] on icon "Next image" at bounding box center [764, 213] width 11 height 11
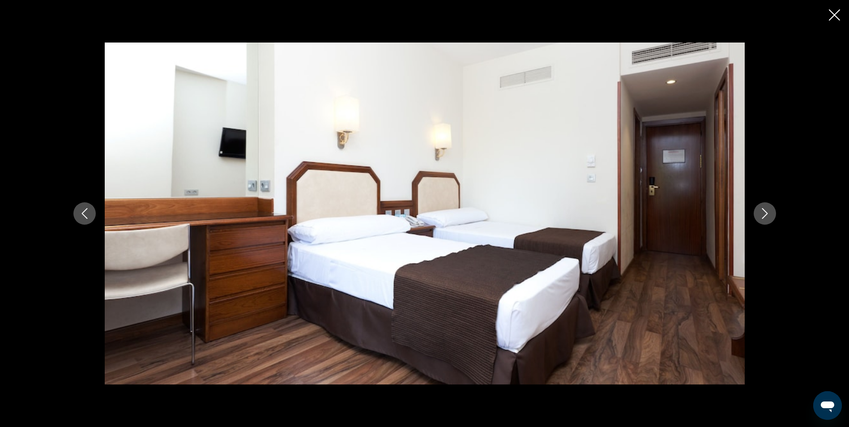
click at [764, 213] on icon "Next image" at bounding box center [764, 213] width 11 height 11
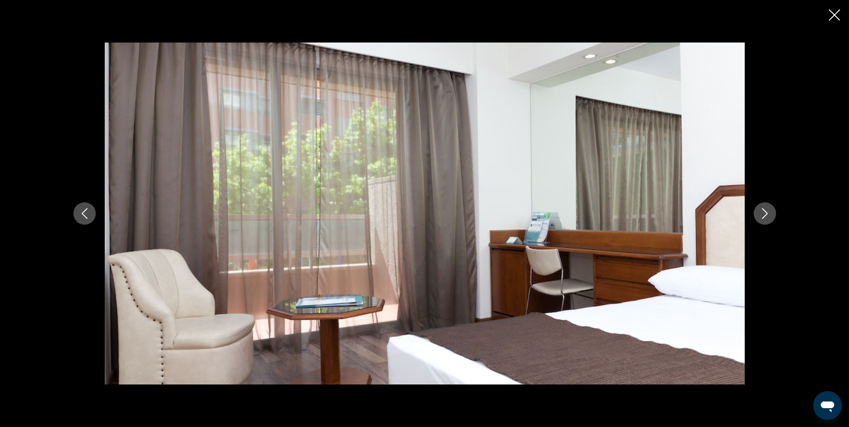
click at [764, 213] on icon "Next image" at bounding box center [764, 213] width 11 height 11
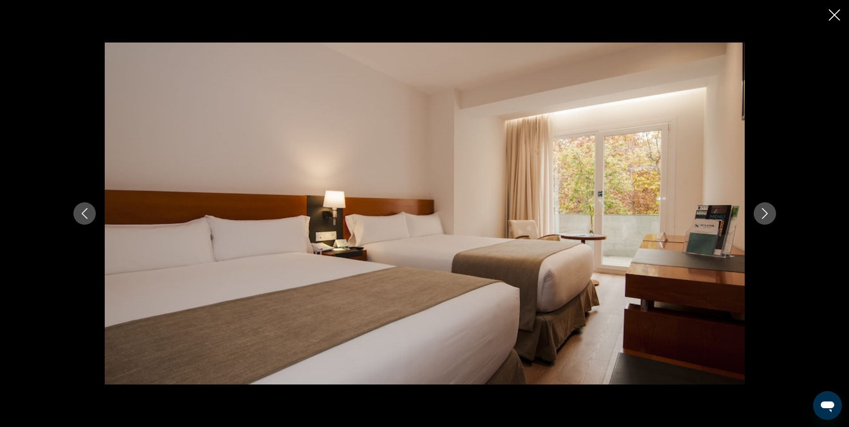
click at [834, 13] on icon "Close slideshow" at bounding box center [834, 14] width 11 height 11
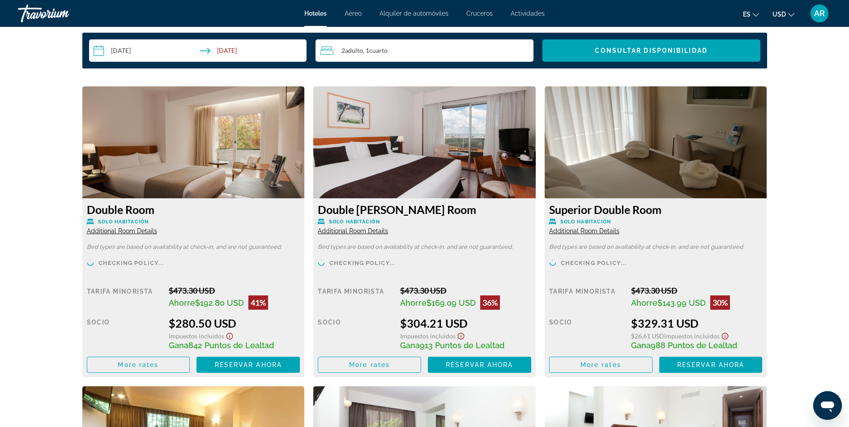
scroll to position [1253, 0]
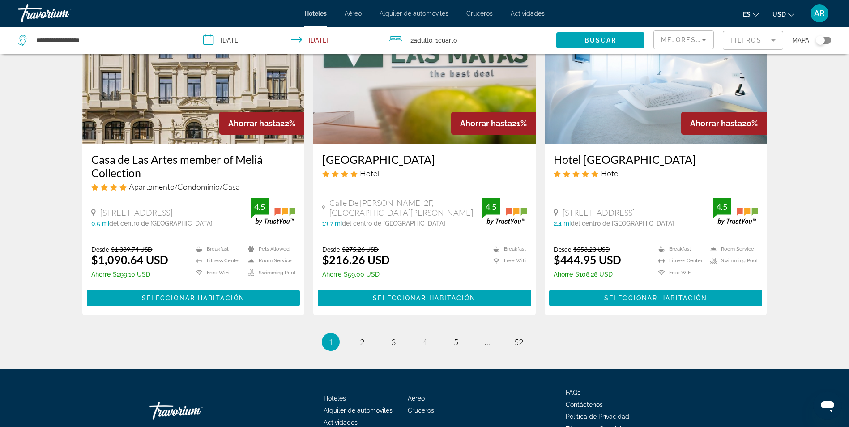
scroll to position [1106, 0]
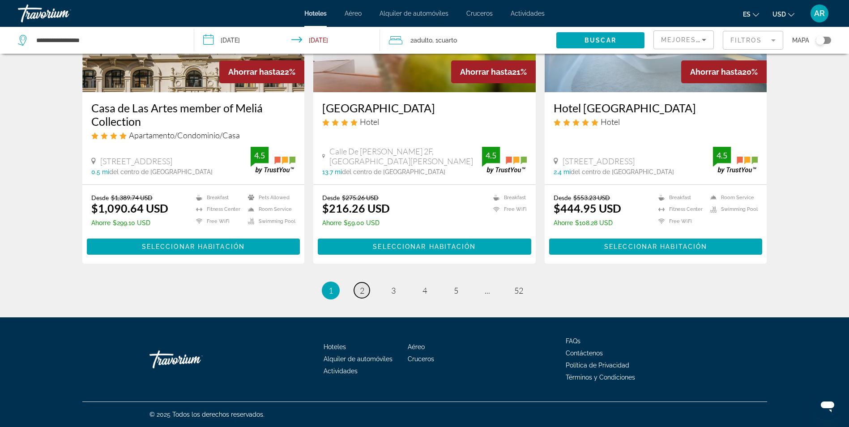
click at [362, 289] on span "2" at bounding box center [362, 291] width 4 height 10
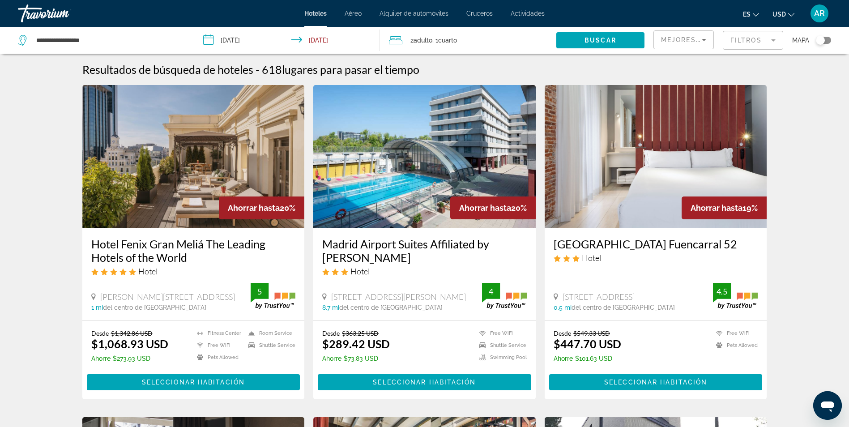
click at [623, 220] on img "Main content" at bounding box center [656, 156] width 222 height 143
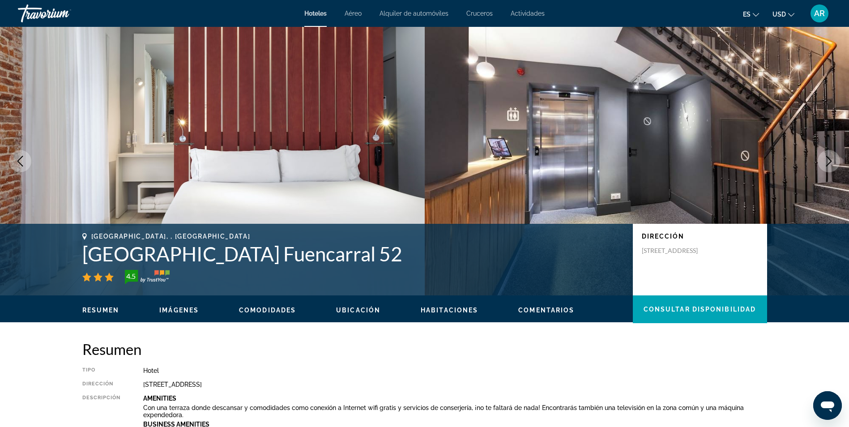
click at [830, 160] on icon "Next image" at bounding box center [829, 161] width 6 height 11
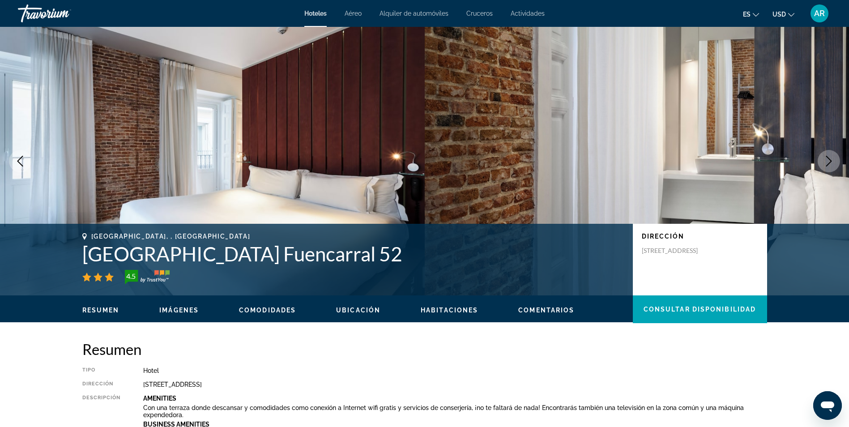
click at [830, 160] on icon "Next image" at bounding box center [829, 161] width 6 height 11
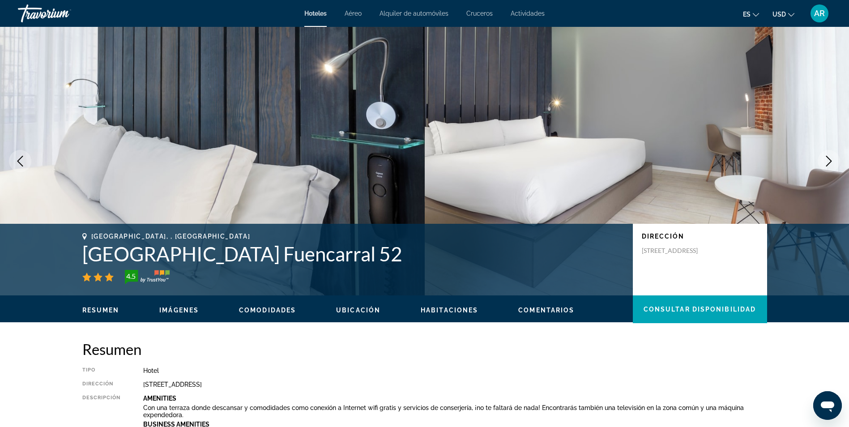
click at [830, 160] on icon "Next image" at bounding box center [829, 161] width 6 height 11
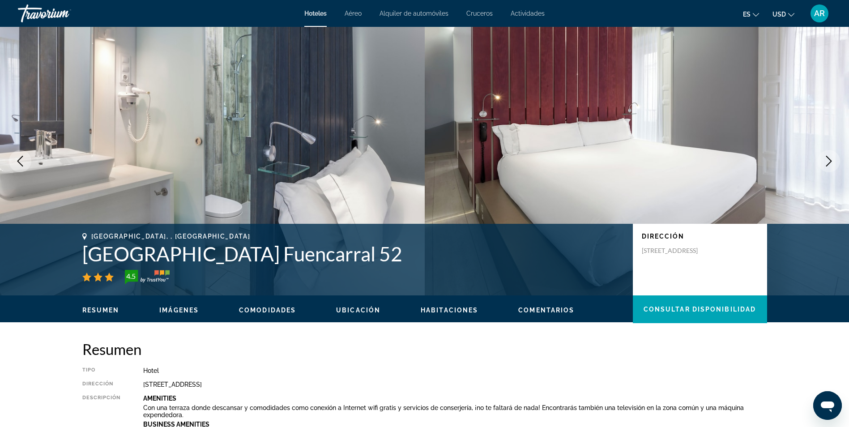
click at [830, 160] on icon "Next image" at bounding box center [829, 161] width 6 height 11
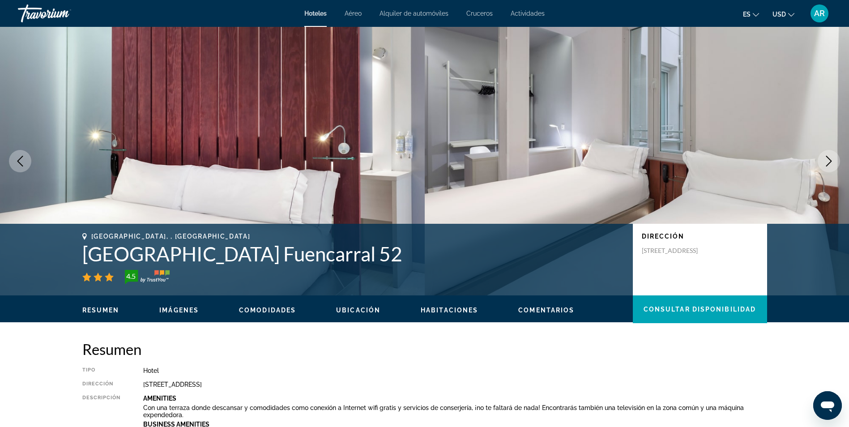
click at [830, 160] on icon "Next image" at bounding box center [829, 161] width 6 height 11
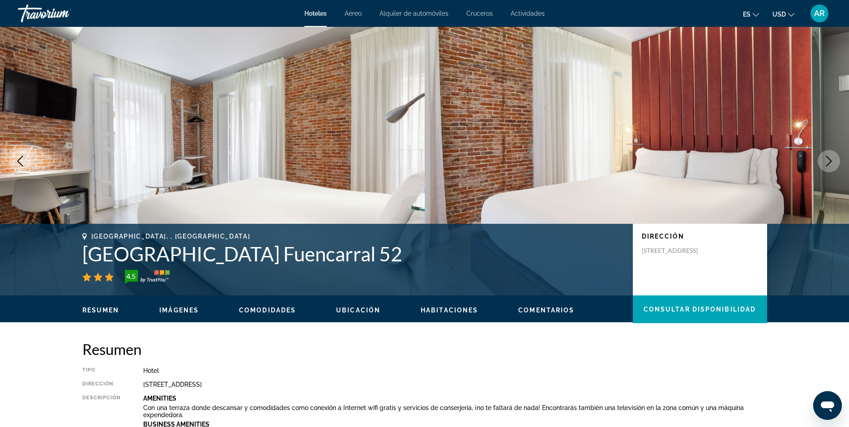
click at [830, 162] on icon "Next image" at bounding box center [829, 161] width 6 height 11
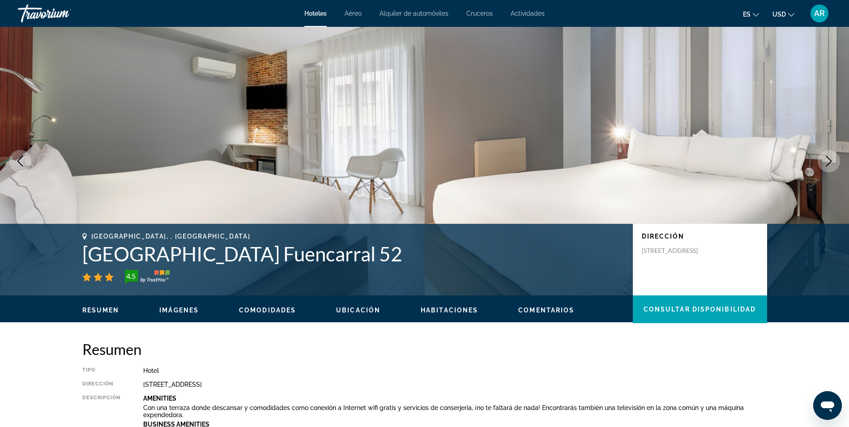
click at [830, 162] on icon "Next image" at bounding box center [829, 161] width 6 height 11
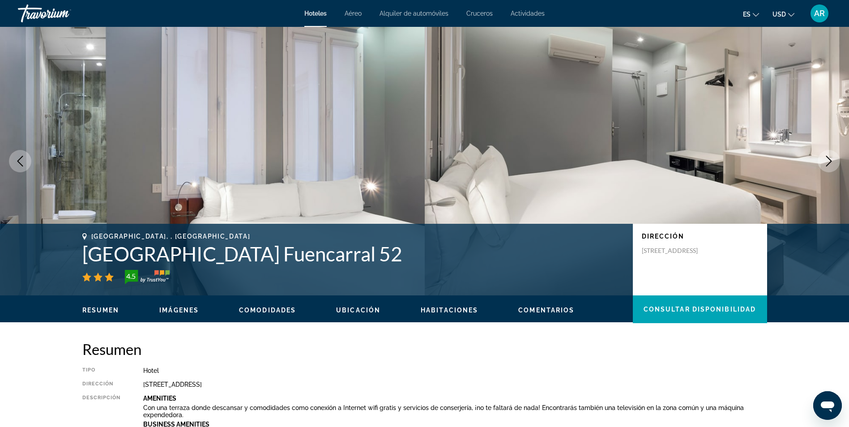
click at [830, 162] on icon "Next image" at bounding box center [829, 161] width 6 height 11
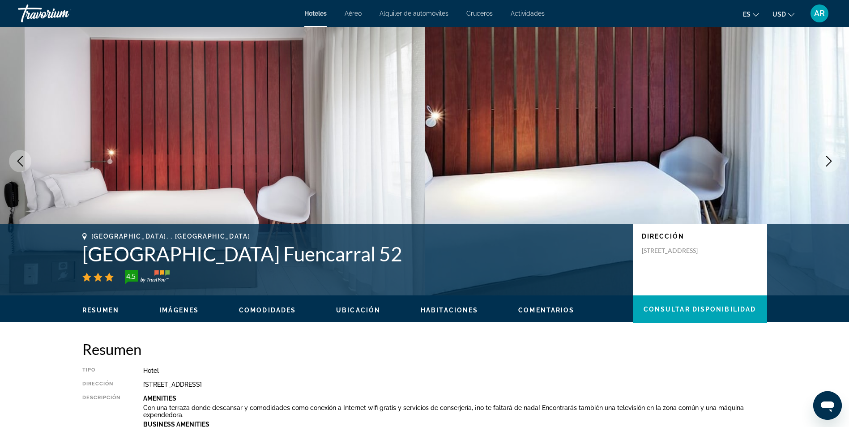
click at [830, 162] on icon "Next image" at bounding box center [829, 161] width 6 height 11
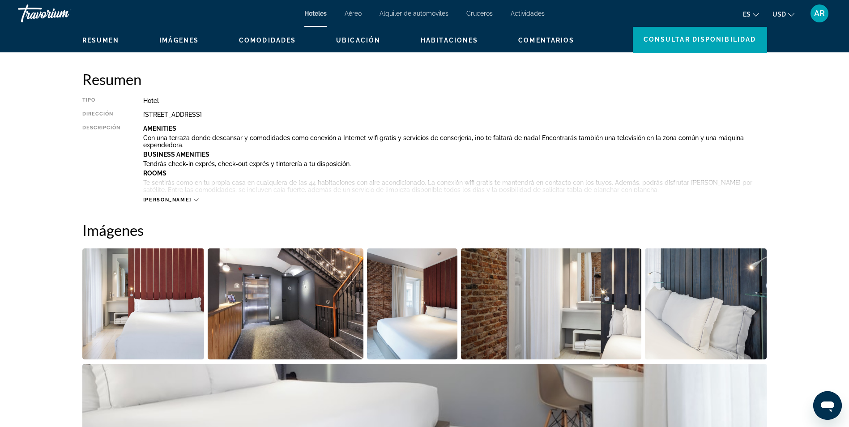
scroll to position [269, 0]
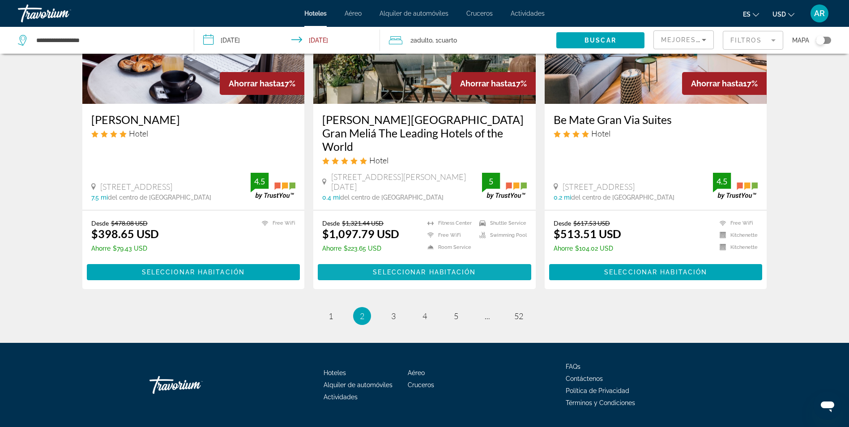
scroll to position [1106, 0]
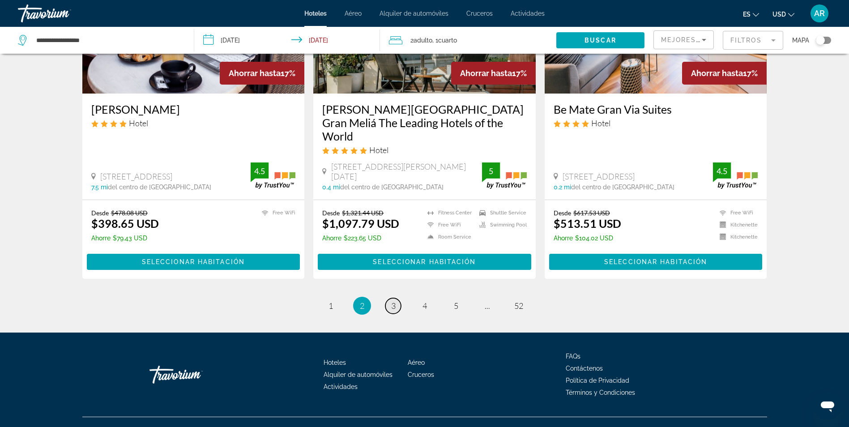
click at [394, 301] on span "3" at bounding box center [393, 306] width 4 height 10
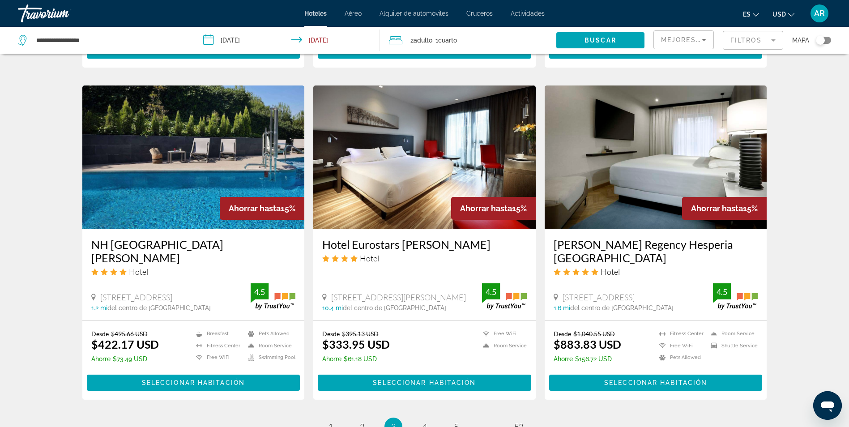
scroll to position [940, 0]
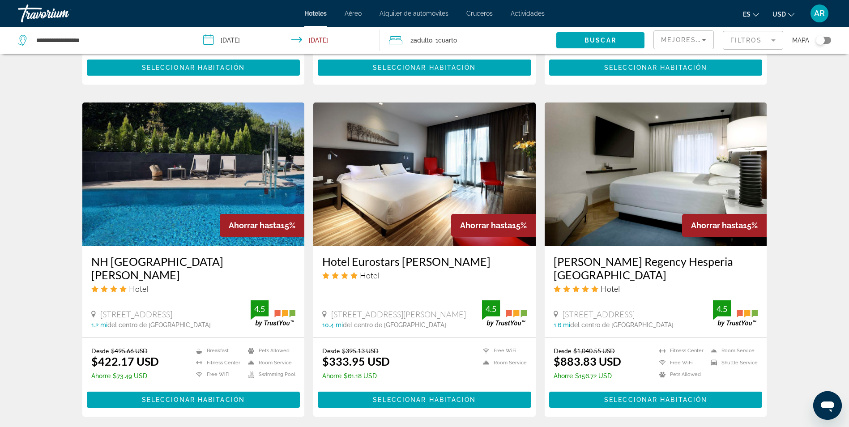
click at [409, 221] on img "Main content" at bounding box center [424, 173] width 222 height 143
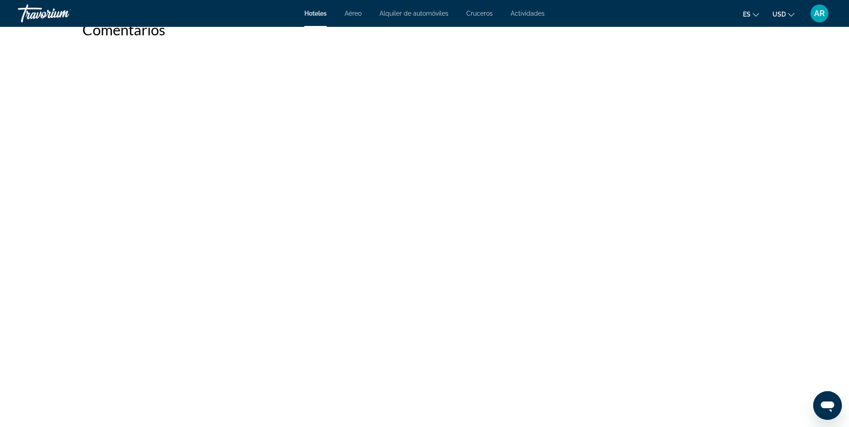
scroll to position [2171, 0]
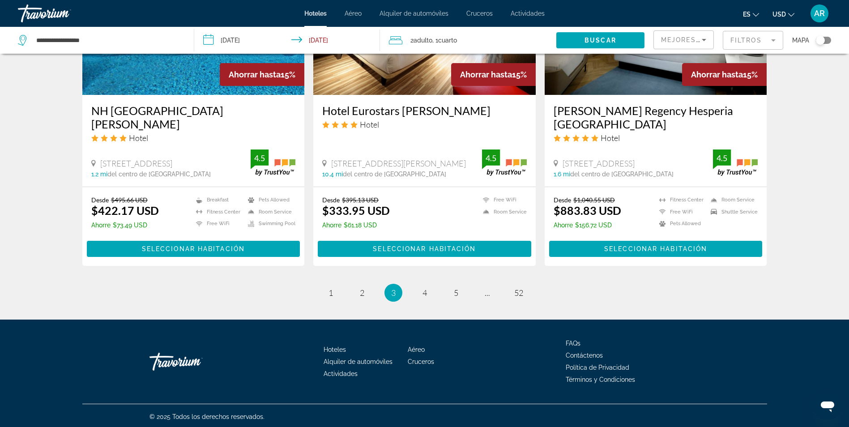
scroll to position [1092, 0]
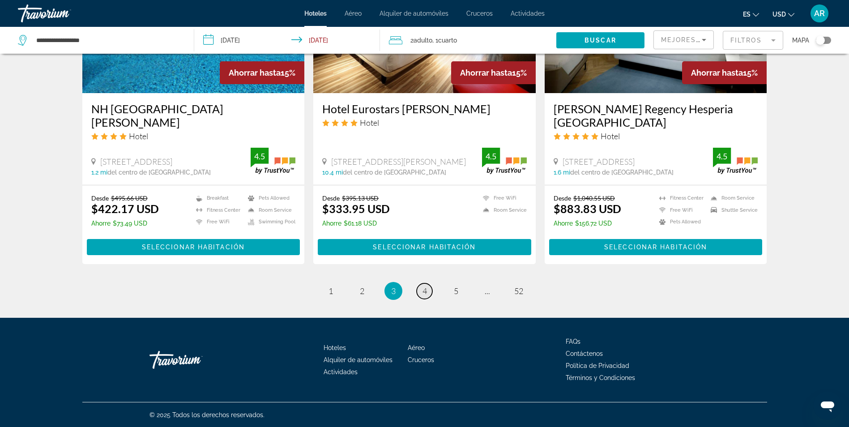
click at [423, 288] on span "4" at bounding box center [424, 291] width 4 height 10
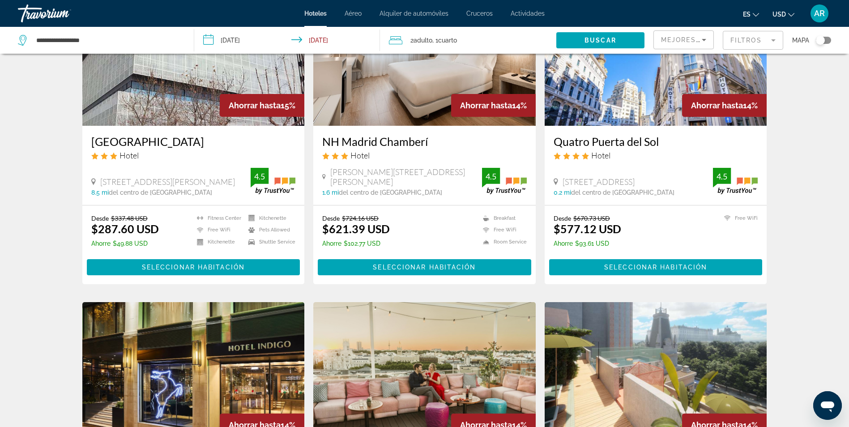
scroll to position [90, 0]
